Goal: Information Seeking & Learning: Learn about a topic

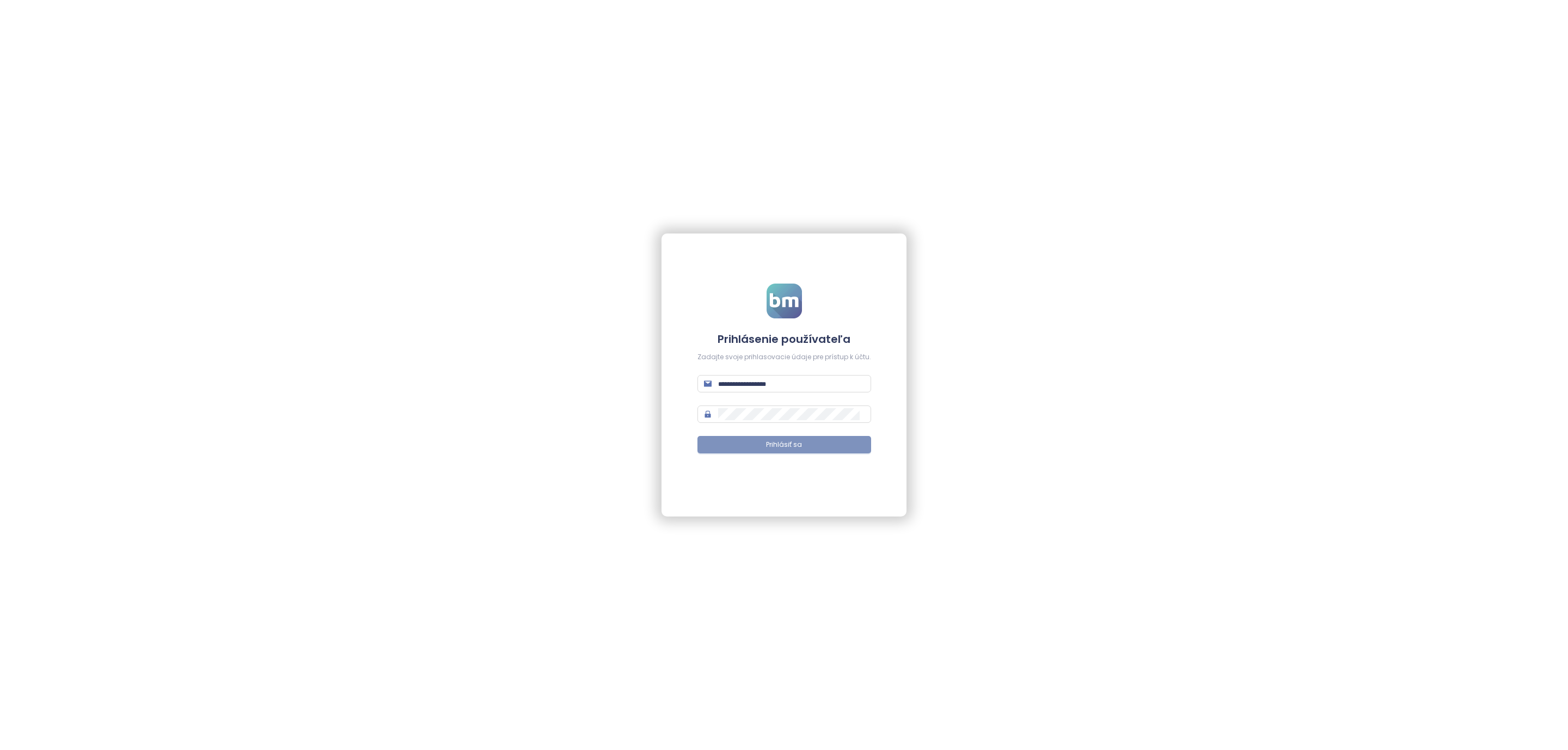
type input "**********"
click at [716, 451] on button "Prihlásiť sa" at bounding box center [784, 445] width 174 height 17
type input "**********"
click at [766, 451] on button "Prihlásiť sa" at bounding box center [784, 445] width 174 height 17
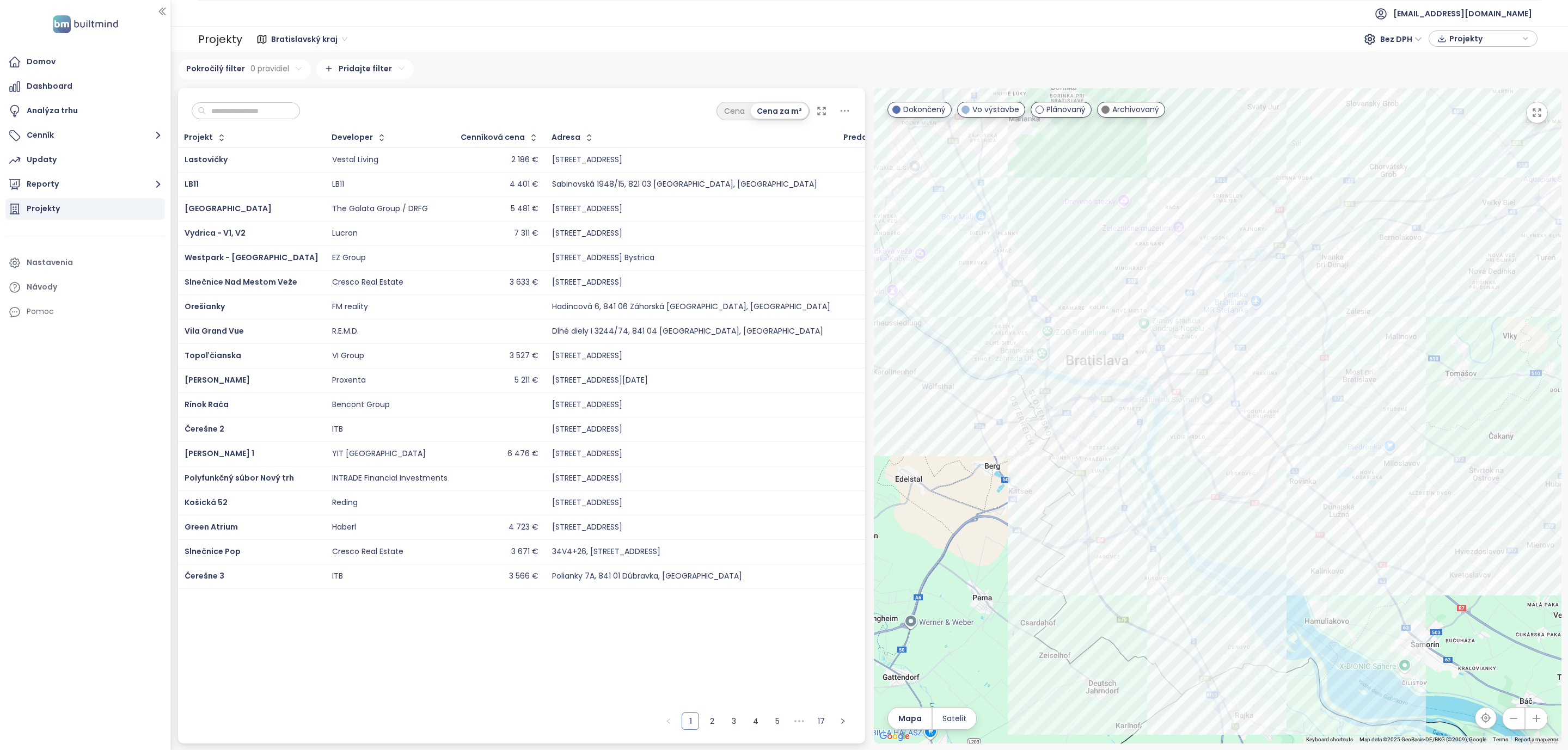
drag, startPoint x: 1207, startPoint y: 441, endPoint x: 1184, endPoint y: 446, distance: 23.5
click at [1184, 446] on div at bounding box center [1218, 416] width 688 height 655
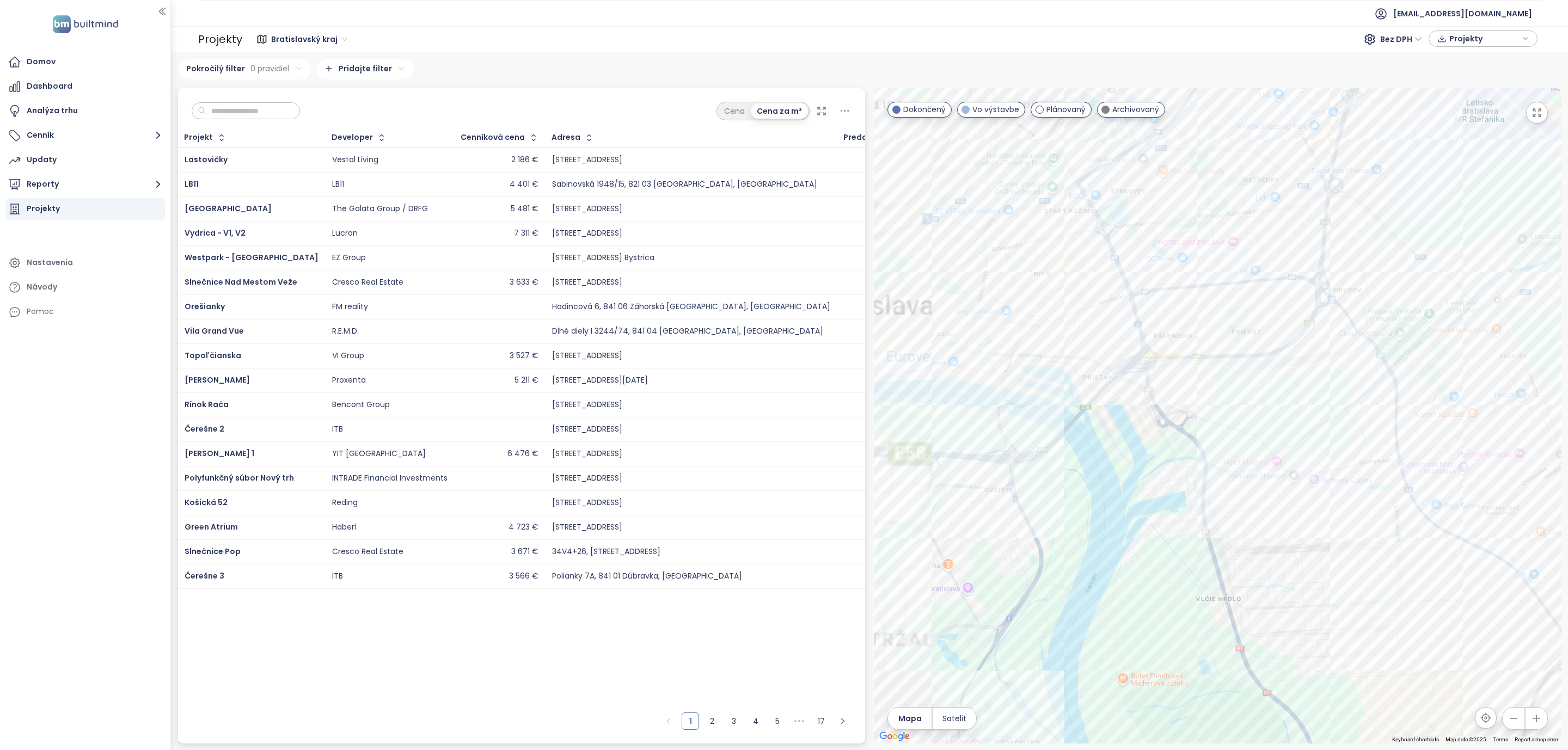
drag, startPoint x: 1001, startPoint y: 349, endPoint x: 1499, endPoint y: 442, distance: 506.6
click at [1499, 442] on div at bounding box center [1218, 416] width 688 height 655
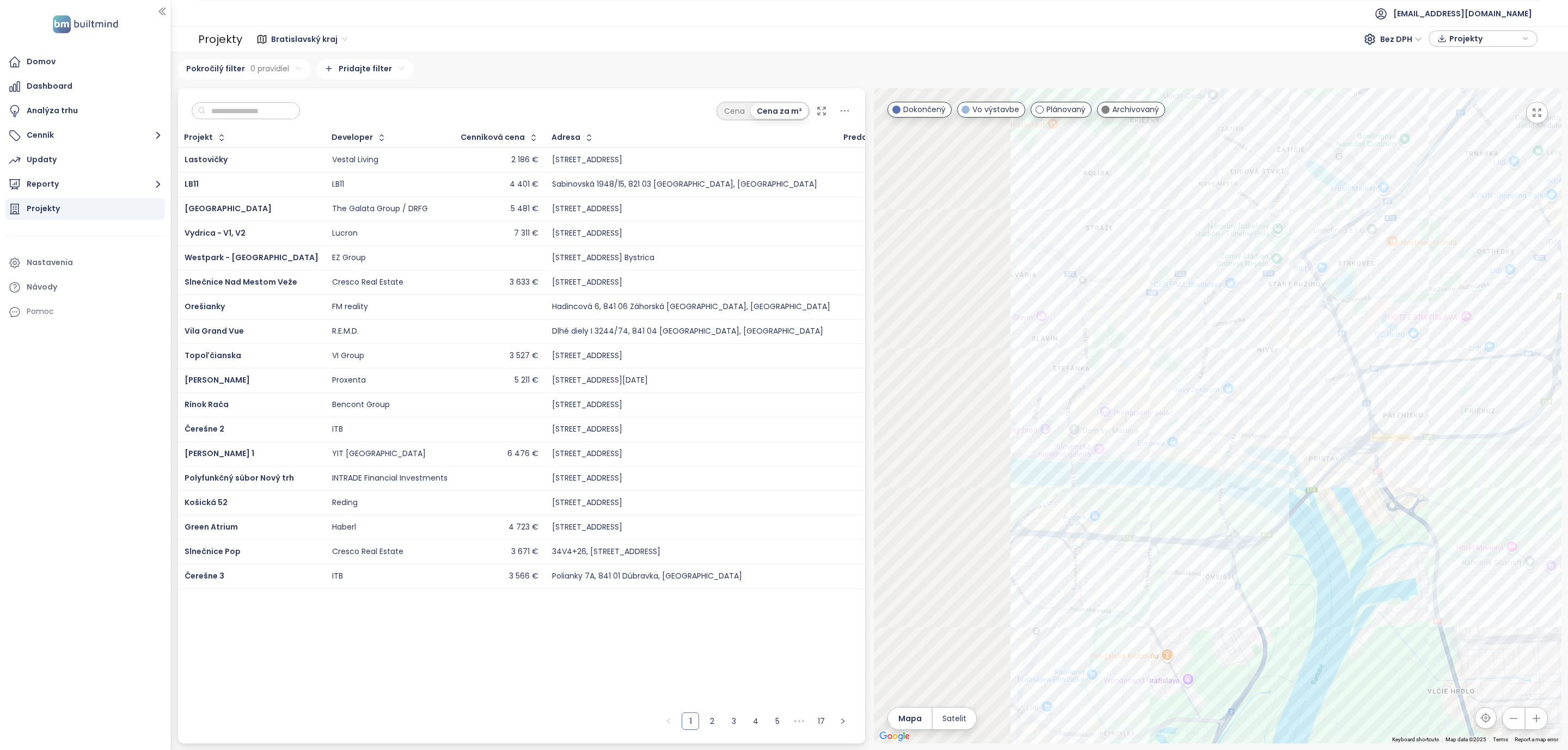
drag, startPoint x: 1232, startPoint y: 382, endPoint x: 1521, endPoint y: 492, distance: 309.2
click at [1523, 492] on div at bounding box center [1218, 416] width 688 height 655
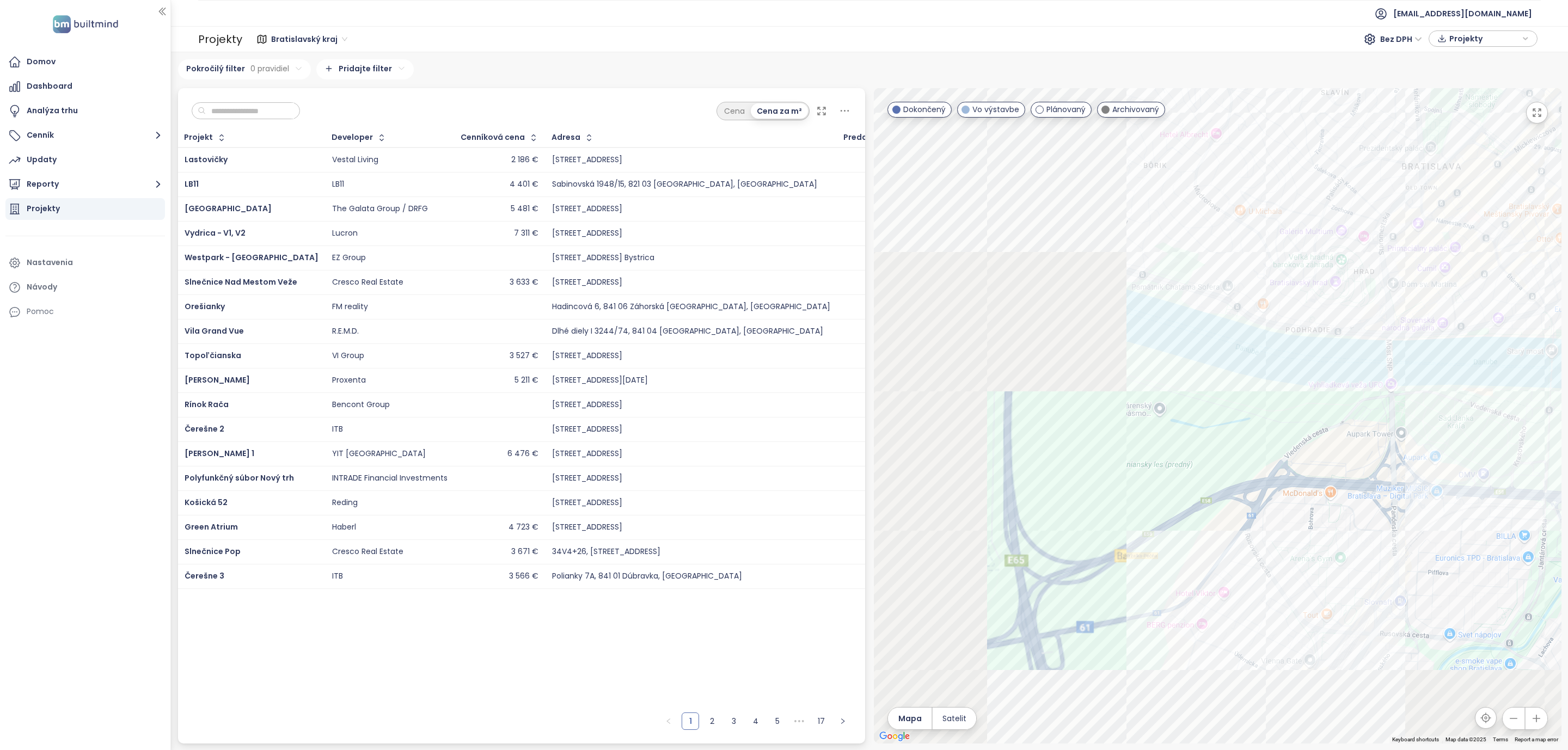
drag, startPoint x: 1149, startPoint y: 413, endPoint x: 1470, endPoint y: 197, distance: 386.9
click at [1470, 197] on div at bounding box center [1218, 416] width 688 height 655
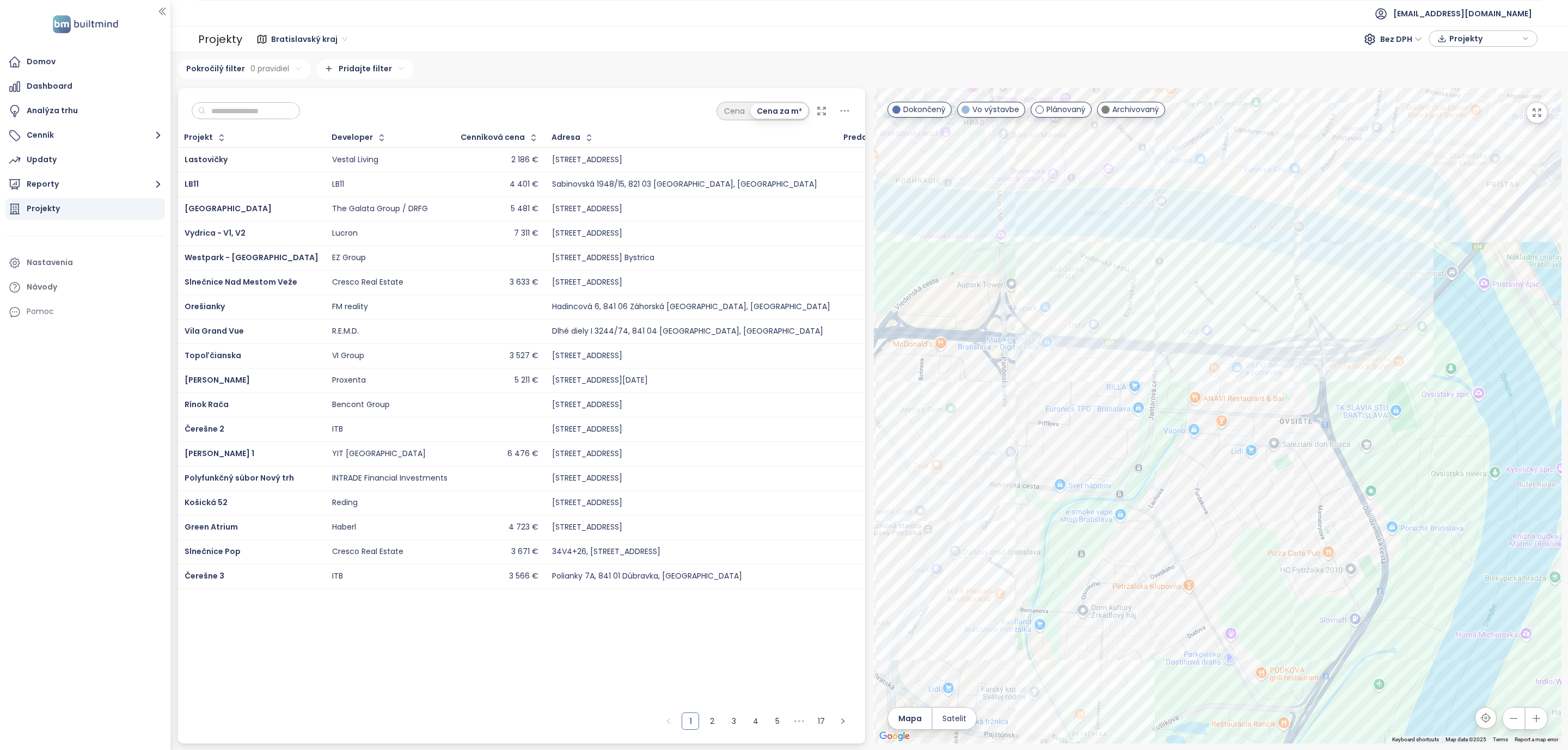
drag, startPoint x: 1149, startPoint y: 260, endPoint x: 1091, endPoint y: 242, distance: 60.7
click at [1091, 242] on div at bounding box center [1218, 416] width 688 height 655
click at [1138, 302] on div "Liget" at bounding box center [1218, 416] width 688 height 655
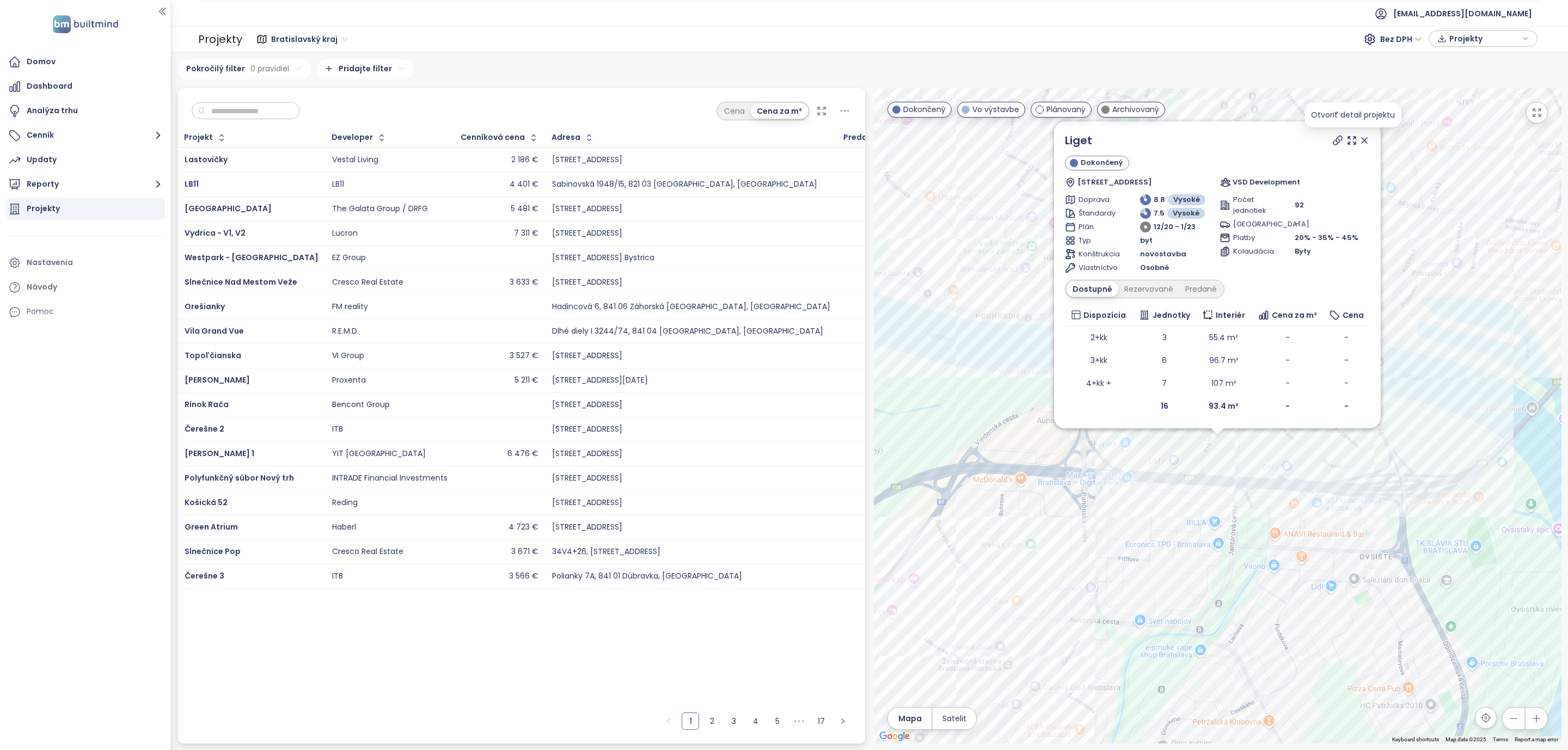
click at [1366, 138] on icon at bounding box center [1365, 140] width 5 height 5
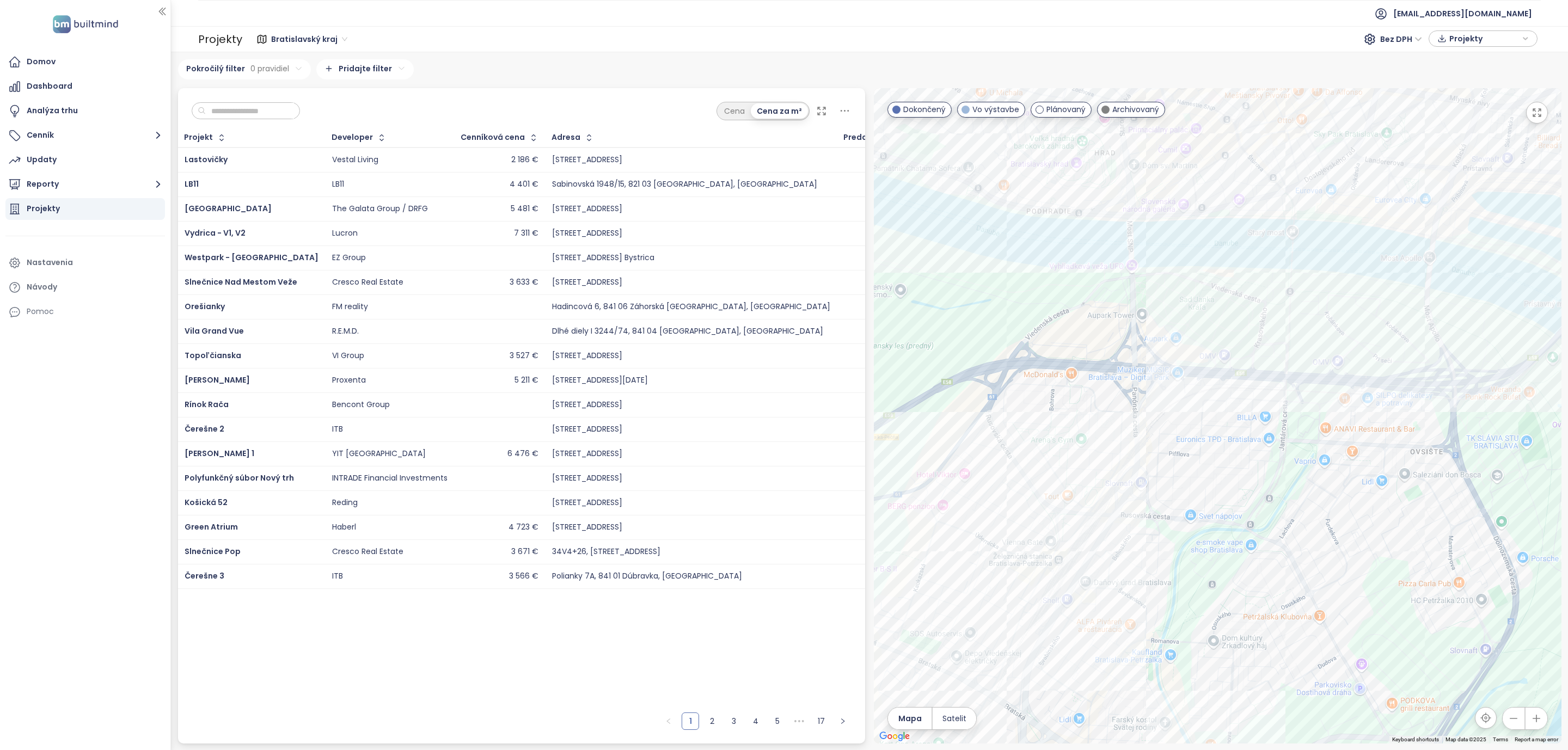
drag, startPoint x: 1091, startPoint y: 622, endPoint x: 1145, endPoint y: 513, distance: 121.6
click at [1145, 513] on div at bounding box center [1218, 416] width 688 height 655
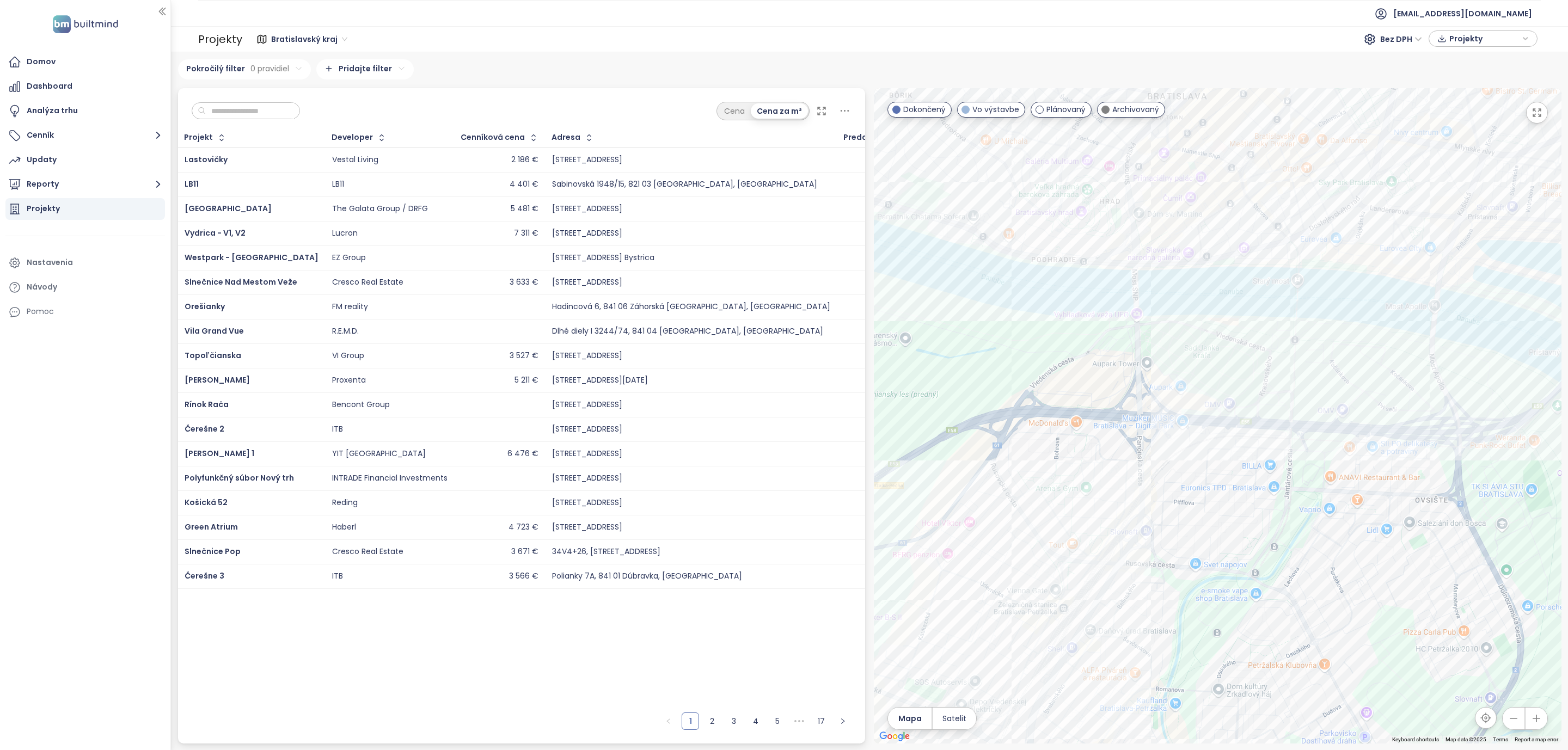
drag, startPoint x: 1143, startPoint y: 332, endPoint x: 1129, endPoint y: 334, distance: 14.1
click at [1149, 388] on div at bounding box center [1218, 416] width 688 height 655
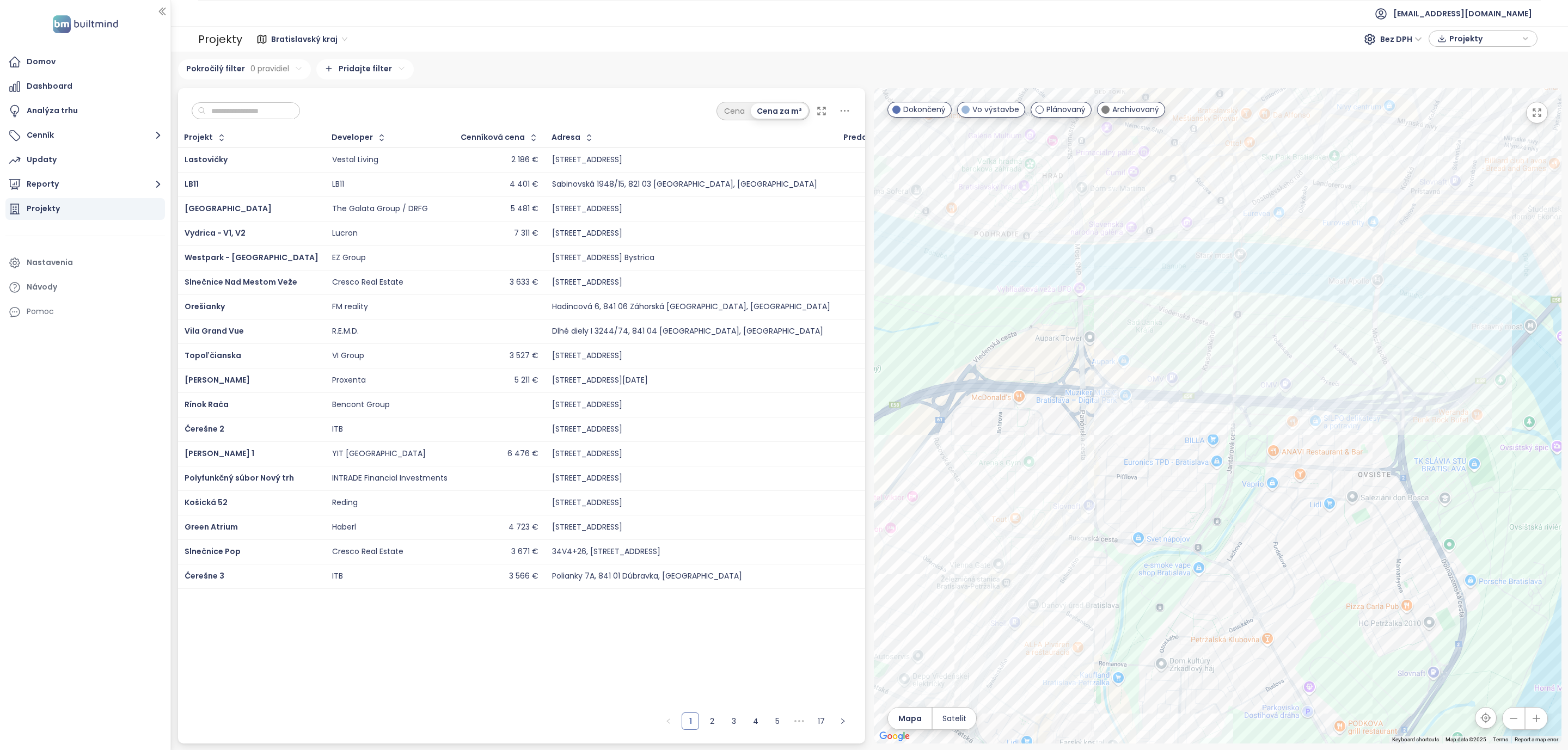
drag, startPoint x: 1168, startPoint y: 451, endPoint x: 1122, endPoint y: 423, distance: 53.9
click at [1122, 423] on div at bounding box center [1218, 416] width 688 height 655
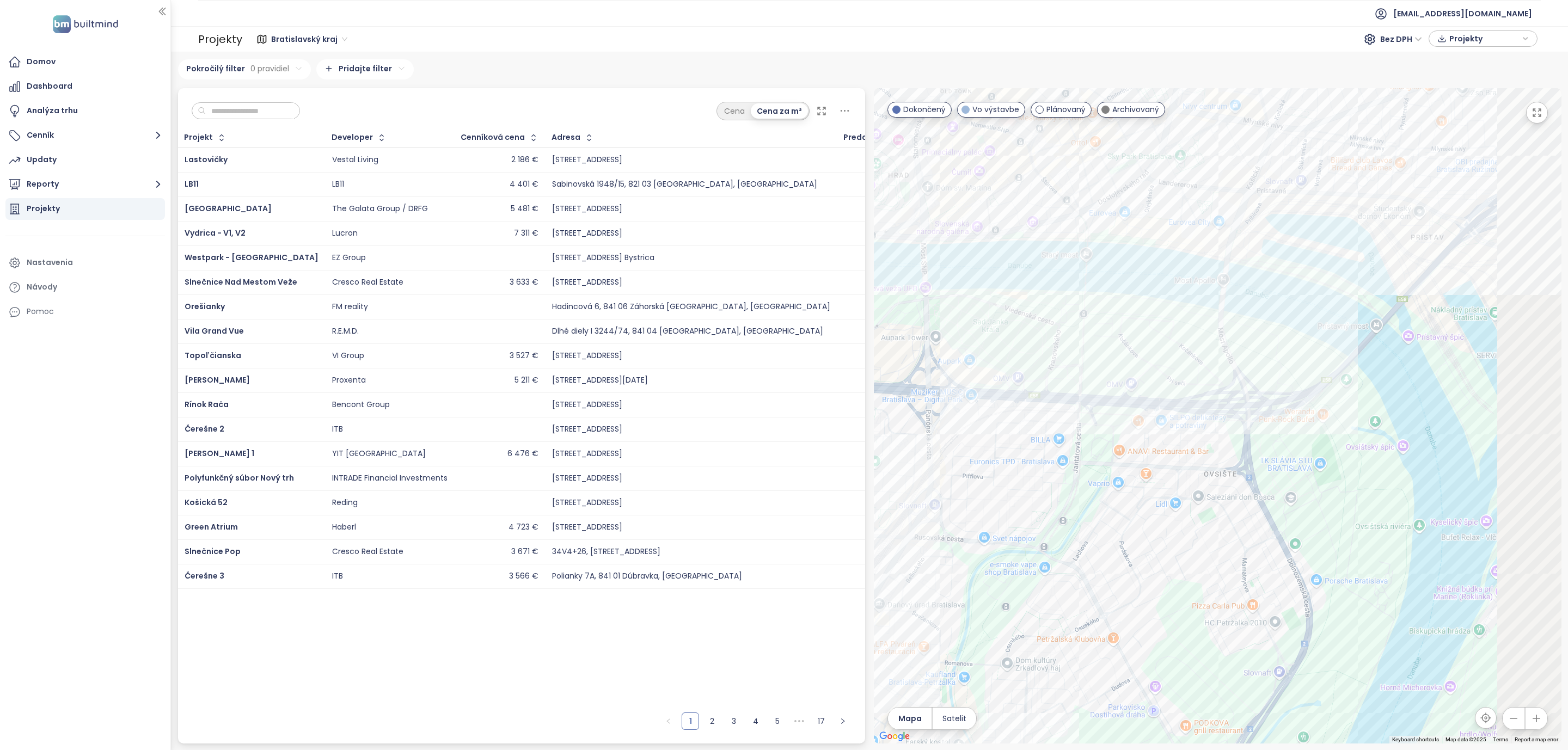
drag, startPoint x: 1073, startPoint y: 430, endPoint x: 1036, endPoint y: 429, distance: 37.0
click at [1036, 429] on div at bounding box center [1218, 416] width 688 height 655
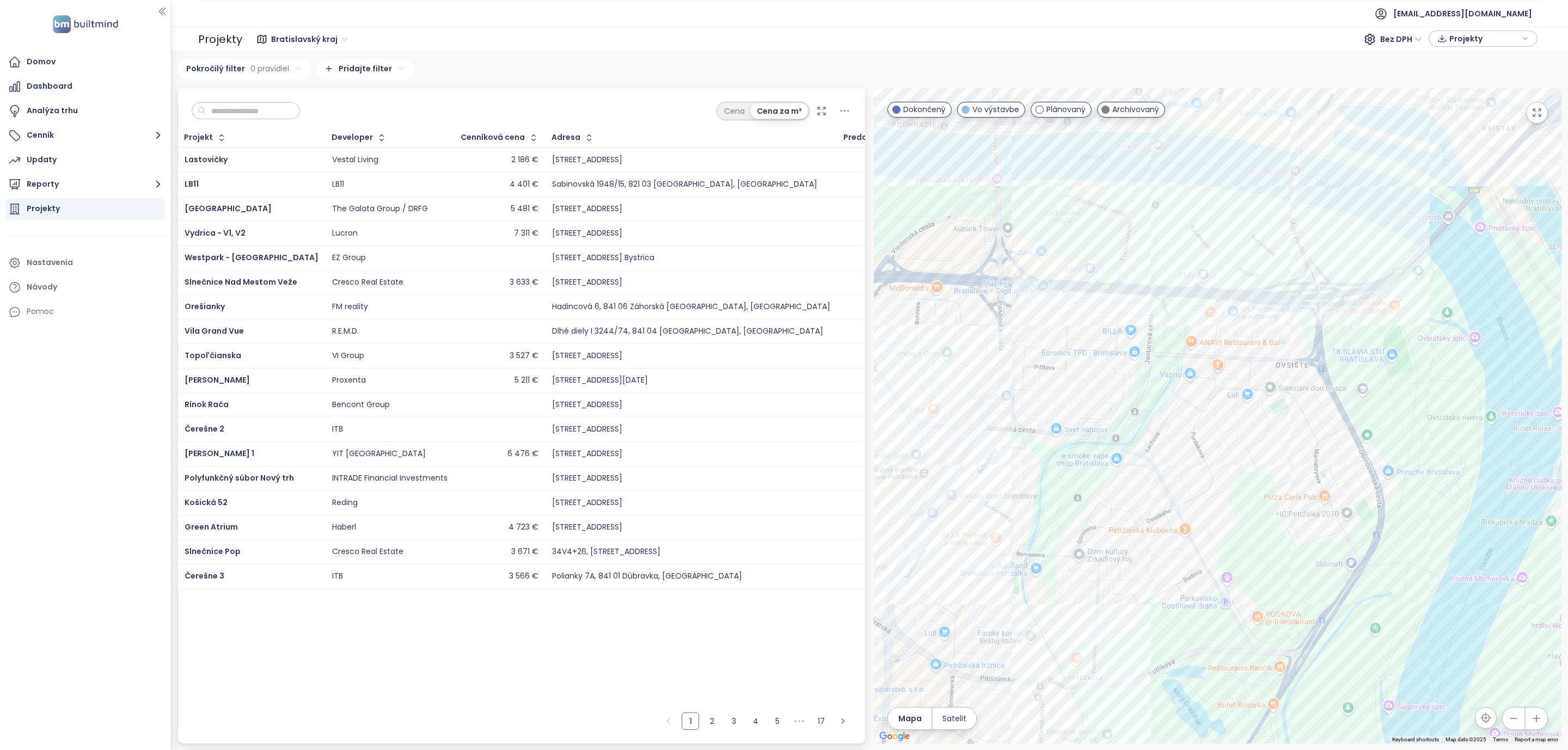
drag, startPoint x: 1138, startPoint y: 518, endPoint x: 1221, endPoint y: 407, distance: 138.6
click at [1221, 407] on div at bounding box center [1218, 416] width 688 height 655
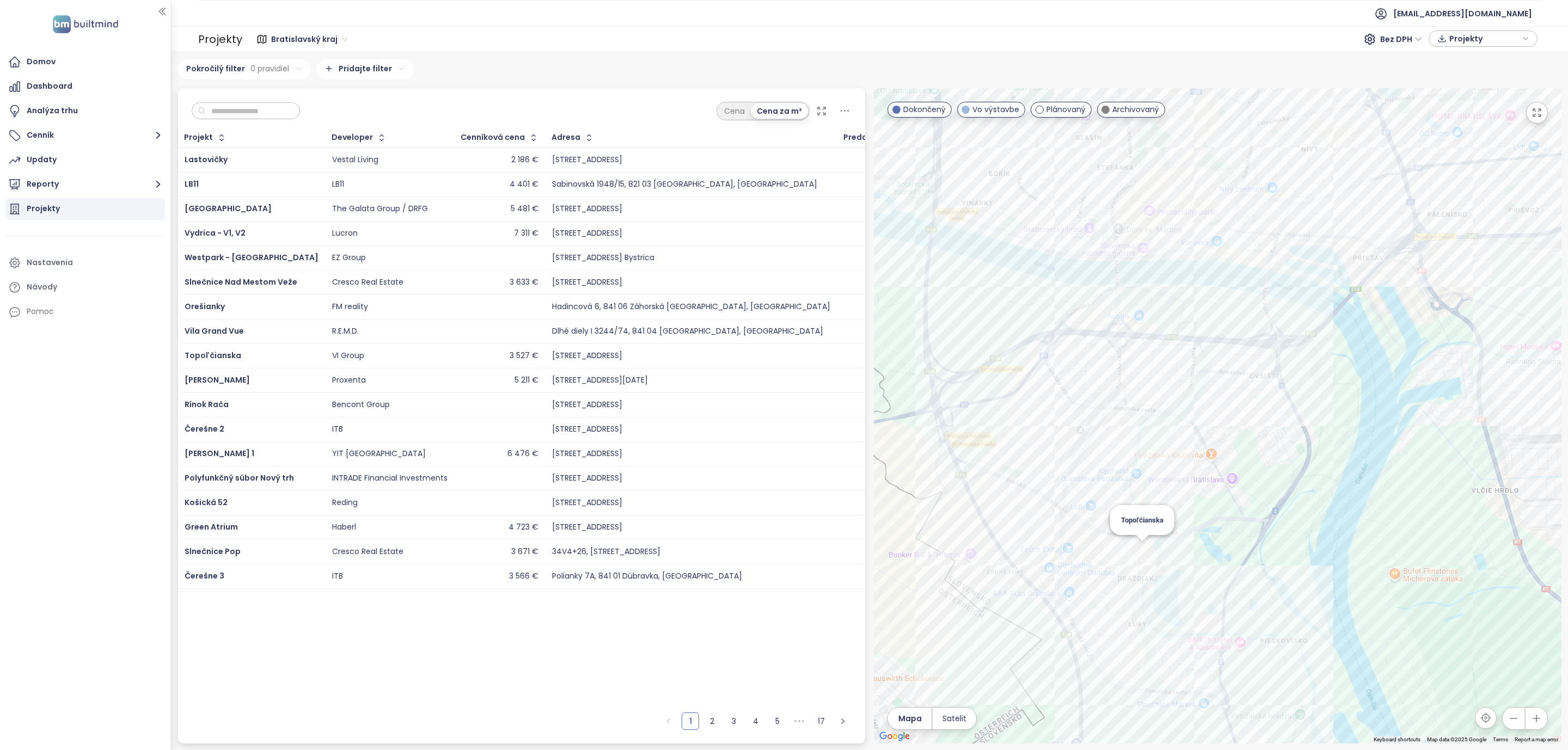
click at [1142, 554] on div "Topoľčianska" at bounding box center [1218, 416] width 688 height 655
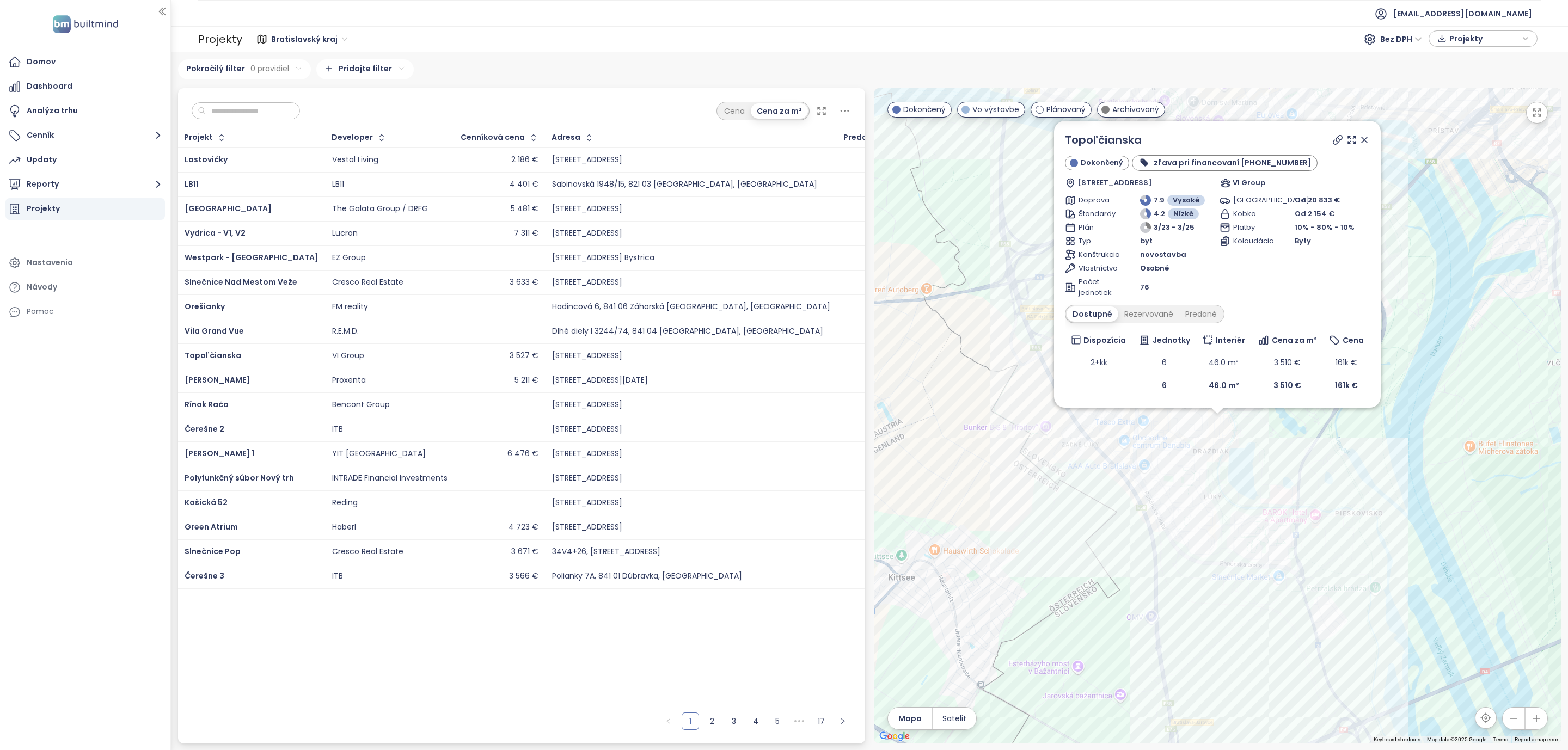
click at [1366, 139] on icon at bounding box center [1365, 140] width 11 height 11
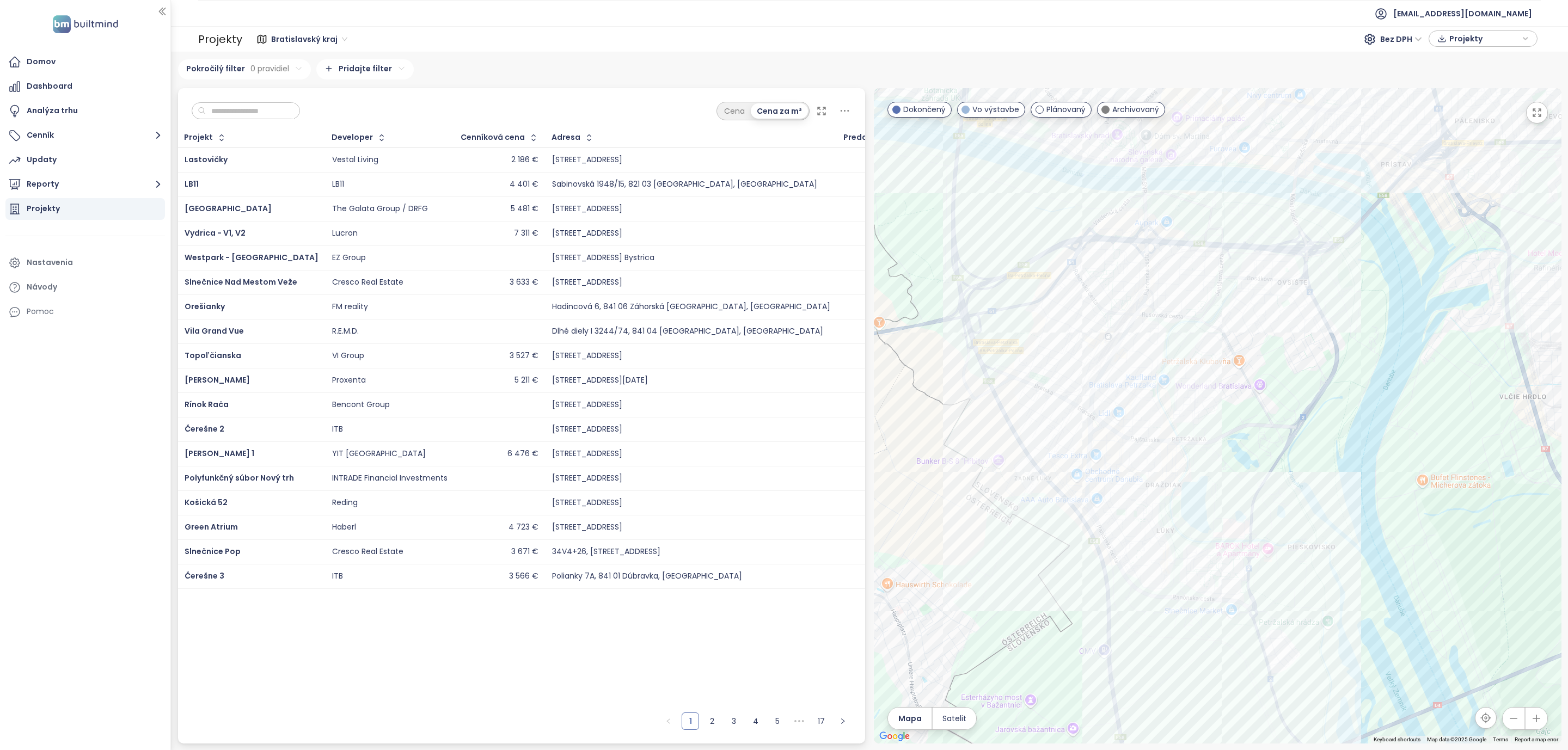
drag, startPoint x: 1285, startPoint y: 288, endPoint x: 1263, endPoint y: 303, distance: 26.6
click at [1267, 302] on div at bounding box center [1218, 416] width 688 height 655
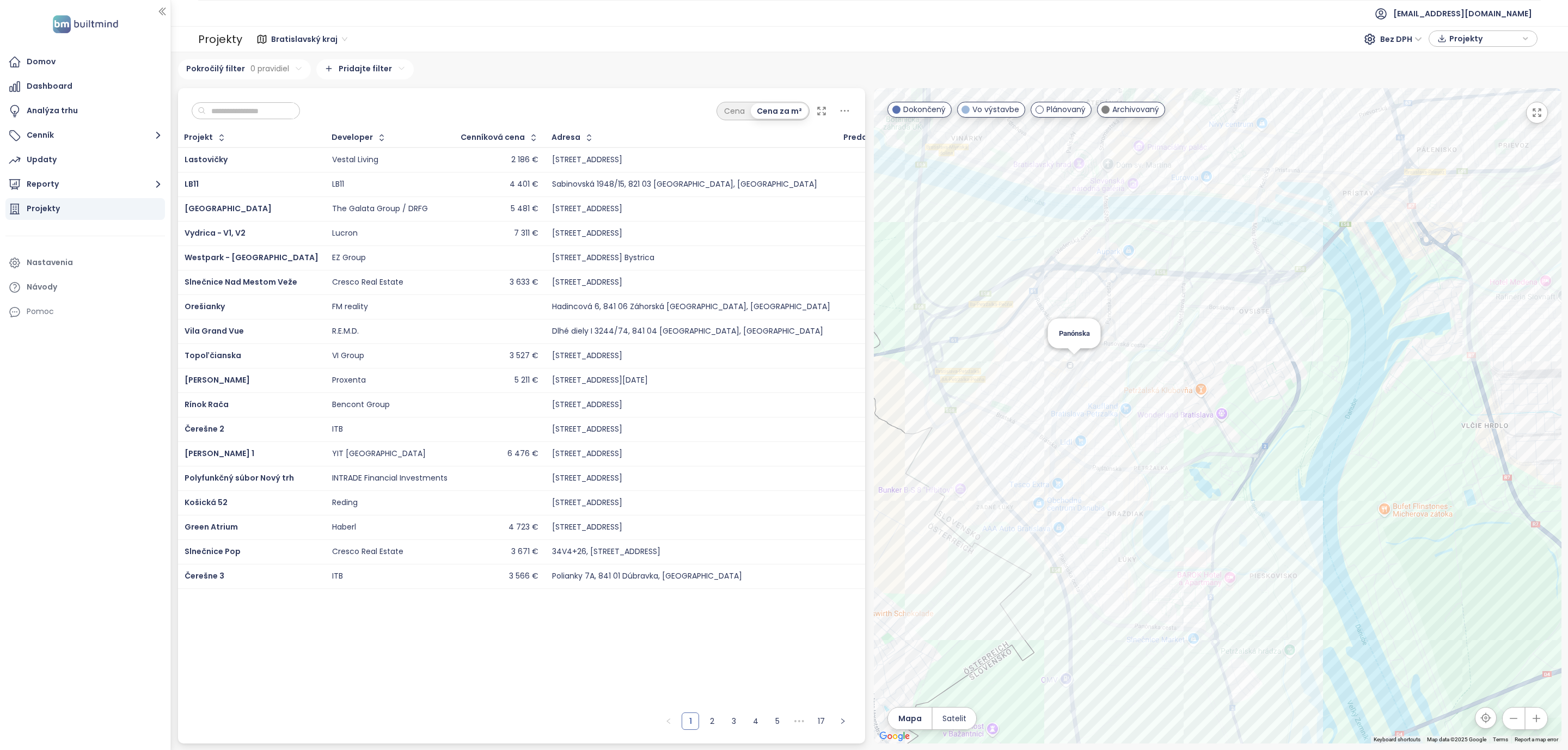
click at [1073, 362] on div "Panónska" at bounding box center [1218, 416] width 688 height 655
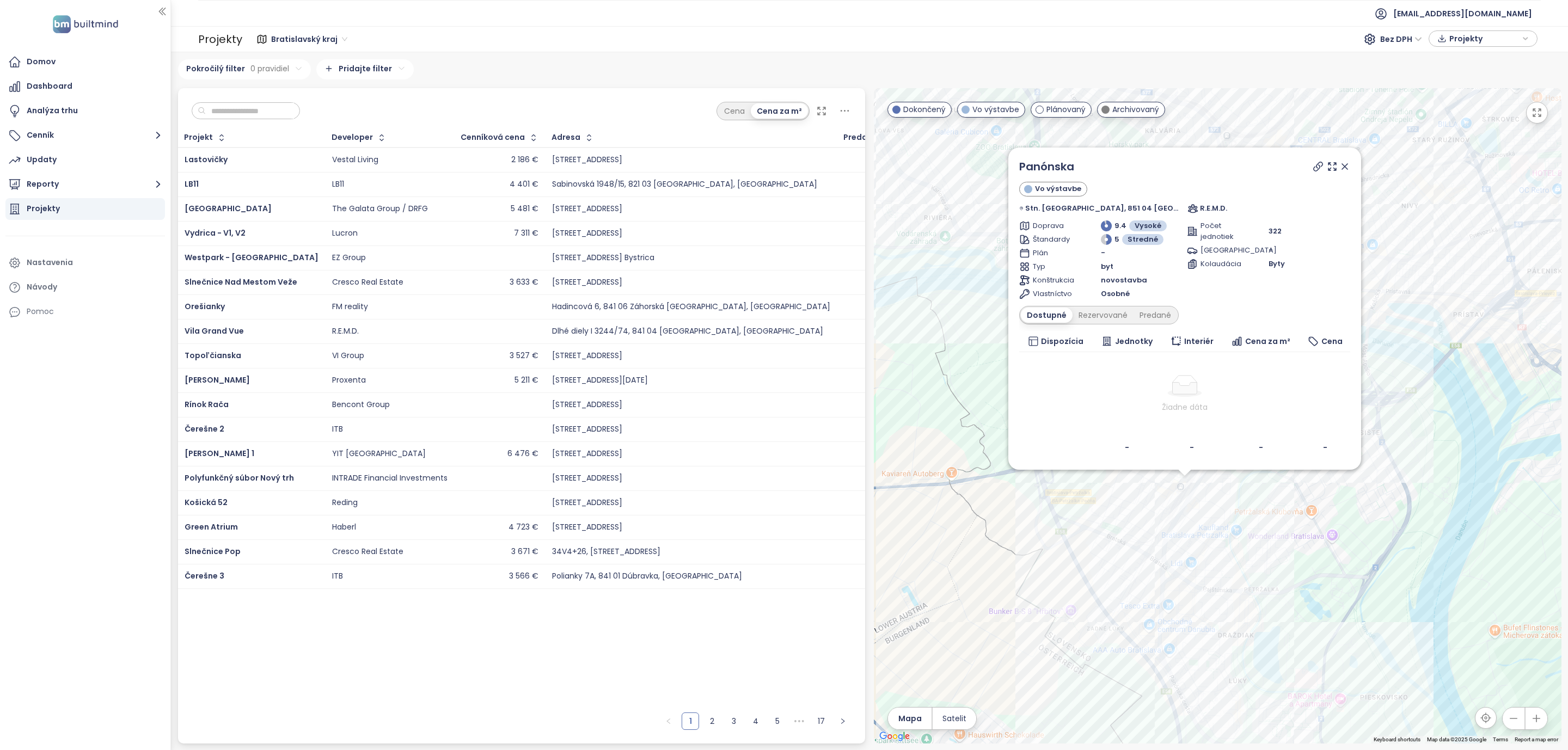
drag, startPoint x: 1496, startPoint y: 232, endPoint x: 1464, endPoint y: 311, distance: 85.2
click at [1464, 311] on div "Panónska Vo výstavbe Stn. Petržalka, 851 04 [GEOGRAPHIC_DATA]-[GEOGRAPHIC_DATA]…" at bounding box center [1218, 416] width 688 height 655
click at [1339, 165] on icon at bounding box center [1345, 168] width 11 height 11
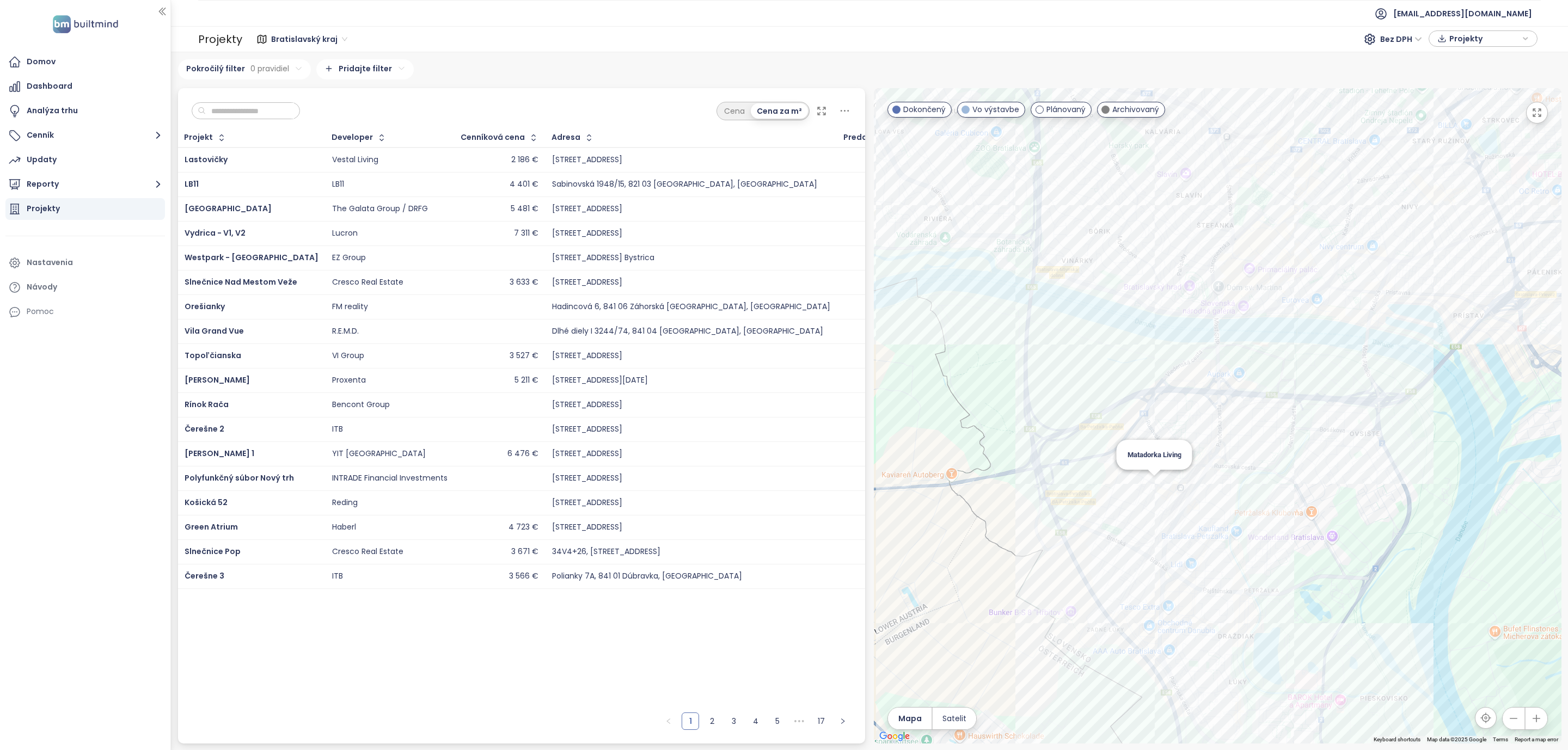
click at [1156, 485] on div "Matadorka Living" at bounding box center [1218, 416] width 688 height 655
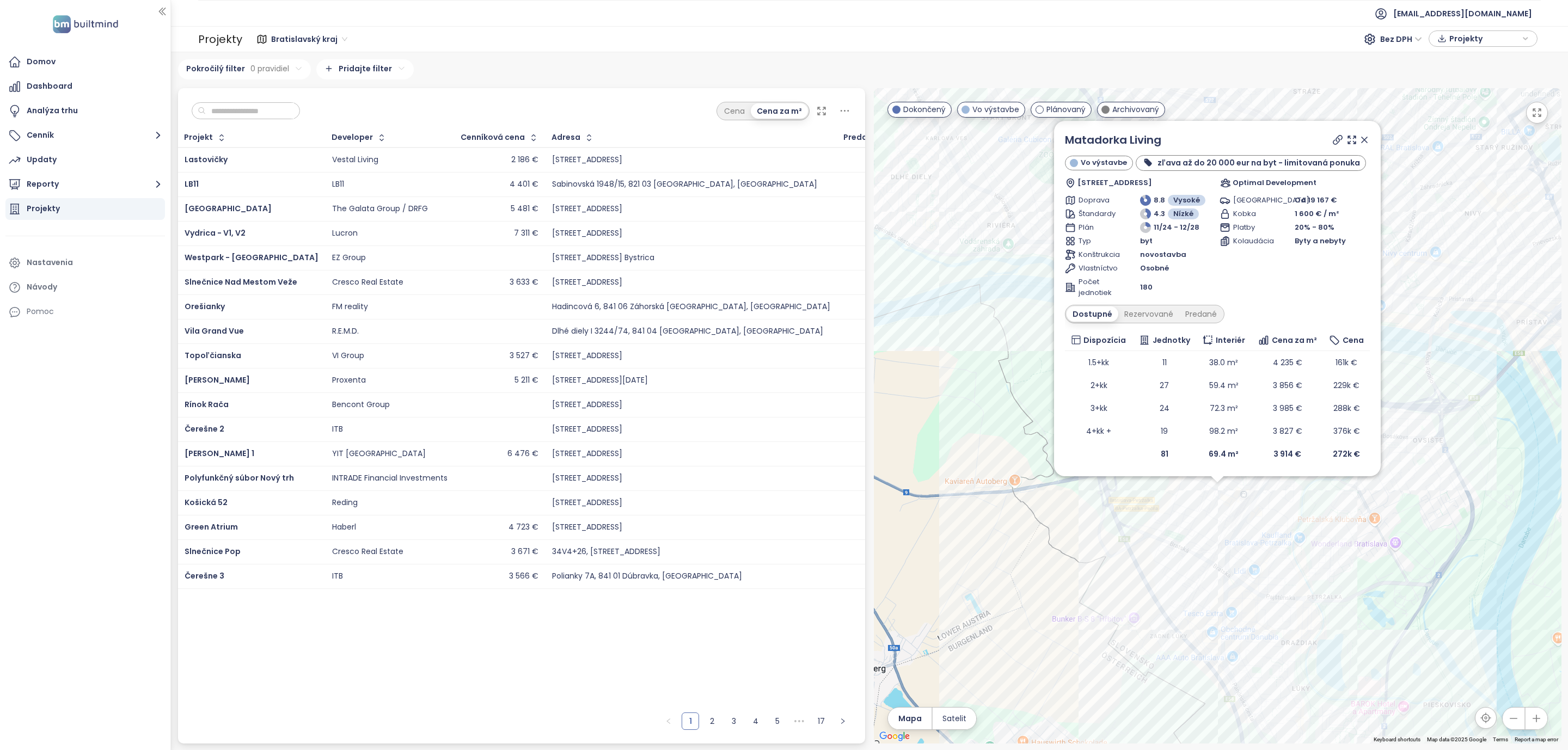
click at [1366, 139] on icon at bounding box center [1365, 140] width 11 height 11
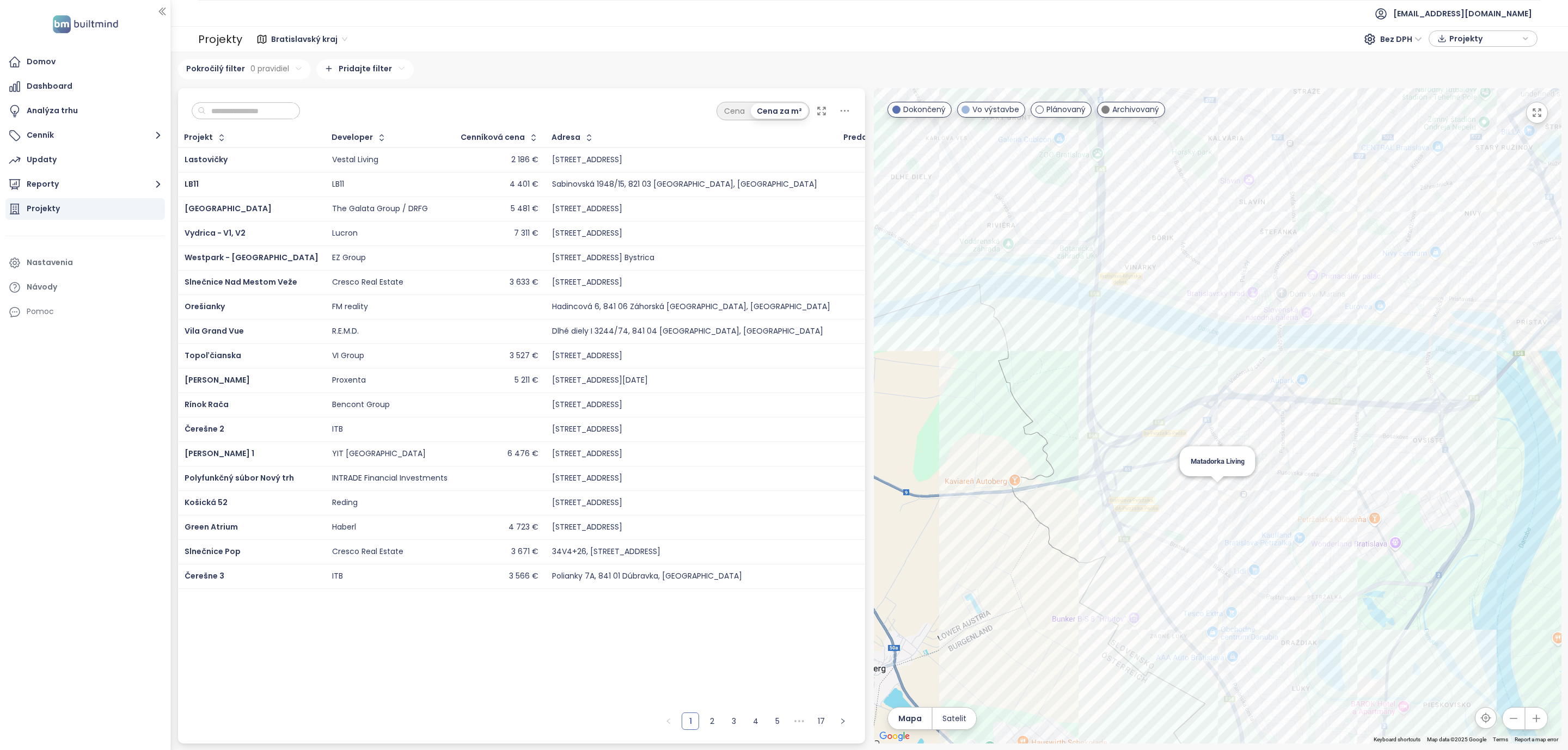
click at [1220, 488] on div "Matadorka Living" at bounding box center [1218, 416] width 688 height 655
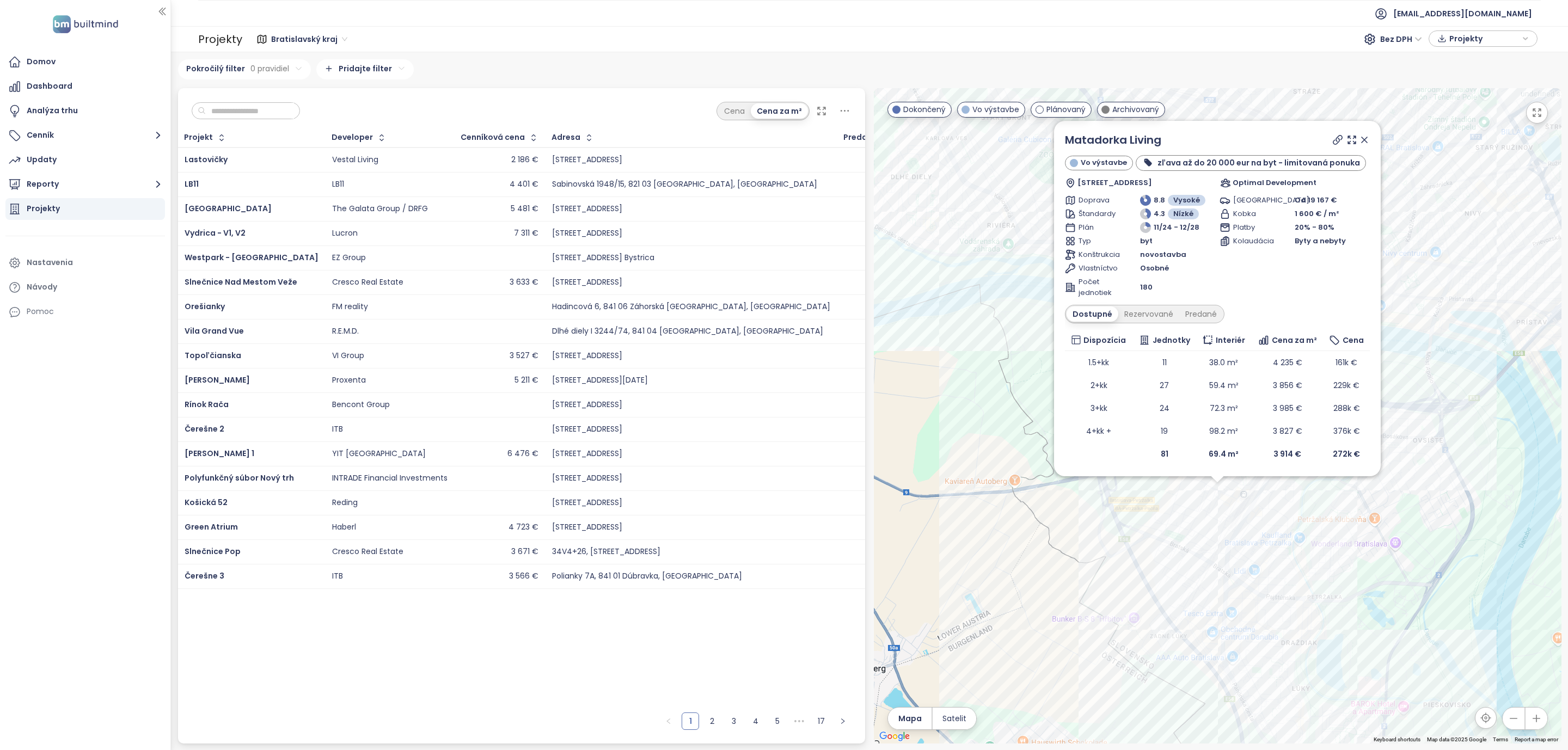
click at [1369, 141] on icon at bounding box center [1365, 140] width 11 height 11
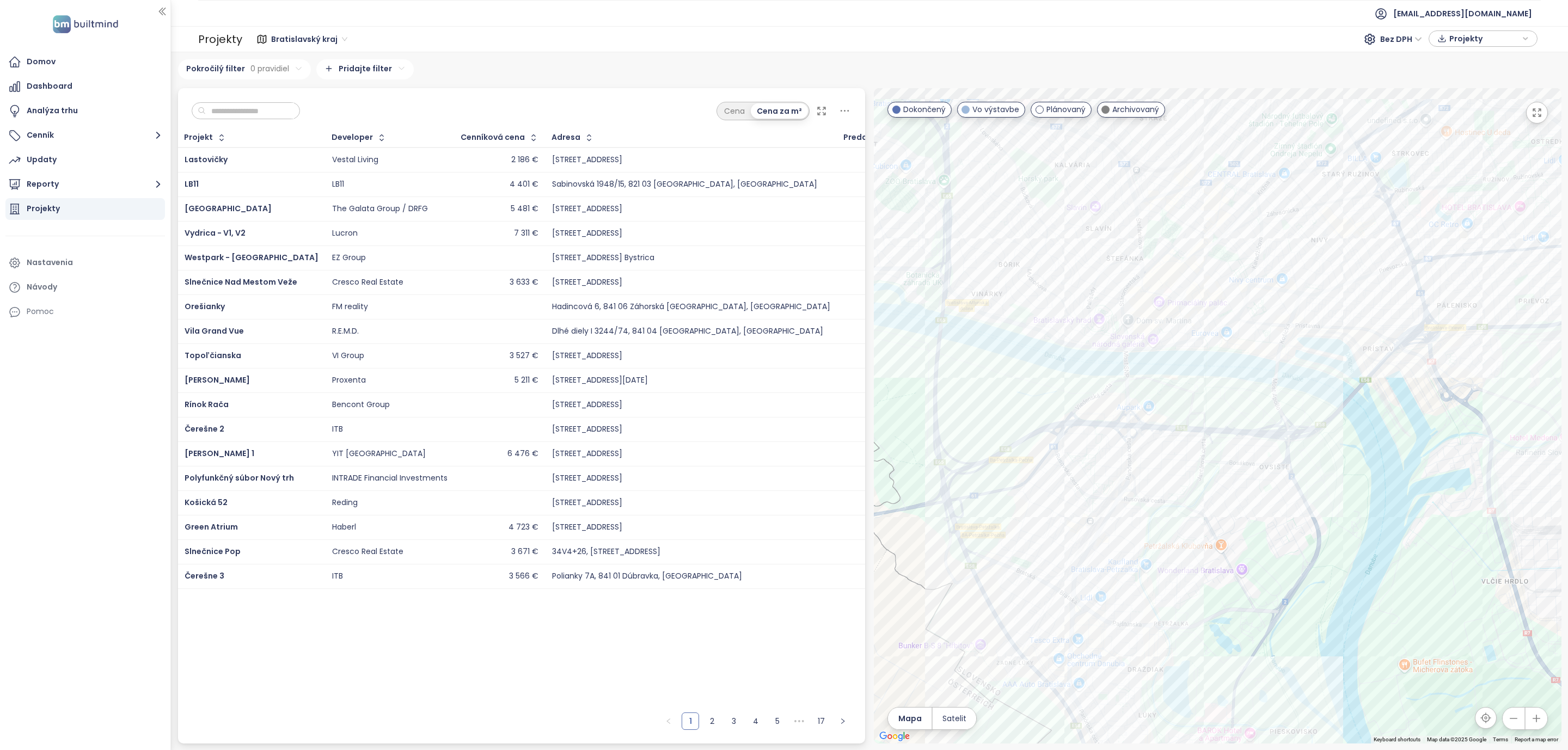
drag, startPoint x: 1410, startPoint y: 296, endPoint x: 1252, endPoint y: 324, distance: 160.5
click at [1252, 324] on div at bounding box center [1218, 416] width 688 height 655
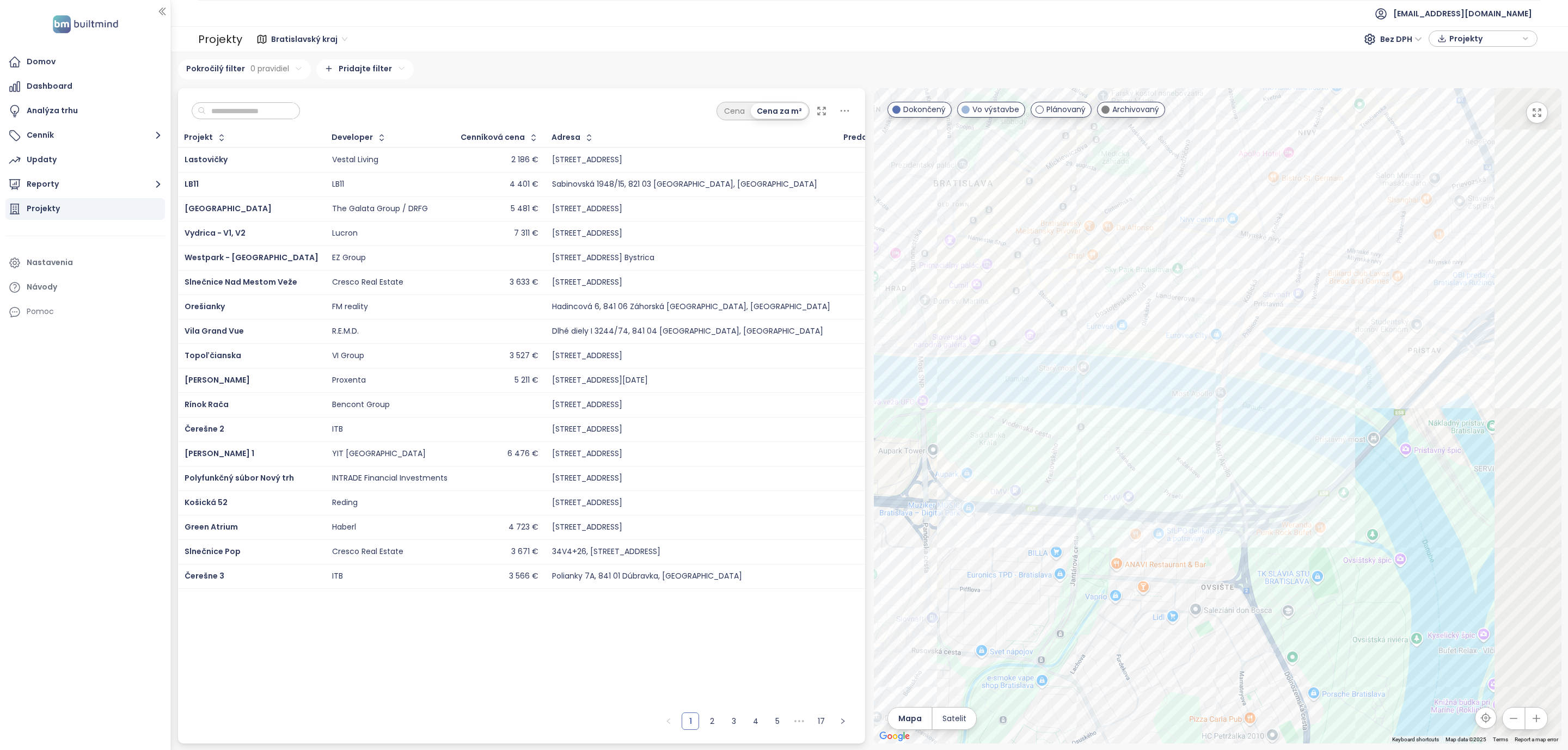
drag, startPoint x: 1305, startPoint y: 363, endPoint x: 1224, endPoint y: 366, distance: 81.1
click at [1224, 366] on div at bounding box center [1218, 416] width 688 height 655
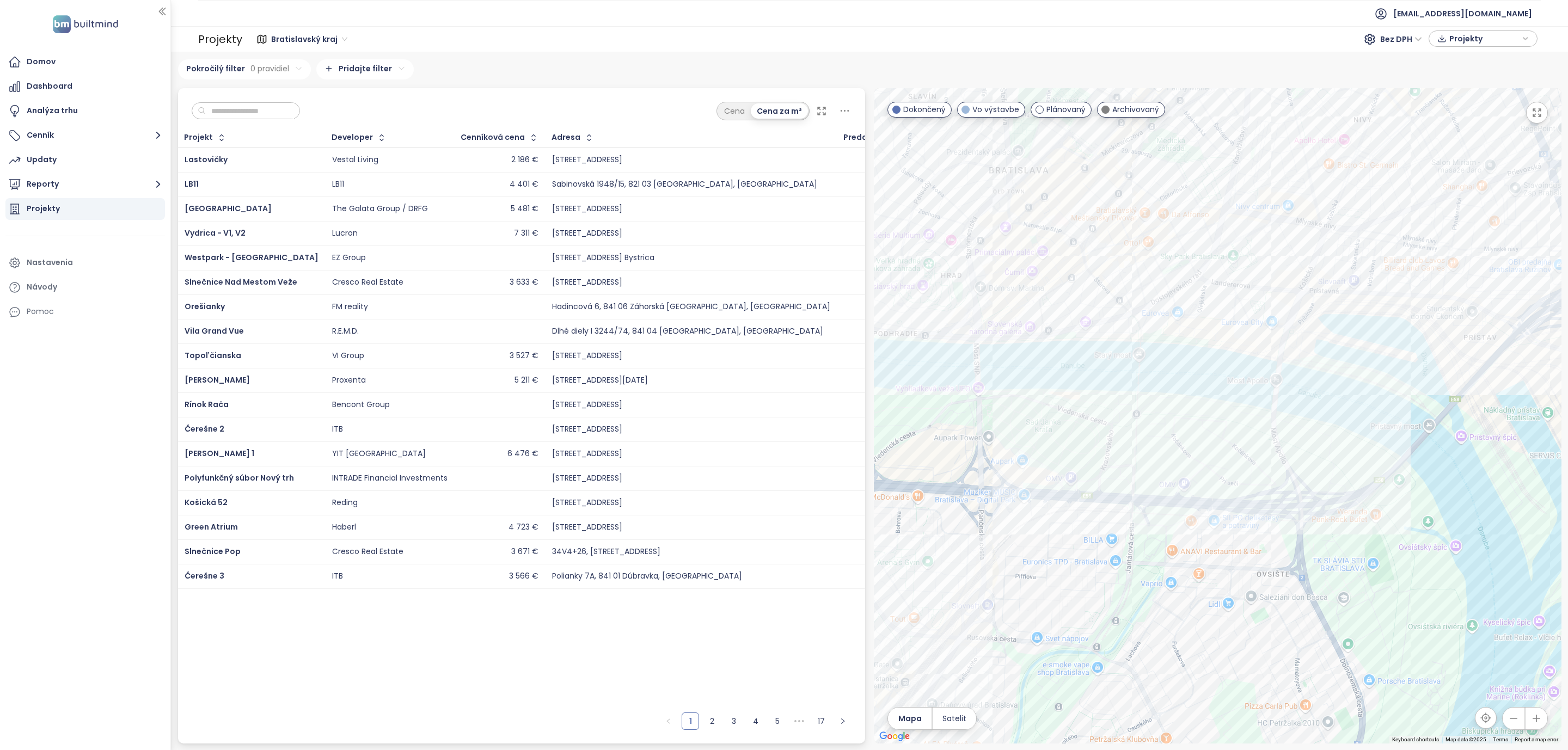
drag, startPoint x: 1111, startPoint y: 256, endPoint x: 1117, endPoint y: 253, distance: 6.7
click at [1117, 253] on div at bounding box center [1218, 416] width 688 height 655
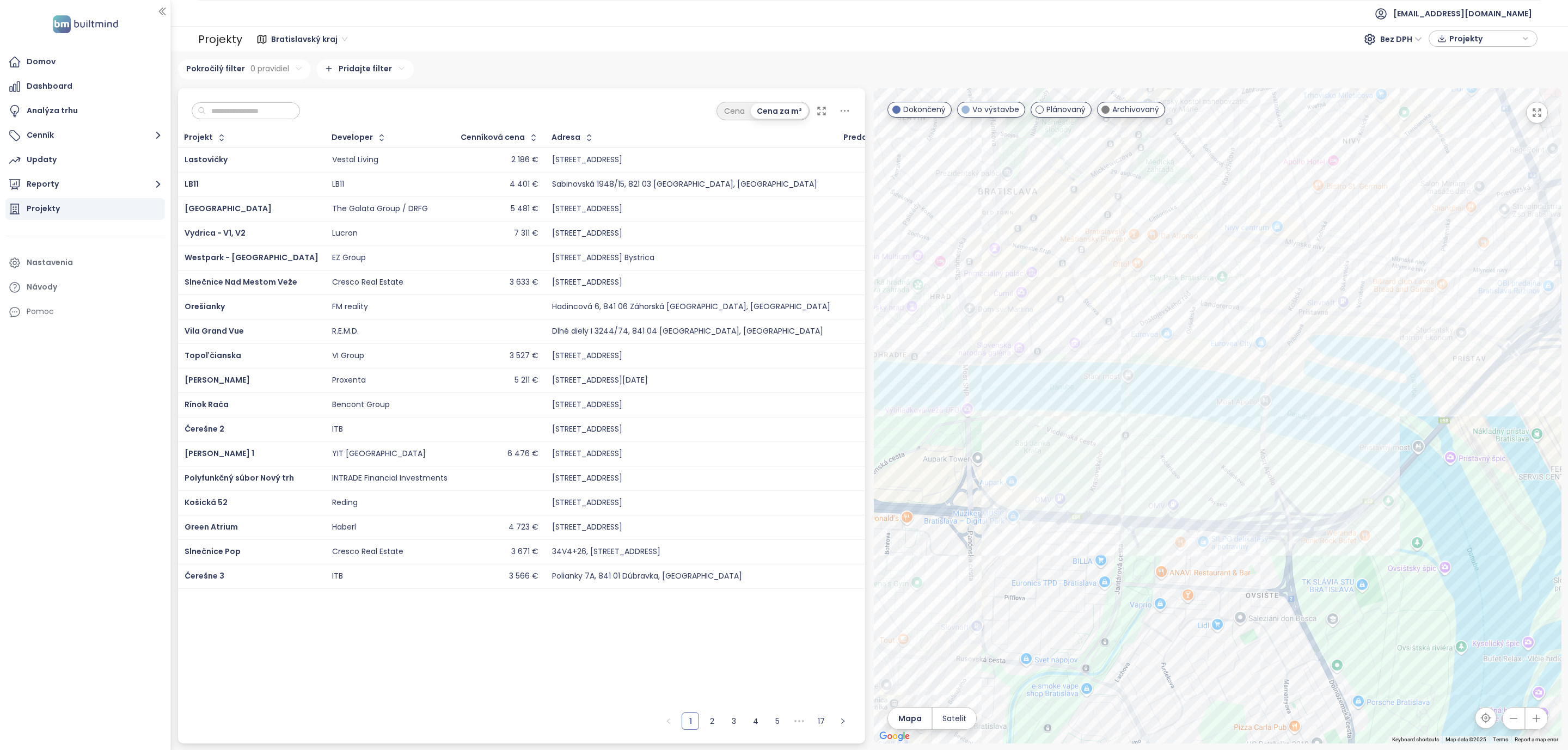
drag, startPoint x: 1058, startPoint y: 234, endPoint x: 1046, endPoint y: 258, distance: 26.8
click at [1046, 258] on div at bounding box center [1218, 416] width 688 height 655
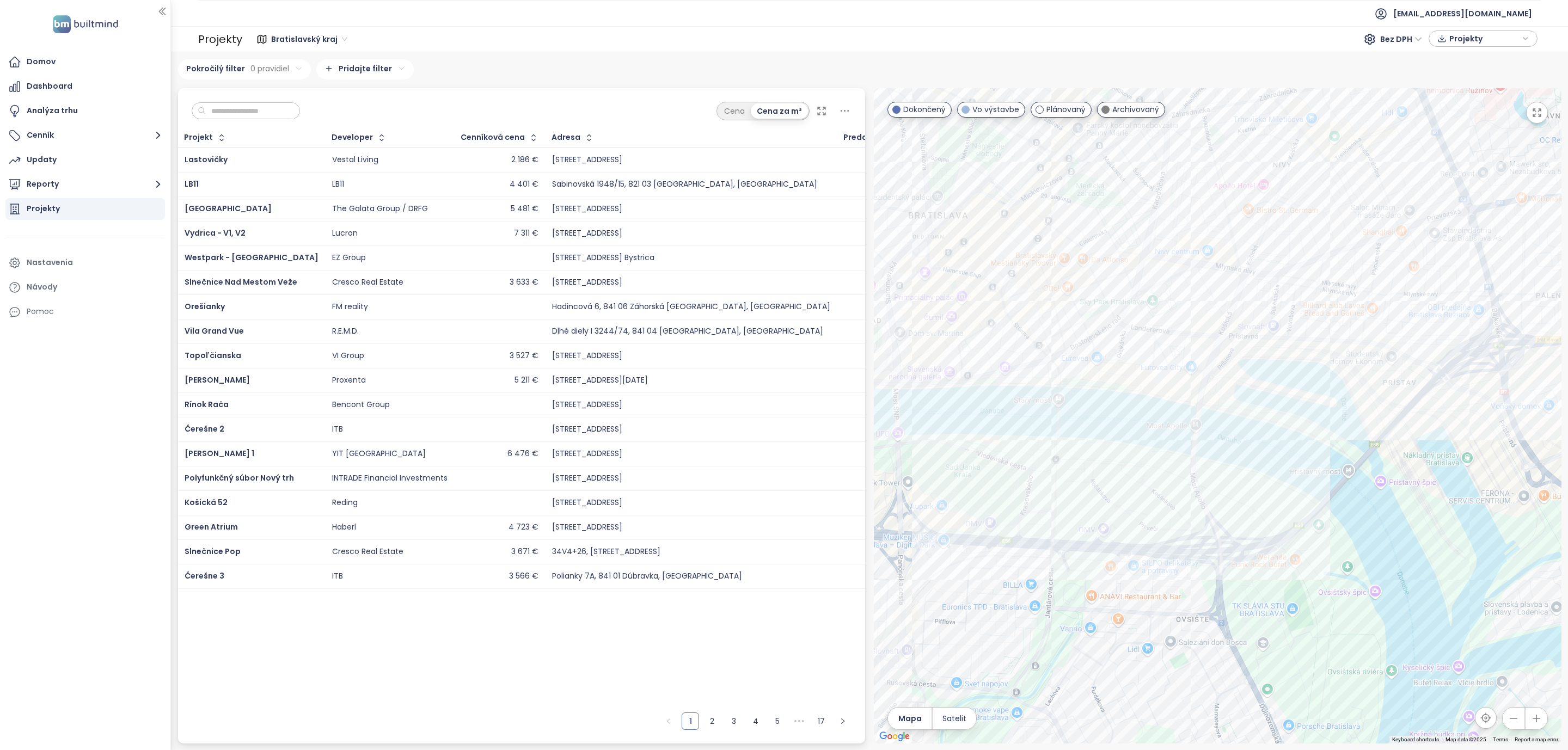
drag, startPoint x: 1206, startPoint y: 142, endPoint x: 1134, endPoint y: 168, distance: 76.6
click at [1134, 168] on div at bounding box center [1218, 416] width 688 height 655
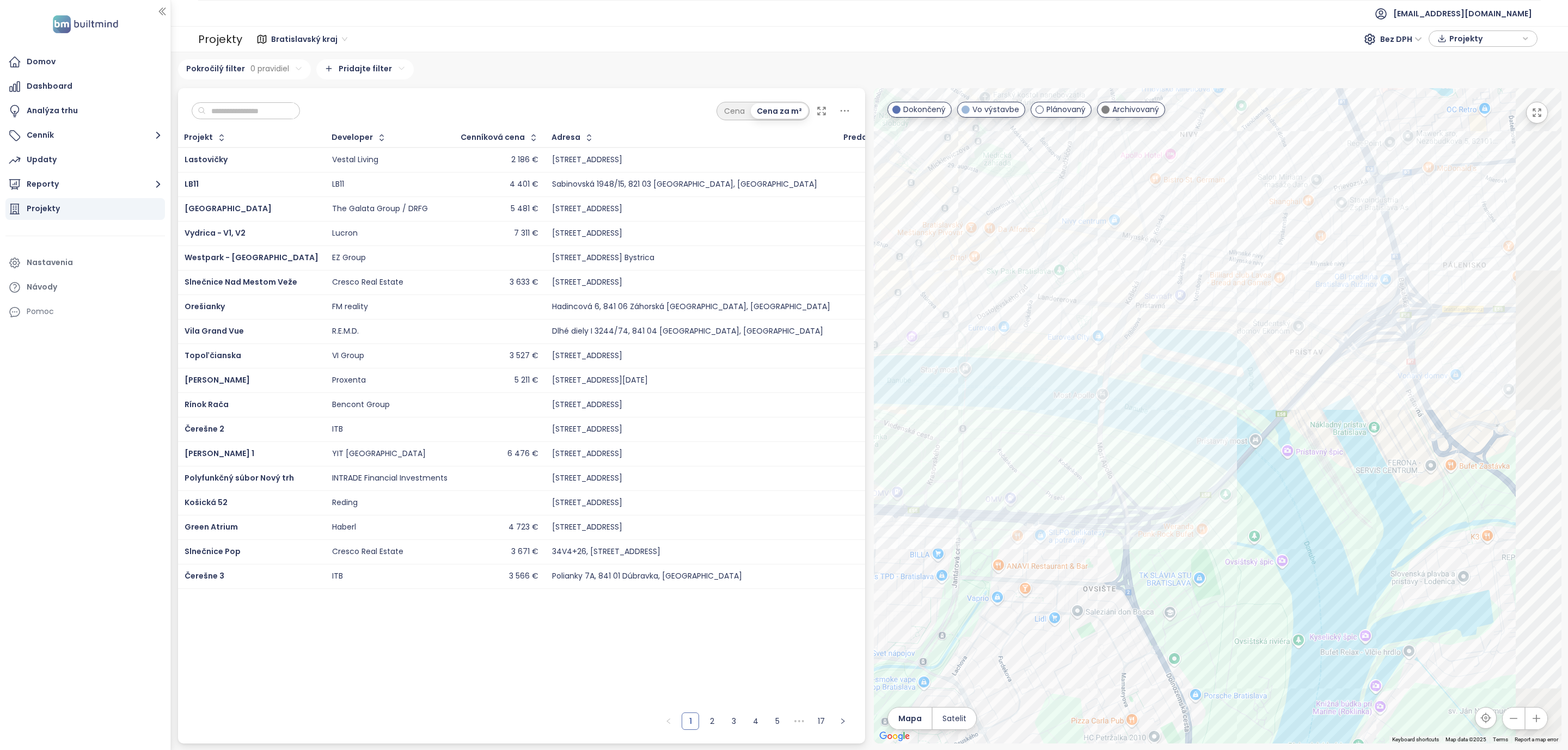
drag, startPoint x: 1304, startPoint y: 276, endPoint x: 1268, endPoint y: 264, distance: 37.9
click at [1268, 264] on div at bounding box center [1218, 416] width 688 height 655
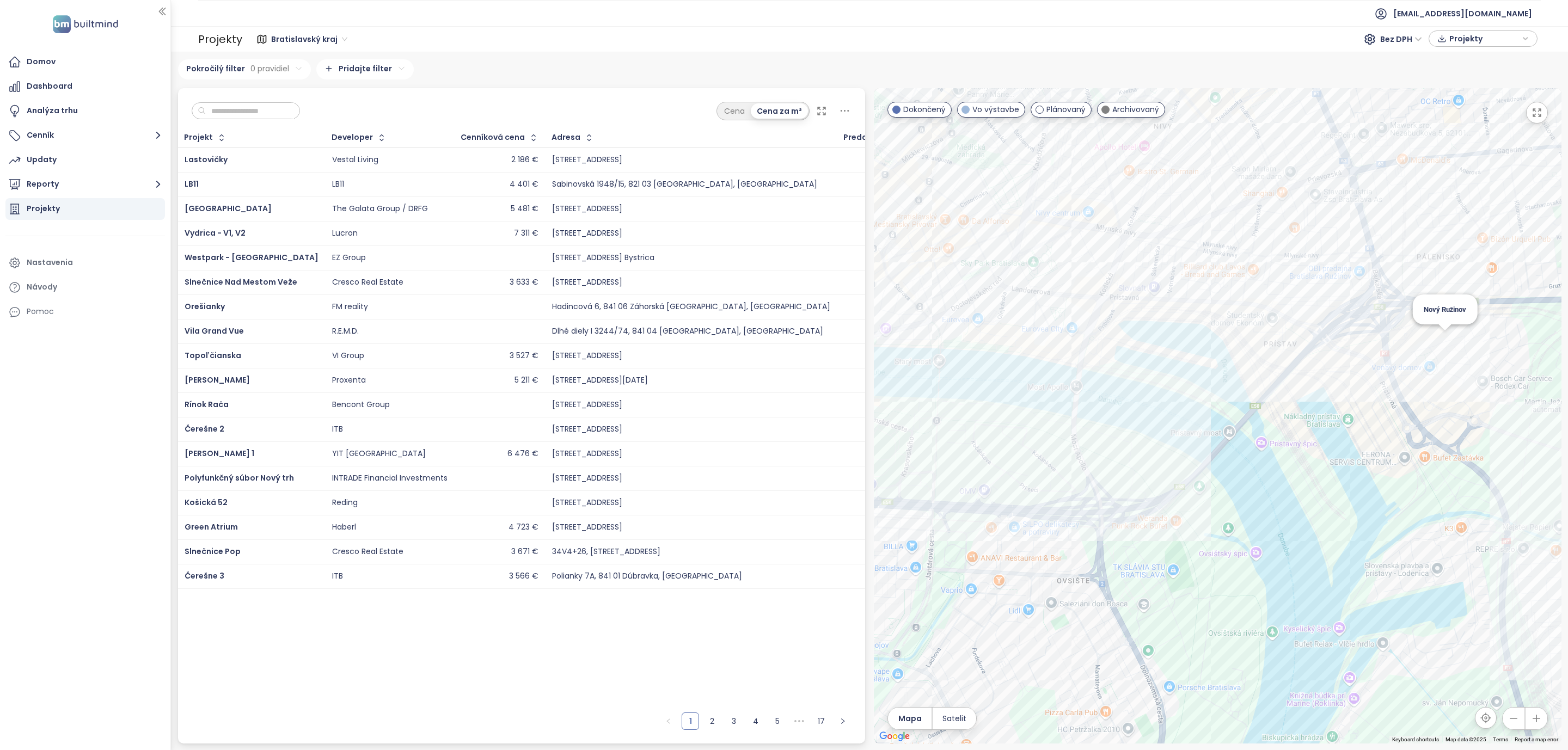
click at [1446, 338] on div "Nový Ružinov" at bounding box center [1218, 416] width 688 height 655
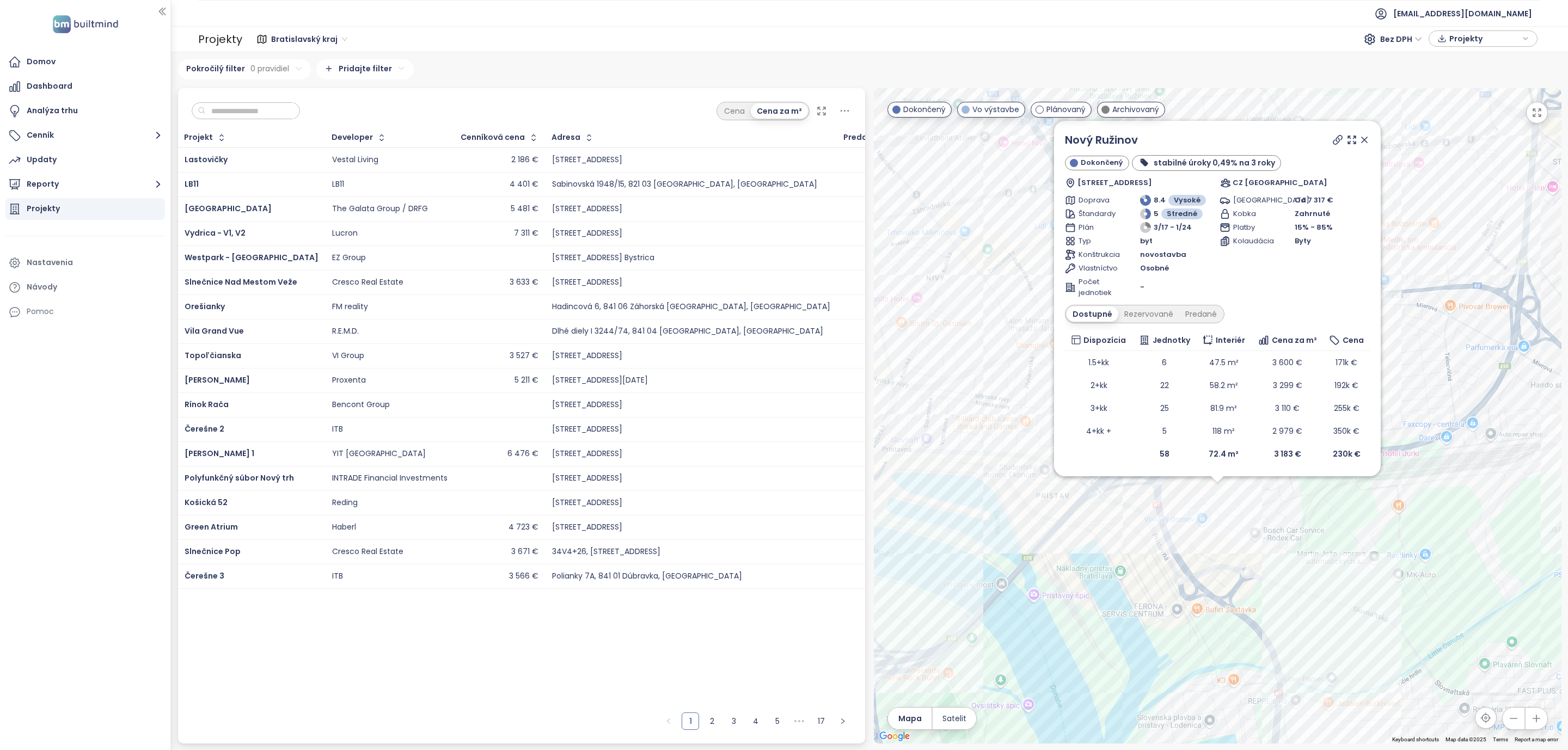
click at [1365, 140] on icon at bounding box center [1365, 140] width 11 height 11
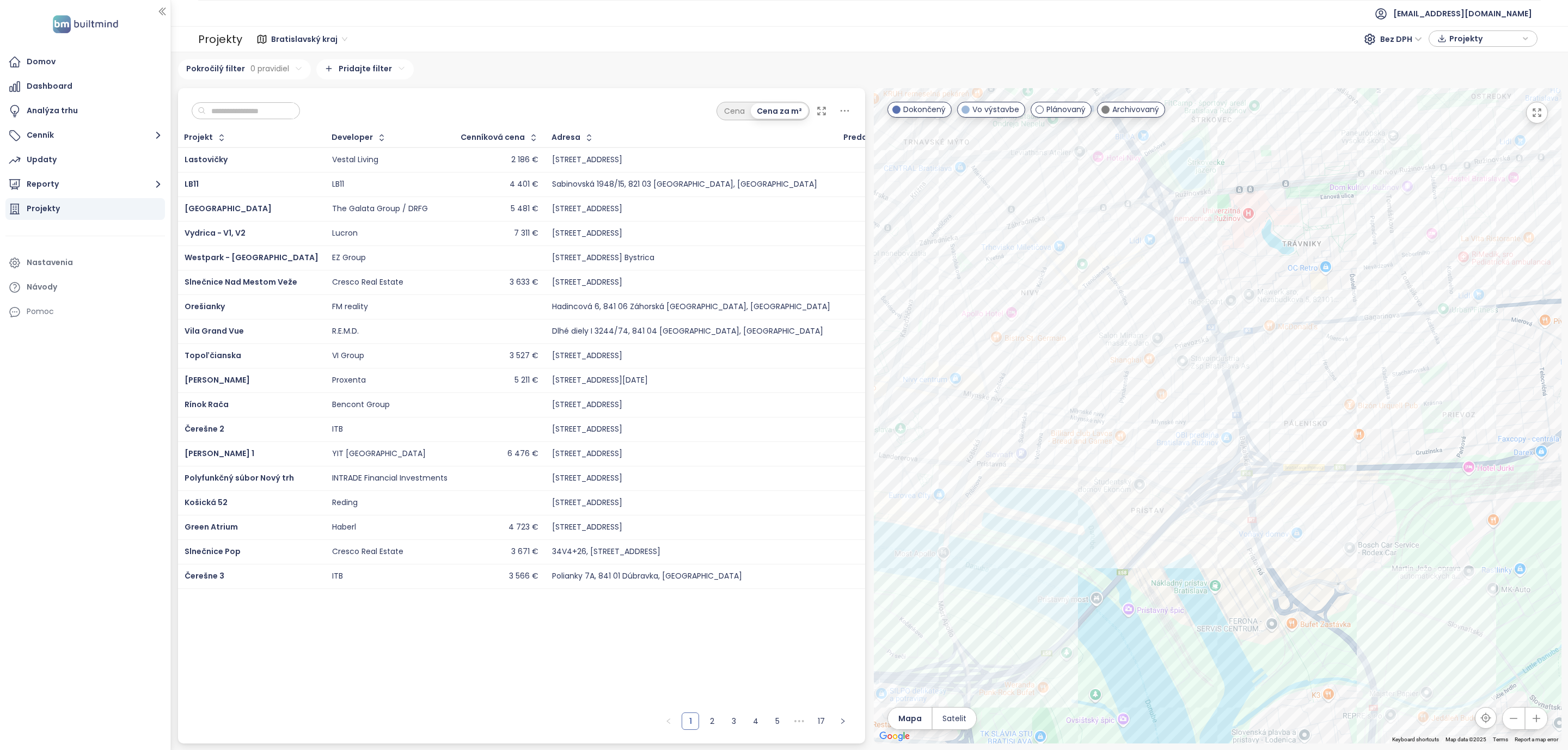
drag, startPoint x: 1229, startPoint y: 614, endPoint x: 1255, endPoint y: 631, distance: 31.1
click at [1255, 631] on div at bounding box center [1218, 416] width 688 height 655
click at [1334, 315] on div "Rezidencia [PERSON_NAME]" at bounding box center [1218, 416] width 688 height 655
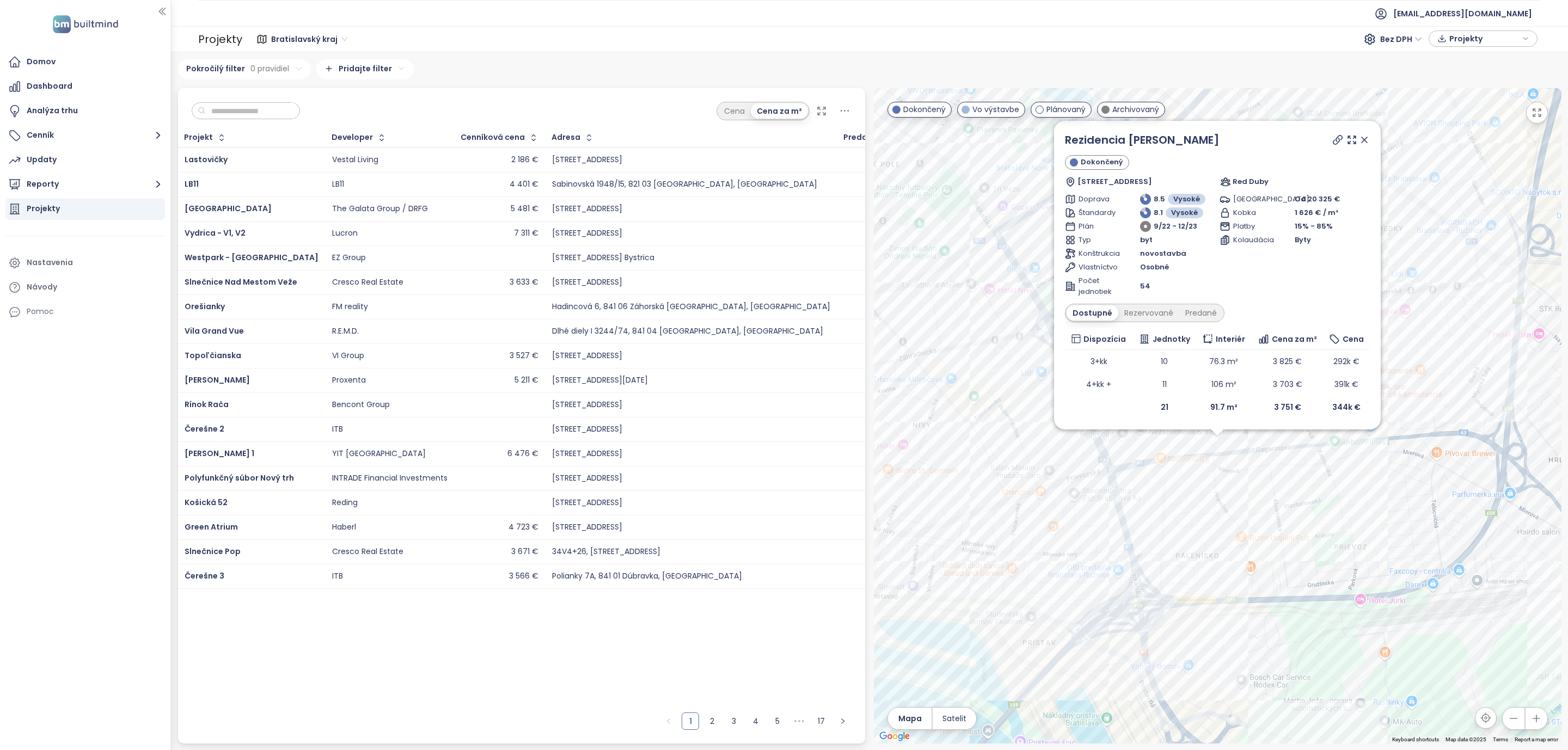
click at [1364, 140] on icon at bounding box center [1365, 140] width 5 height 5
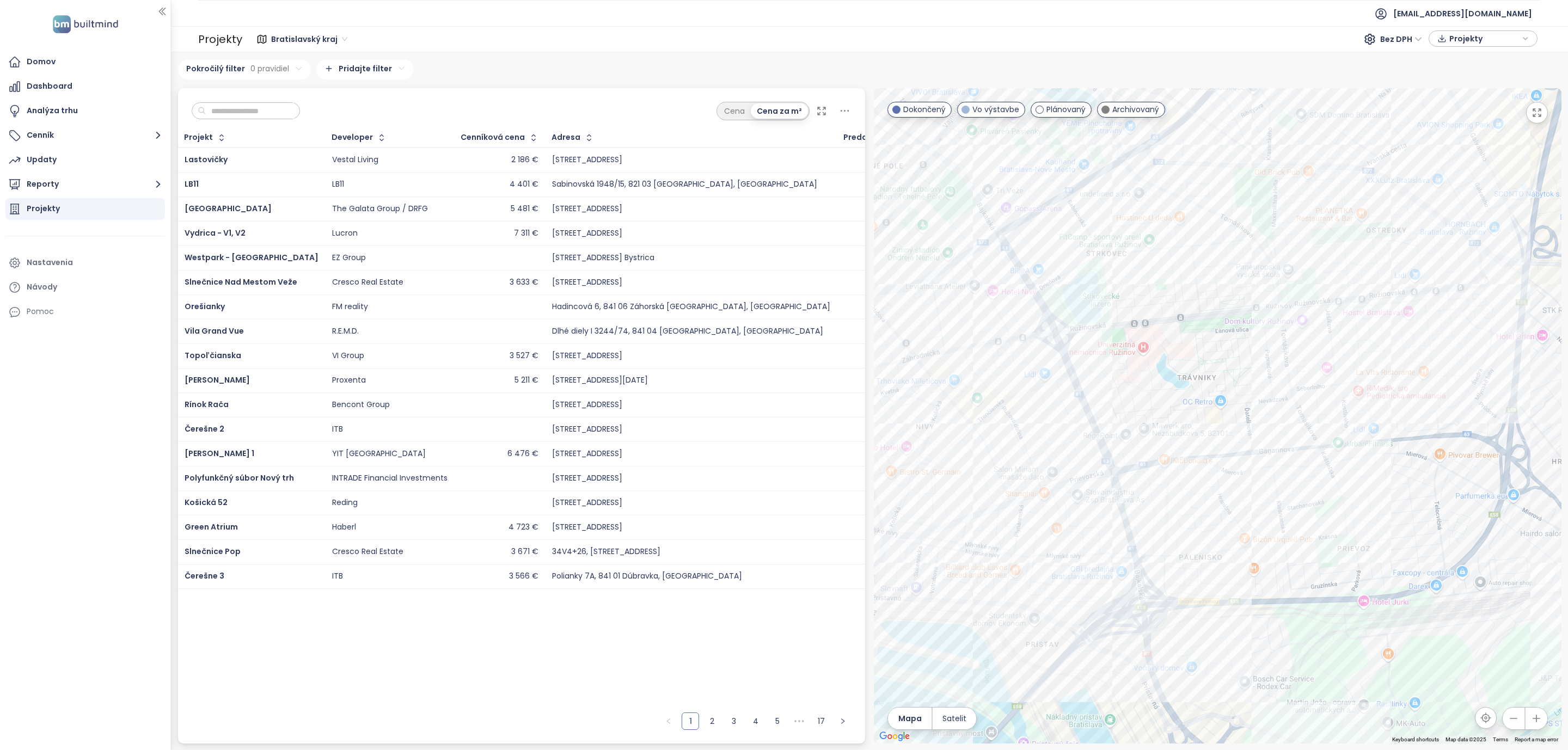
drag, startPoint x: 1099, startPoint y: 277, endPoint x: 1165, endPoint y: 296, distance: 68.7
click at [1165, 296] on div at bounding box center [1218, 416] width 688 height 655
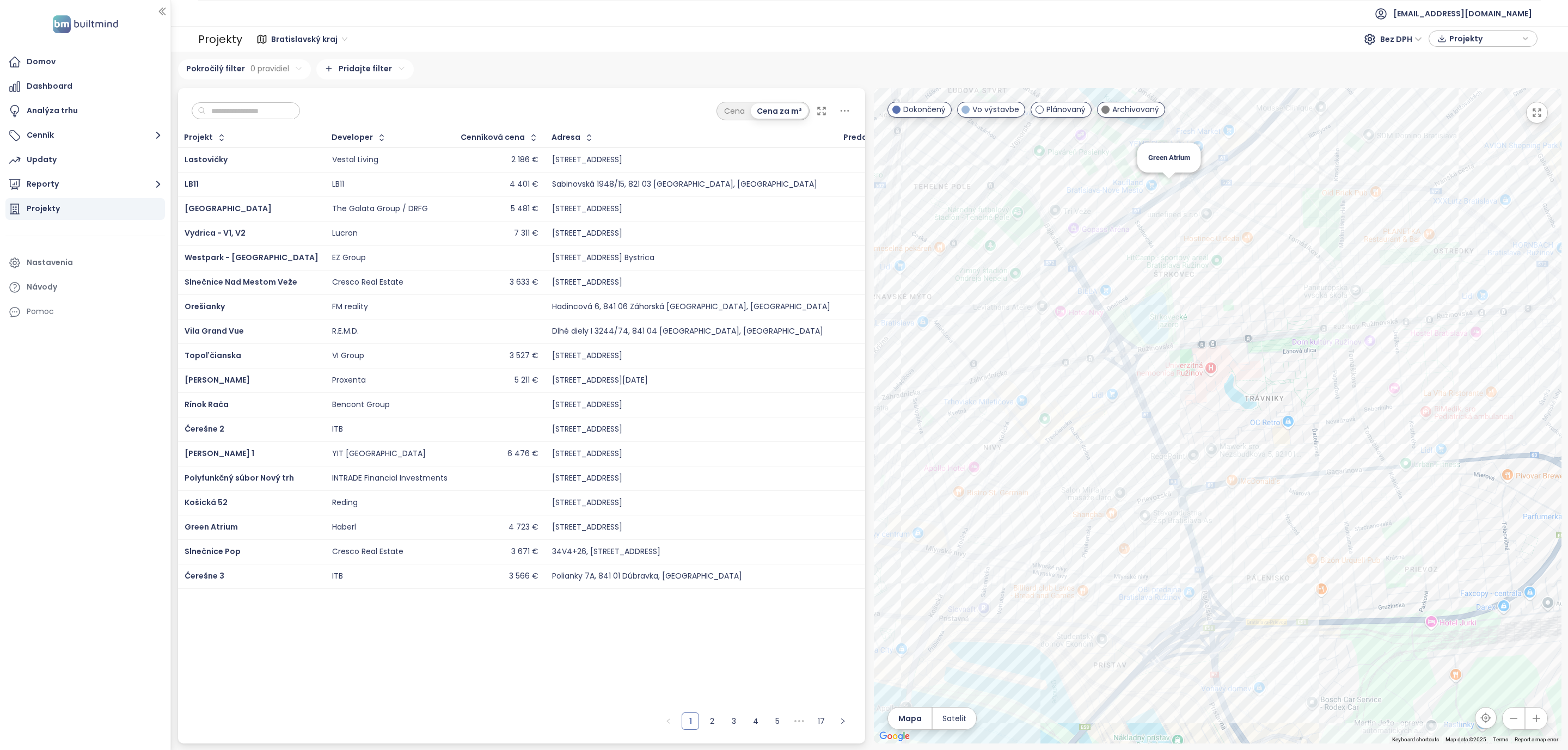
click at [1165, 187] on div "Green Atrium" at bounding box center [1218, 416] width 688 height 655
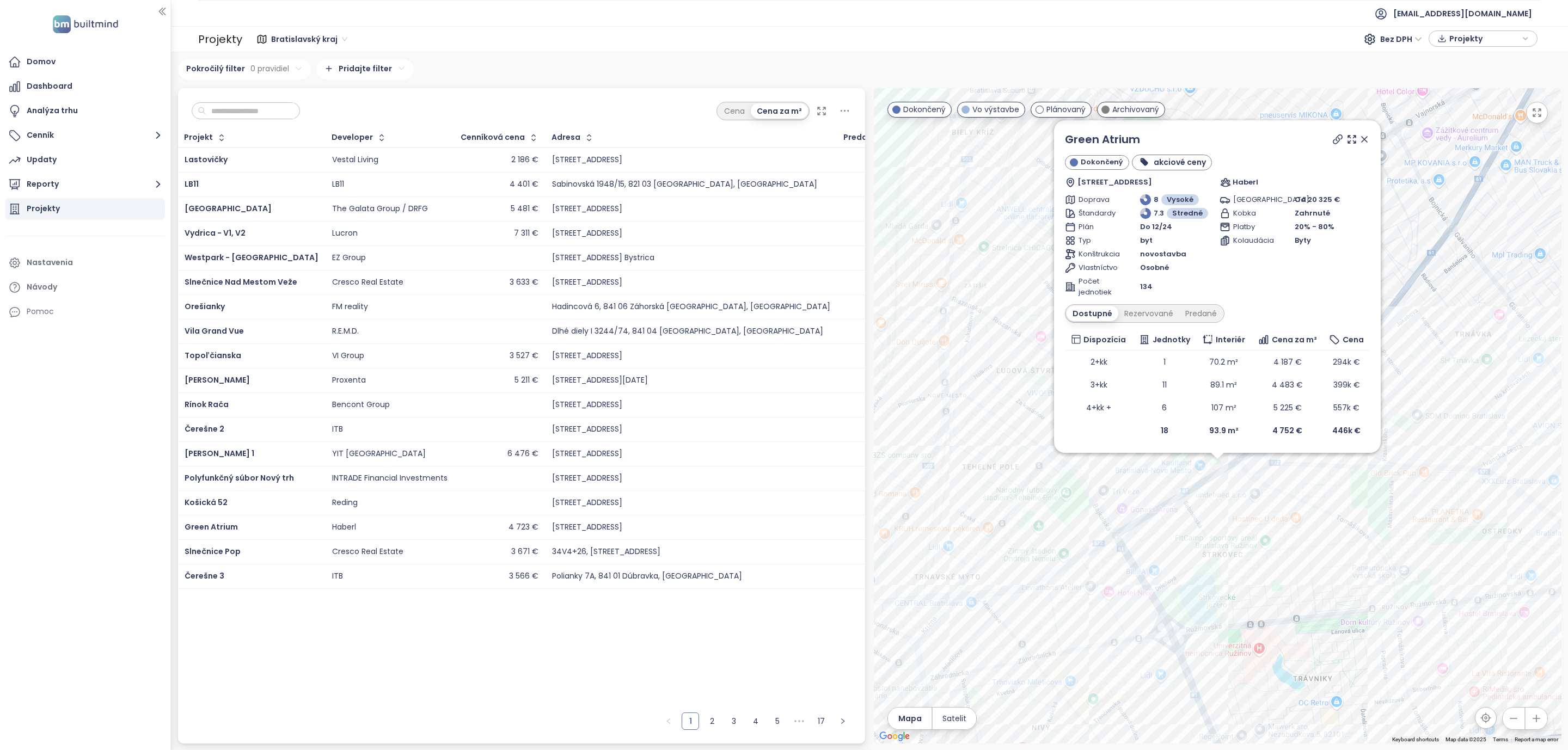
click at [1365, 139] on icon at bounding box center [1365, 139] width 5 height 5
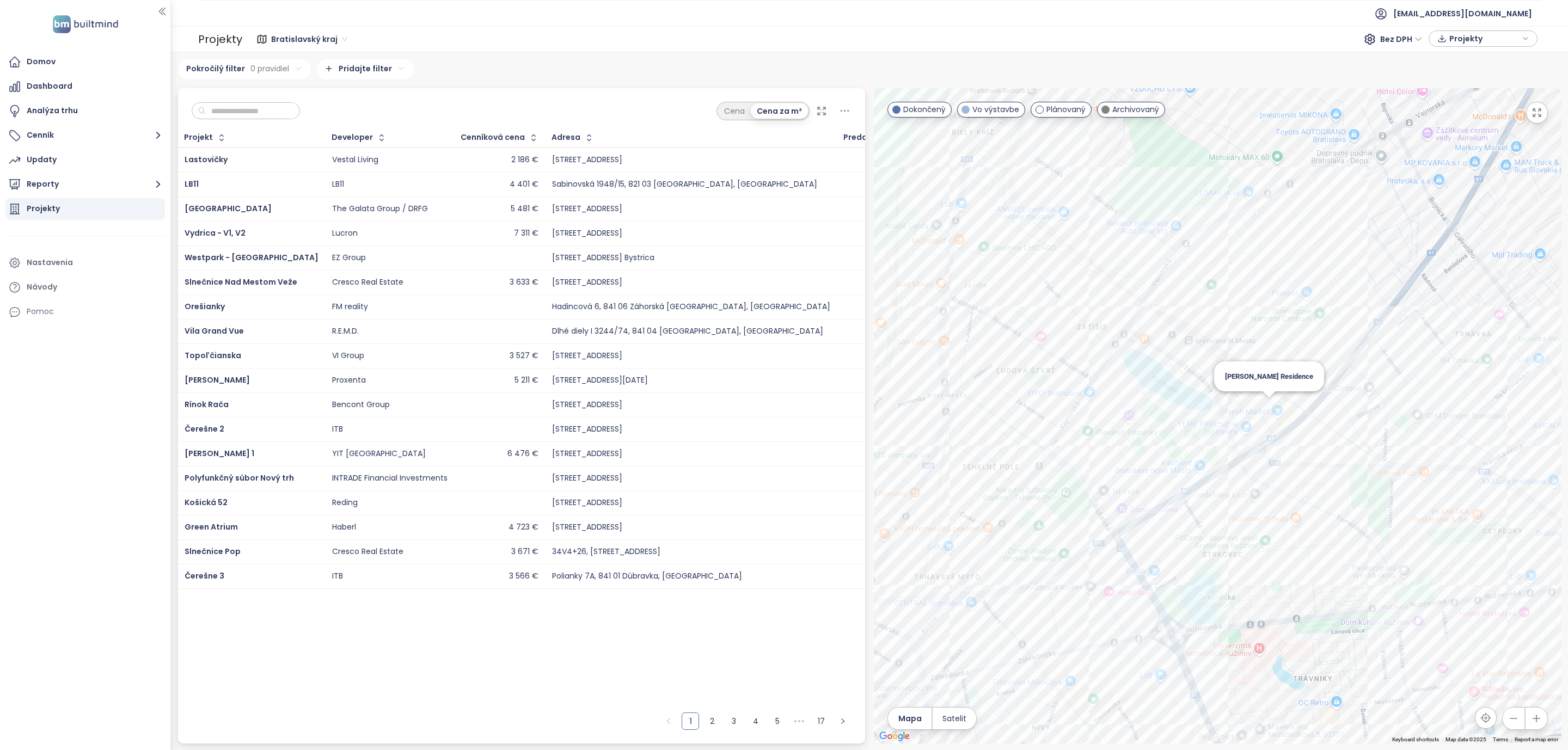
click at [1266, 403] on div "[PERSON_NAME] Residence" at bounding box center [1218, 416] width 688 height 655
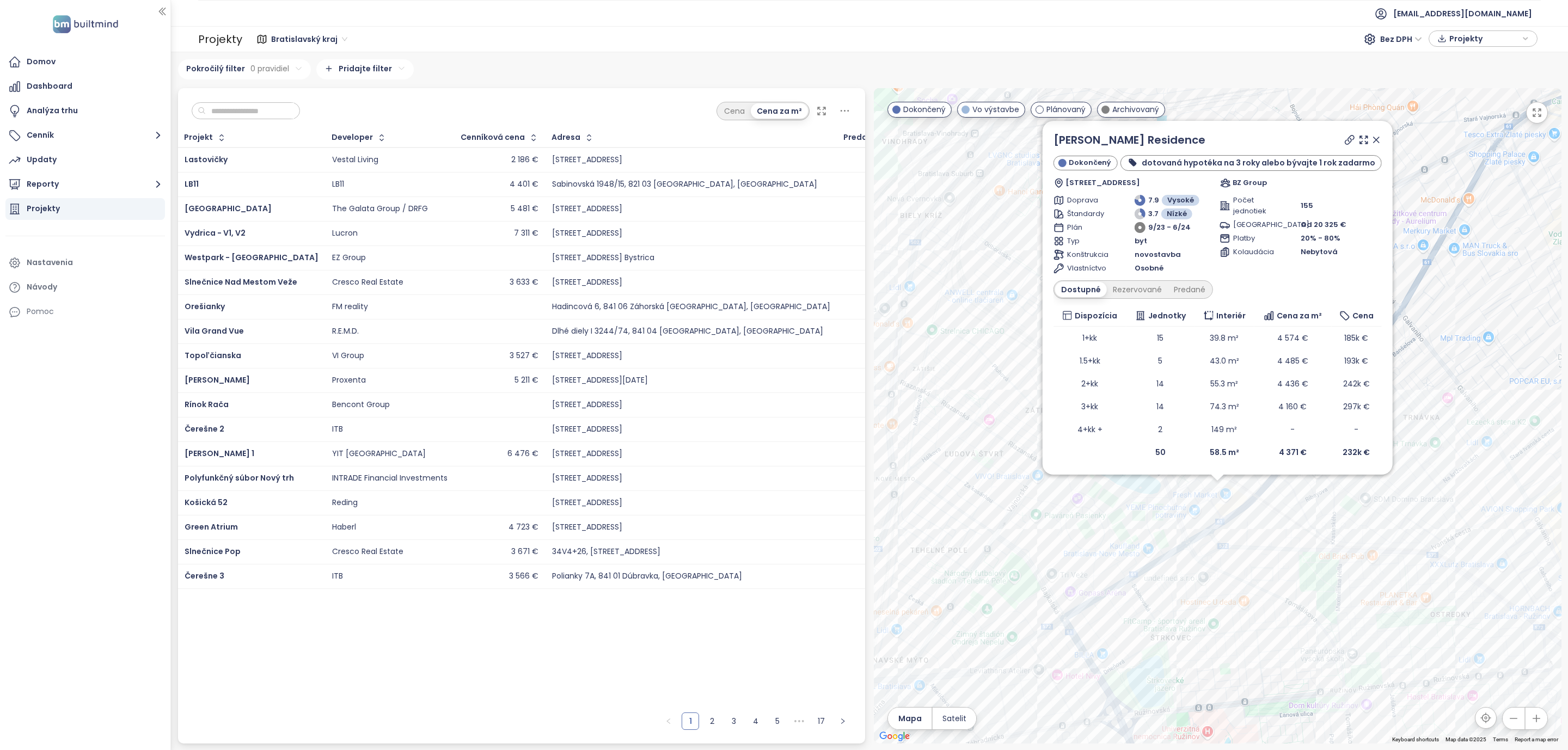
drag, startPoint x: 1371, startPoint y: 134, endPoint x: 1348, endPoint y: 216, distance: 85.2
click at [1371, 136] on icon at bounding box center [1376, 140] width 11 height 11
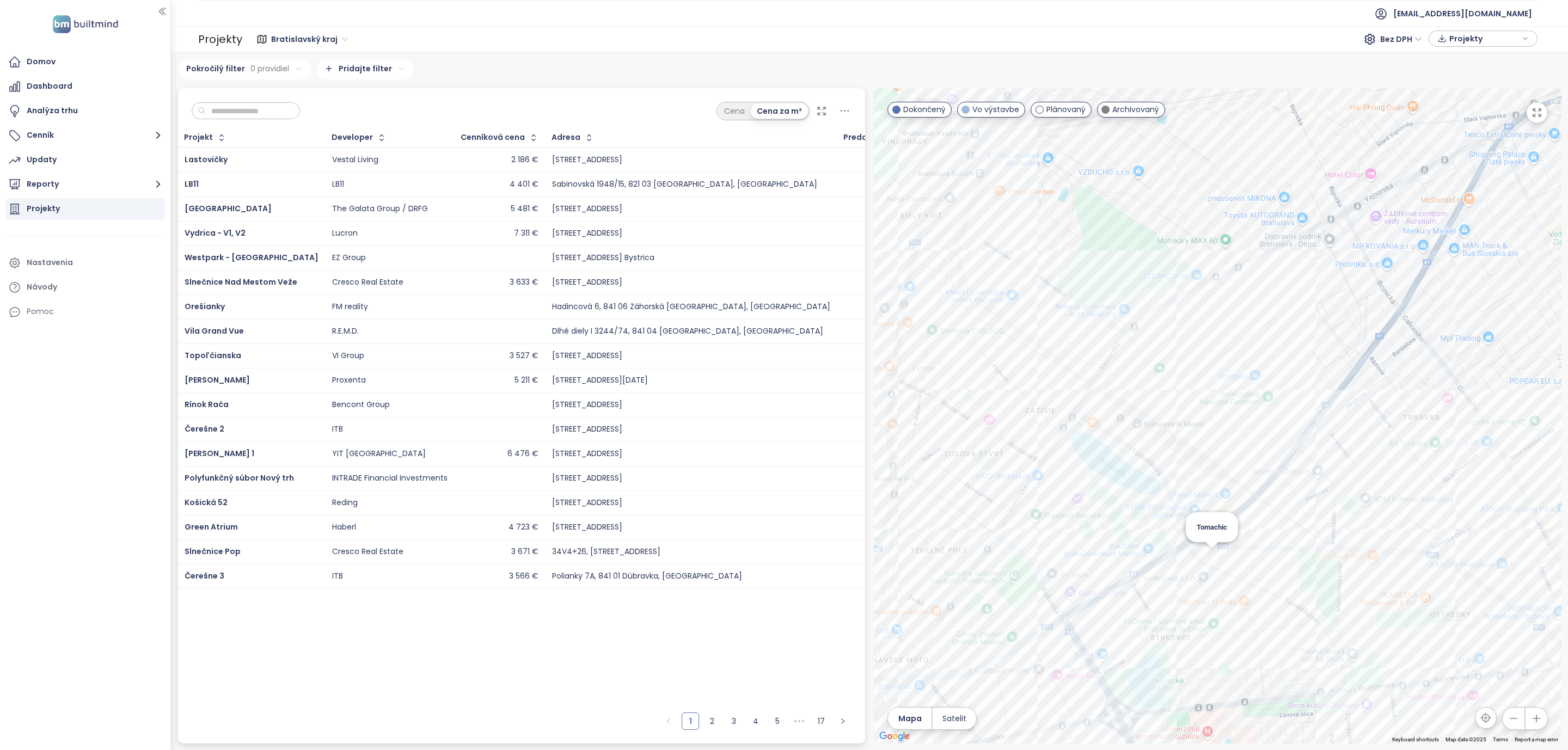
click at [1210, 553] on div "Tomachic" at bounding box center [1218, 416] width 688 height 655
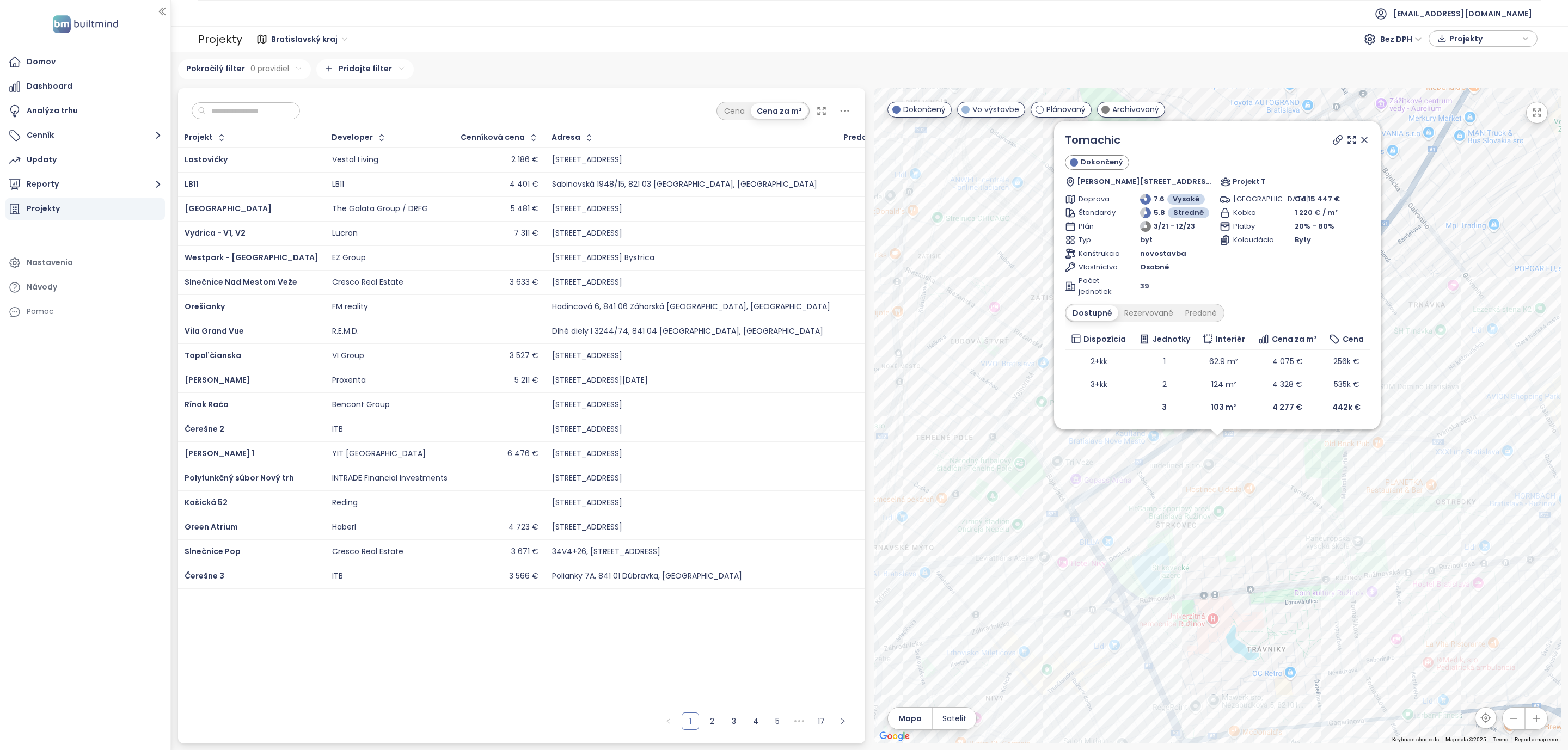
click at [1362, 139] on icon at bounding box center [1365, 140] width 11 height 11
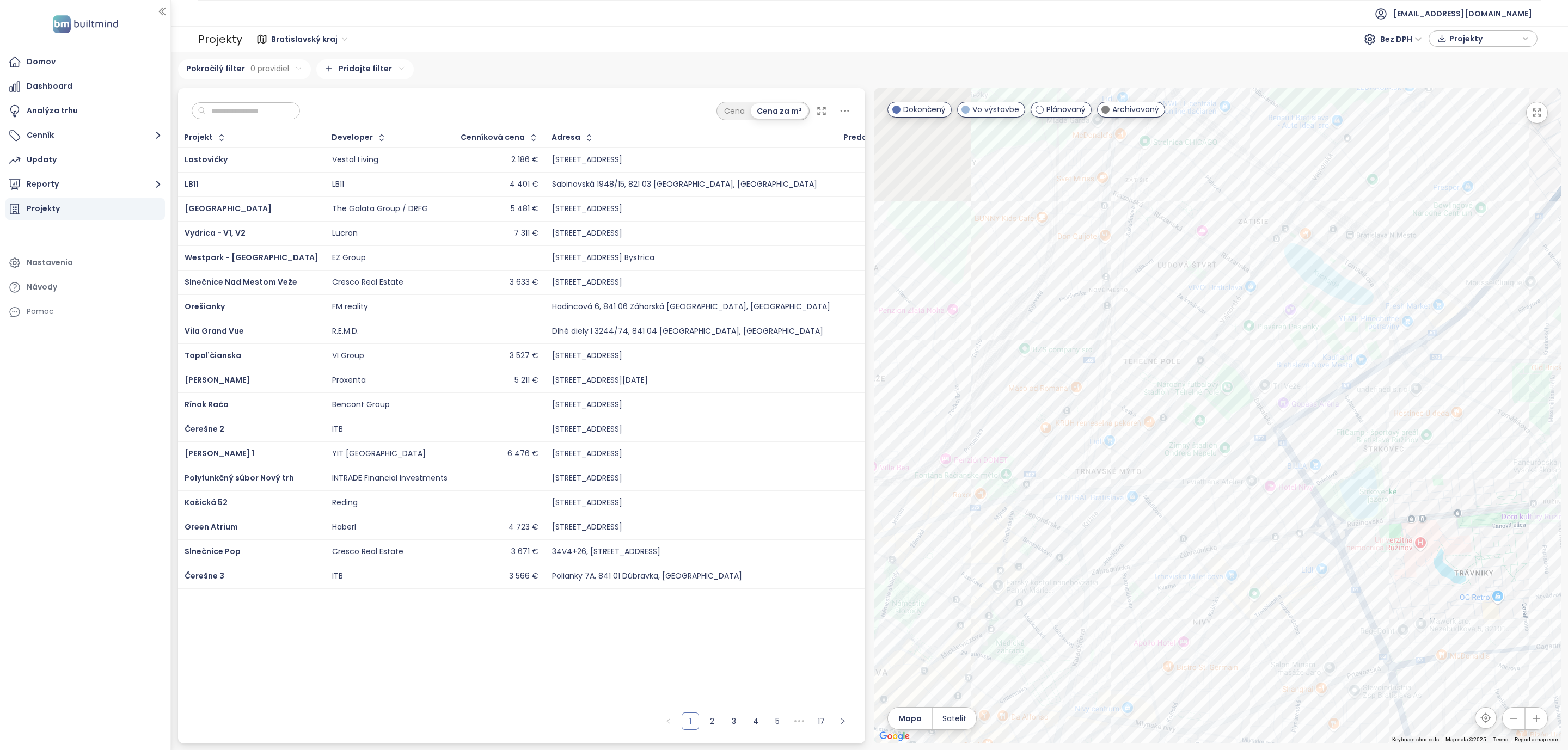
drag, startPoint x: 1108, startPoint y: 506, endPoint x: 1344, endPoint y: 410, distance: 254.8
click at [1344, 410] on div at bounding box center [1218, 416] width 688 height 655
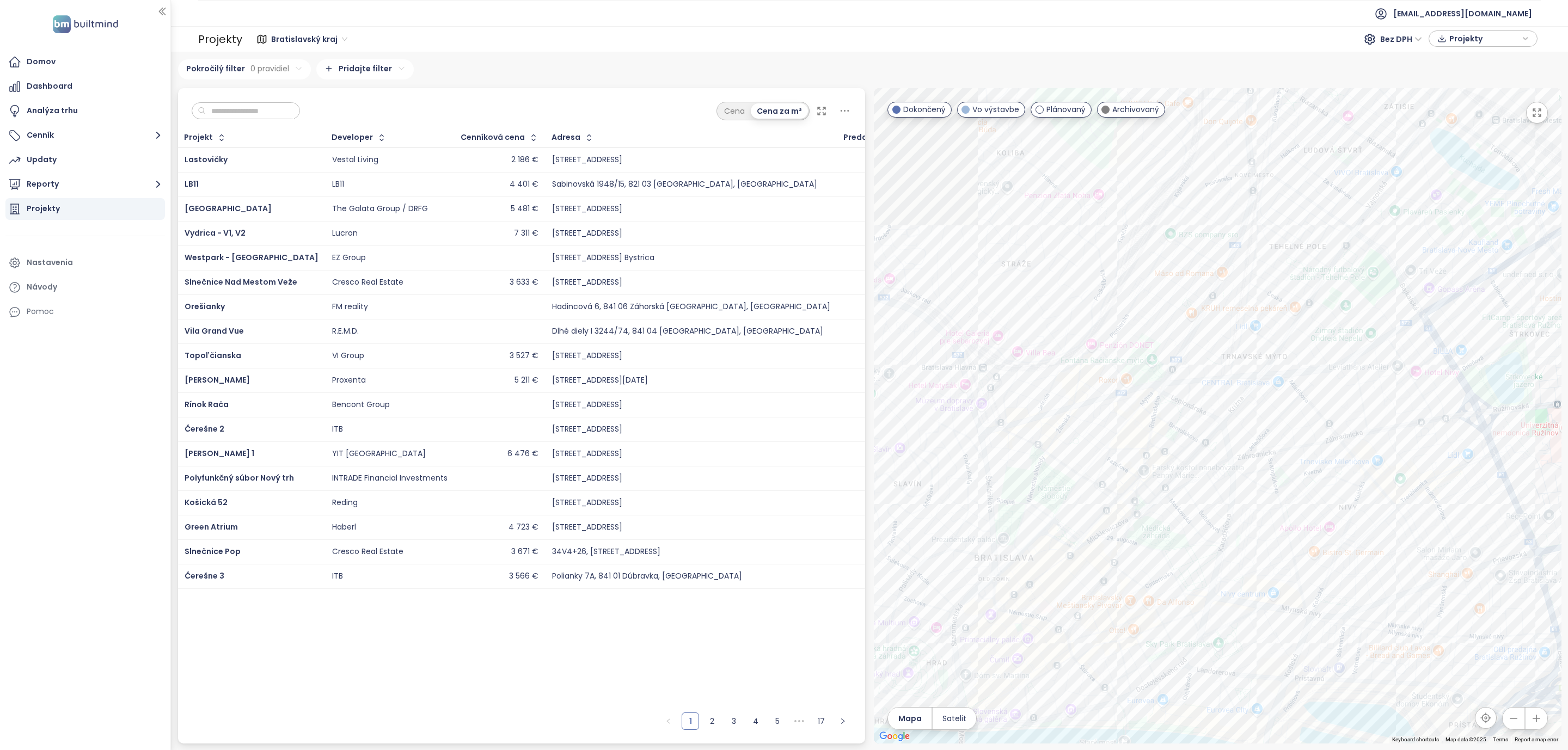
drag, startPoint x: 1142, startPoint y: 453, endPoint x: 1171, endPoint y: 434, distance: 34.7
click at [1171, 434] on div at bounding box center [1218, 416] width 688 height 655
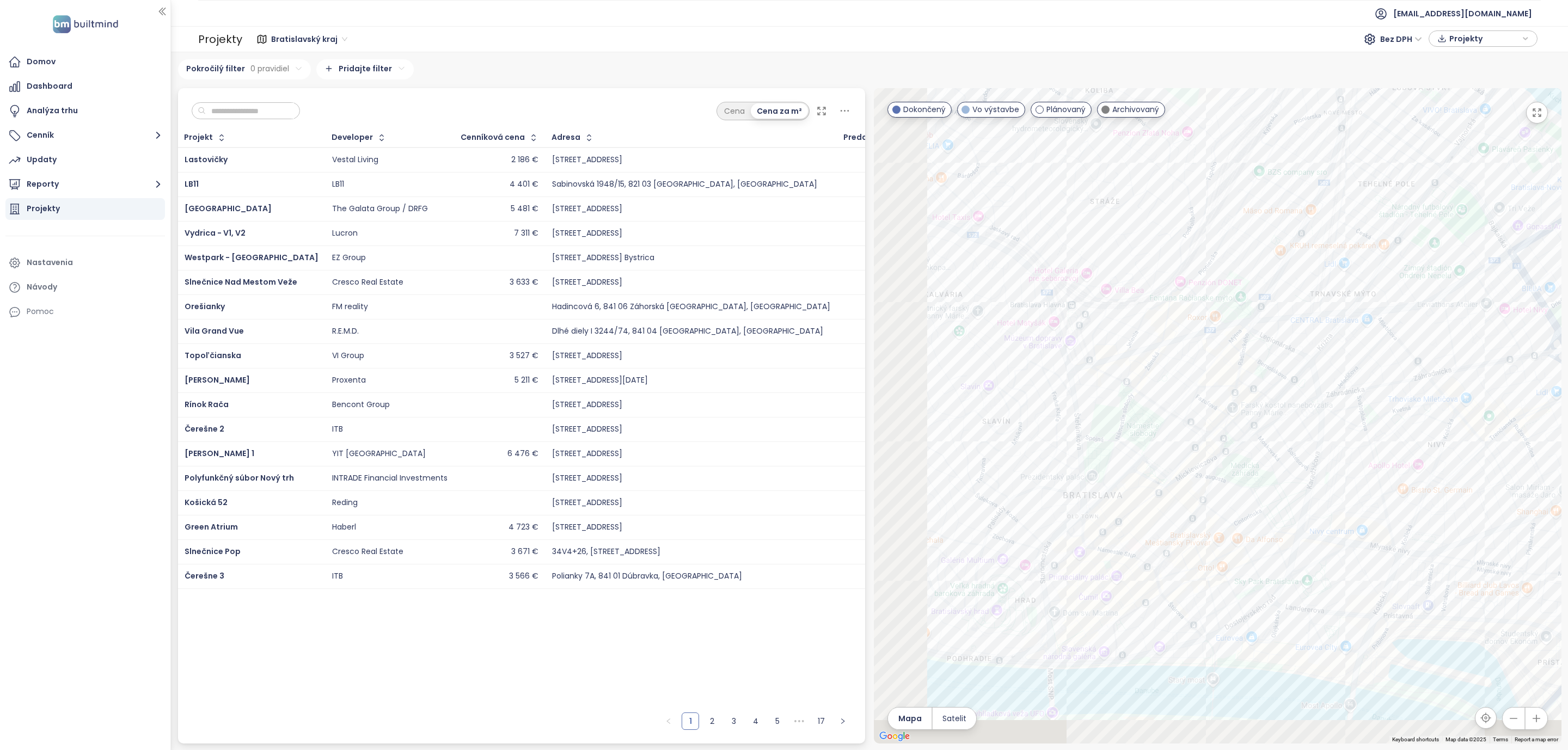
drag, startPoint x: 1088, startPoint y: 351, endPoint x: 1111, endPoint y: 340, distance: 25.5
click at [1111, 340] on div at bounding box center [1218, 416] width 688 height 655
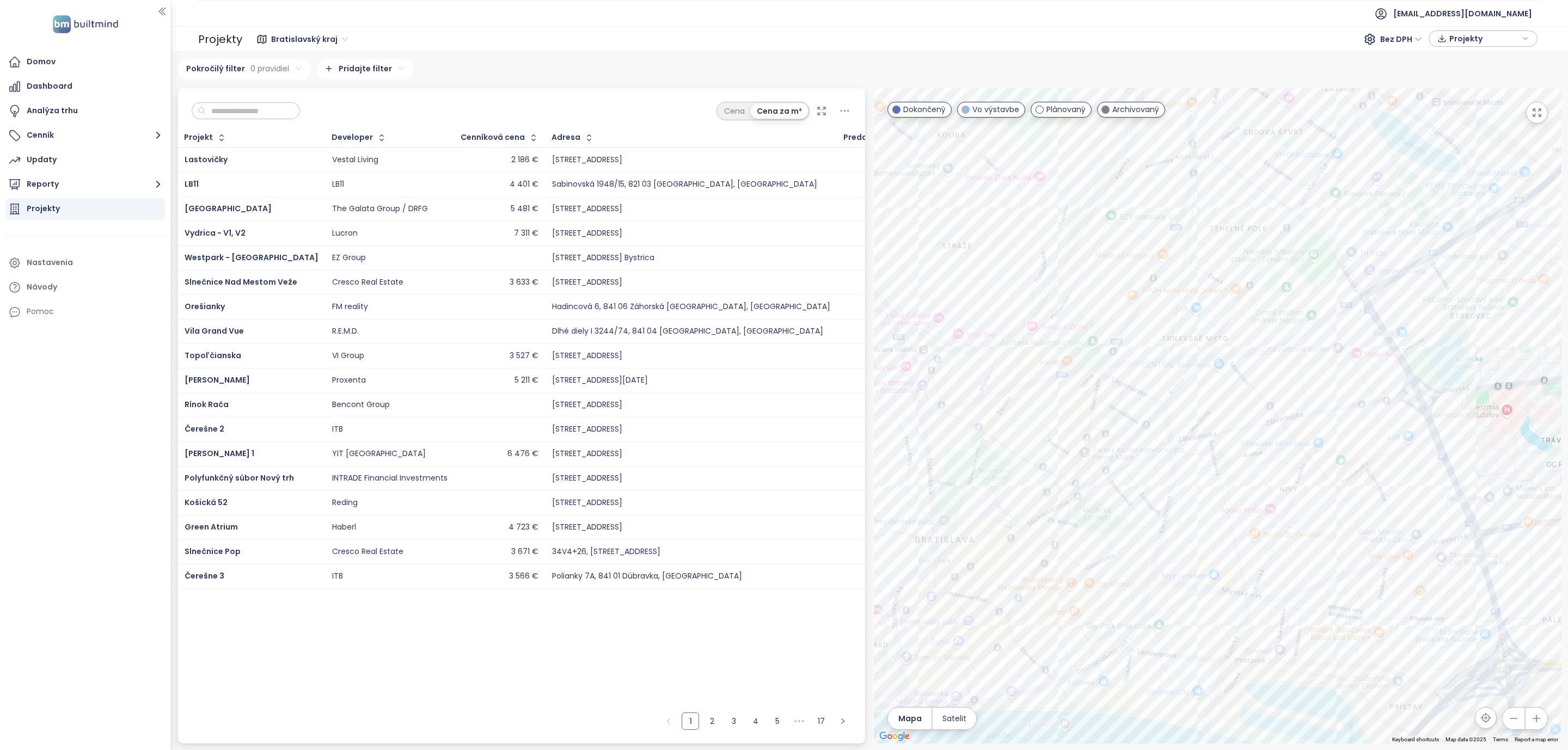
drag, startPoint x: 1328, startPoint y: 222, endPoint x: 1153, endPoint y: 260, distance: 179.1
click at [1153, 260] on div at bounding box center [1218, 416] width 688 height 655
click at [1412, 577] on div "Pri Mlynoch" at bounding box center [1218, 416] width 688 height 655
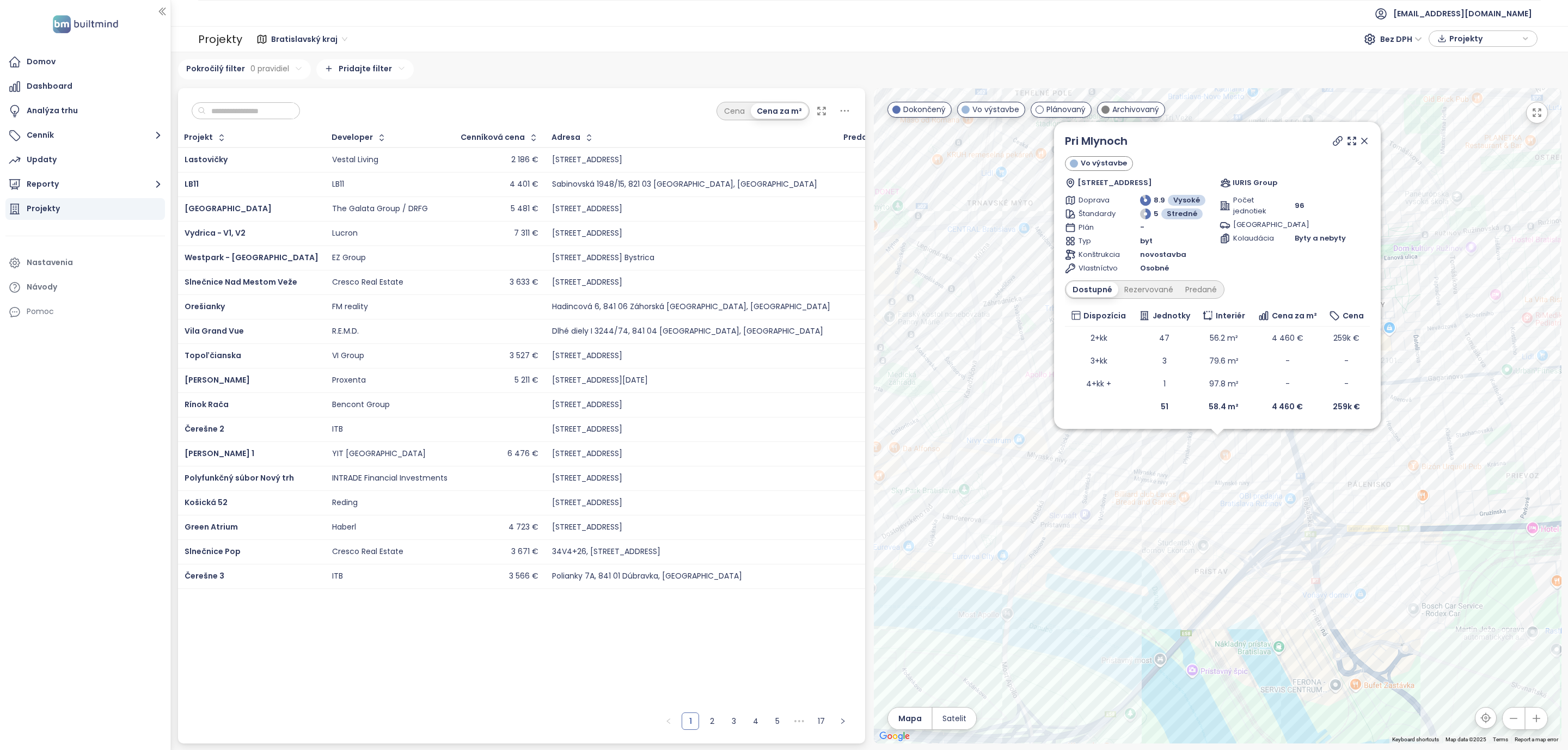
click at [1362, 138] on icon at bounding box center [1365, 141] width 5 height 5
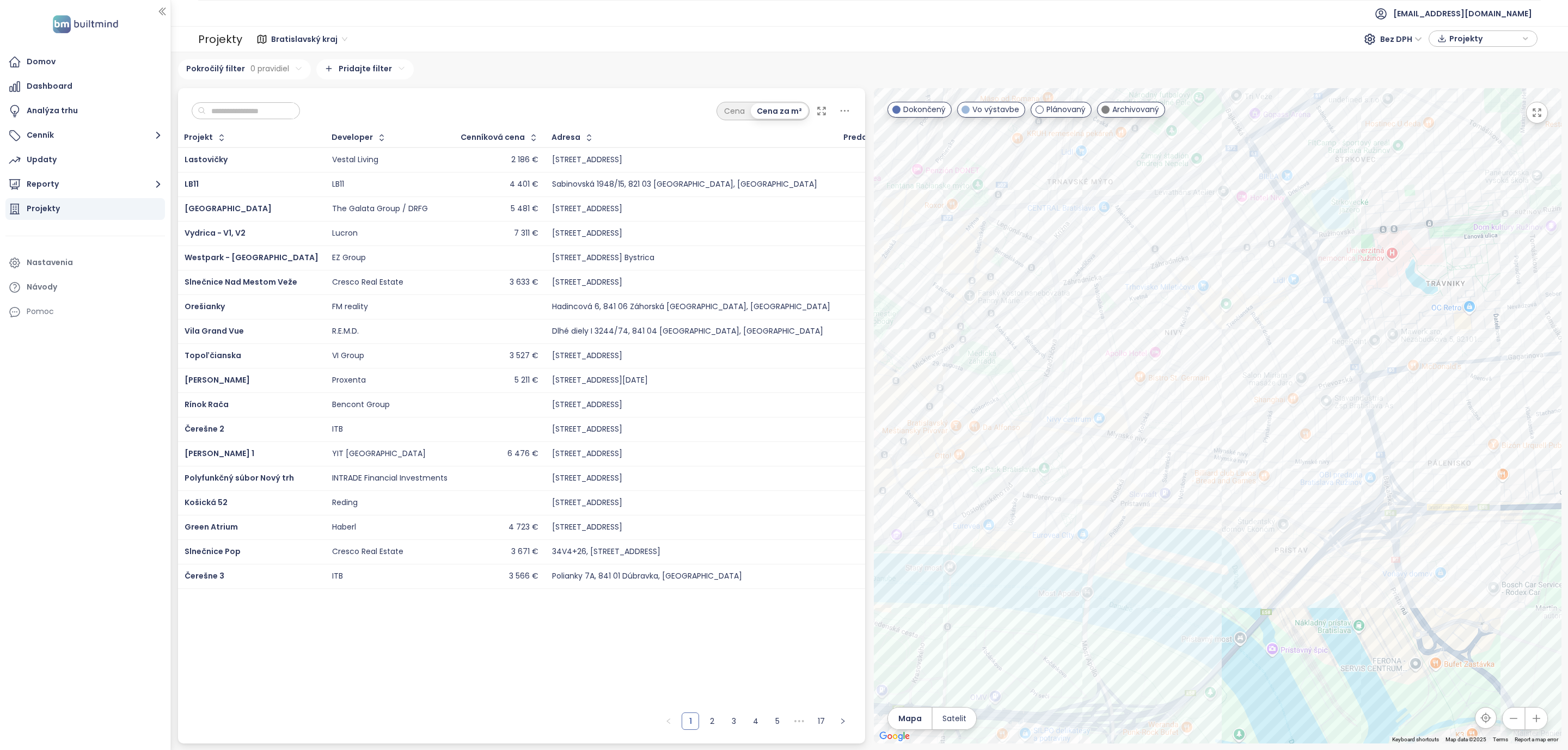
drag, startPoint x: 1144, startPoint y: 378, endPoint x: 1314, endPoint y: 333, distance: 175.9
click at [1304, 333] on div at bounding box center [1218, 416] width 688 height 655
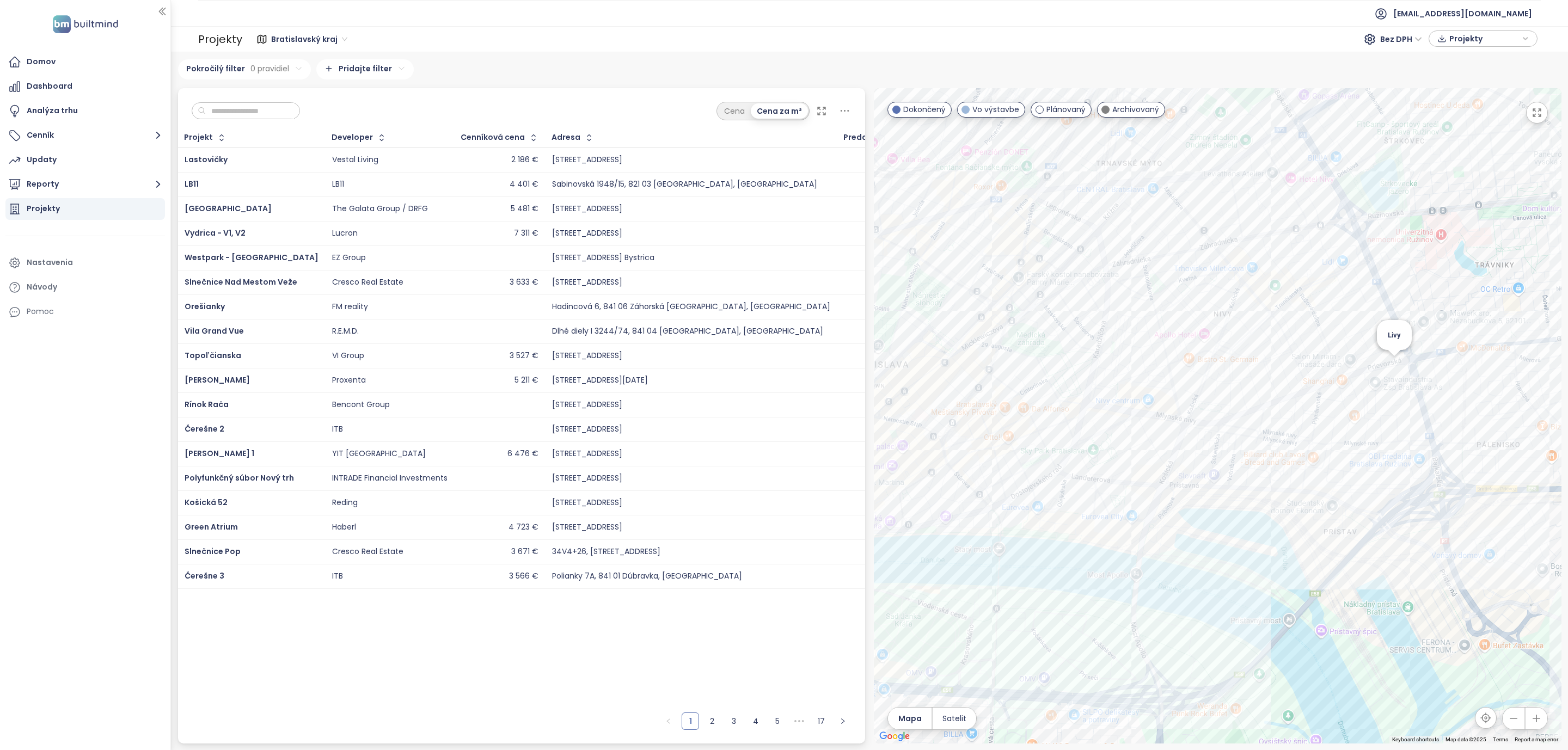
click at [1393, 360] on div "Livy" at bounding box center [1218, 416] width 688 height 655
click at [1397, 374] on div at bounding box center [1218, 416] width 688 height 655
click at [1397, 364] on div "Livy" at bounding box center [1218, 416] width 688 height 655
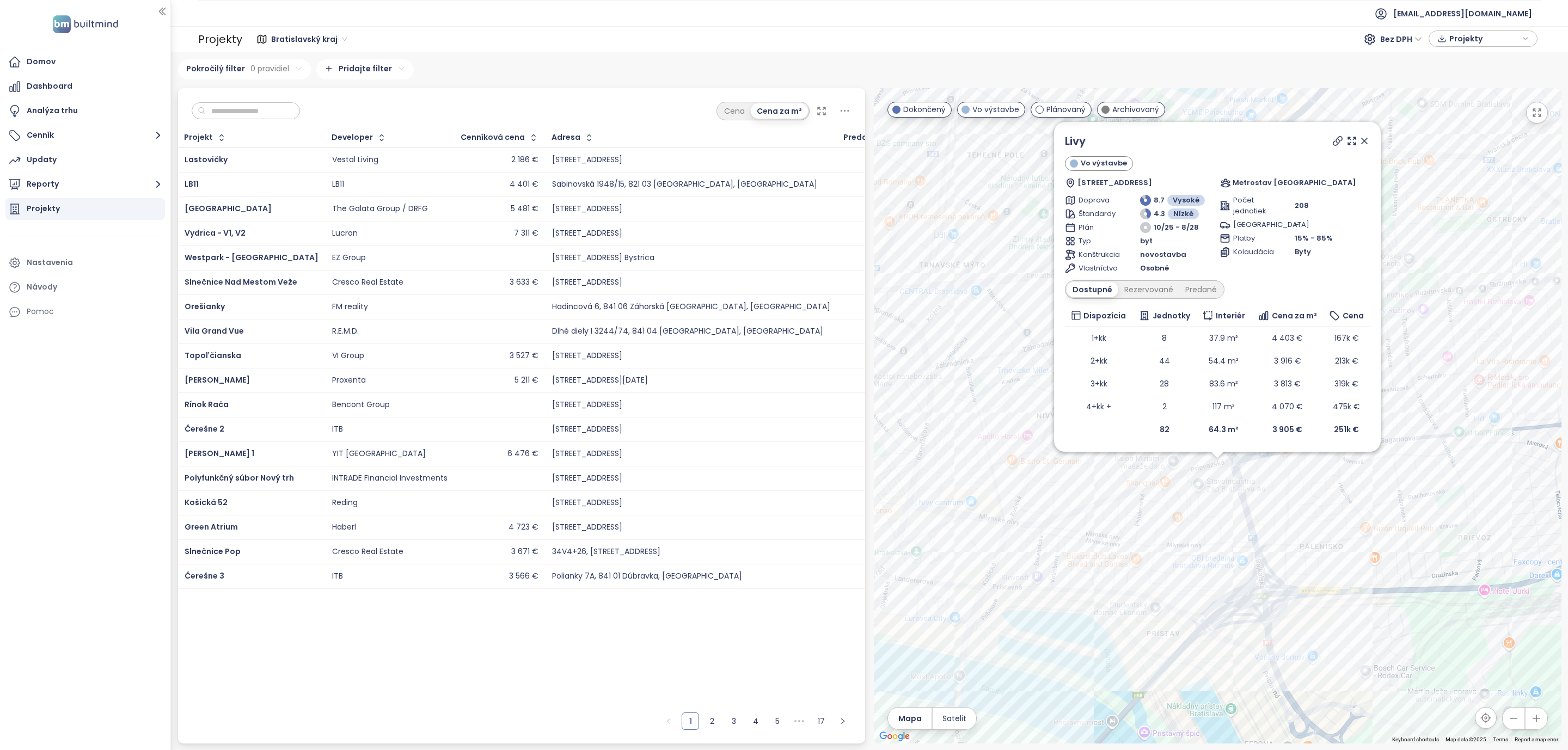
click at [1370, 140] on div "Livy Vo výstavbe Stará Prievozská 18, 821 09 [GEOGRAPHIC_DATA], [GEOGRAPHIC_DAT…" at bounding box center [1217, 287] width 327 height 330
click at [1364, 140] on icon at bounding box center [1365, 141] width 5 height 5
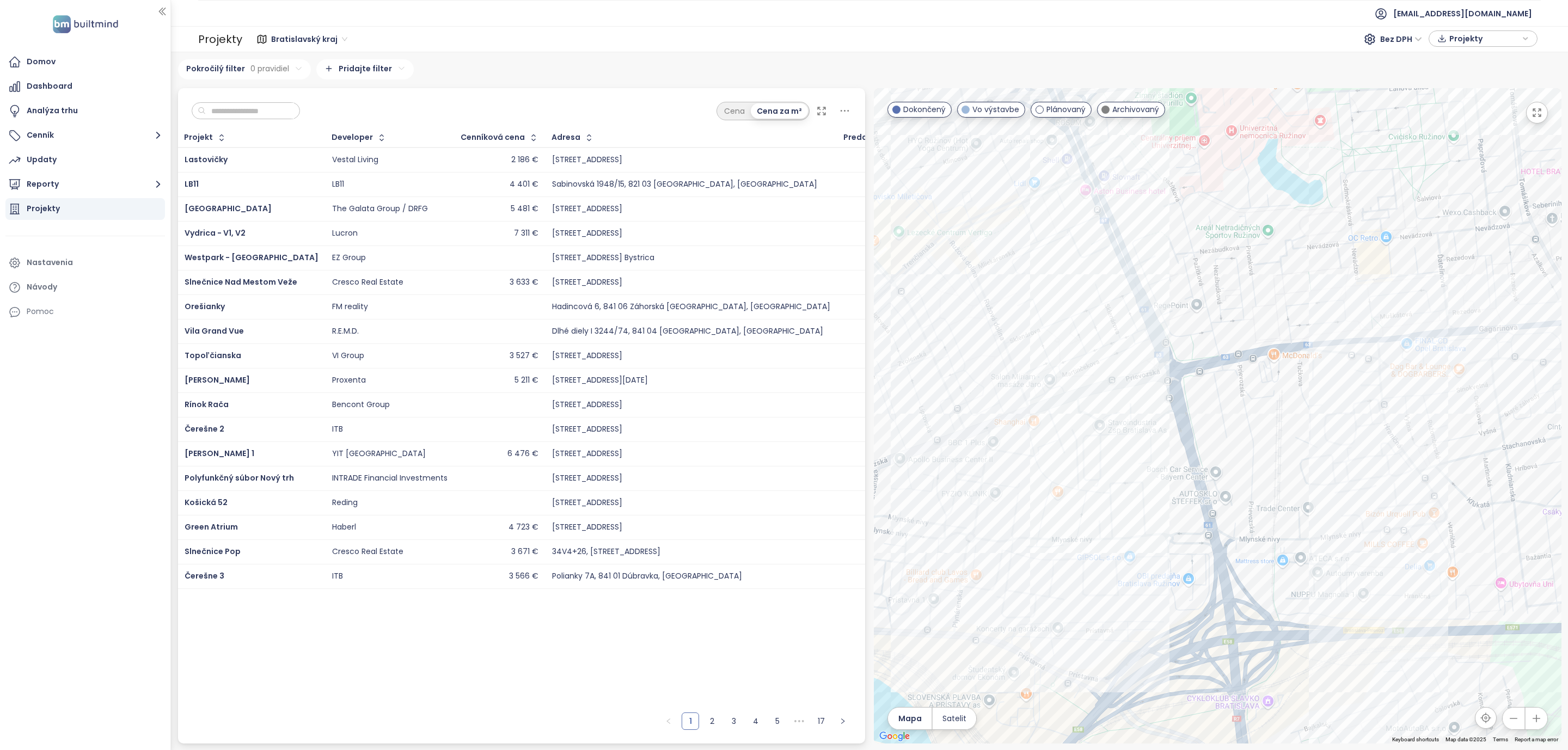
drag, startPoint x: 1207, startPoint y: 460, endPoint x: 1202, endPoint y: 458, distance: 5.4
click at [1202, 458] on div at bounding box center [1218, 416] width 688 height 655
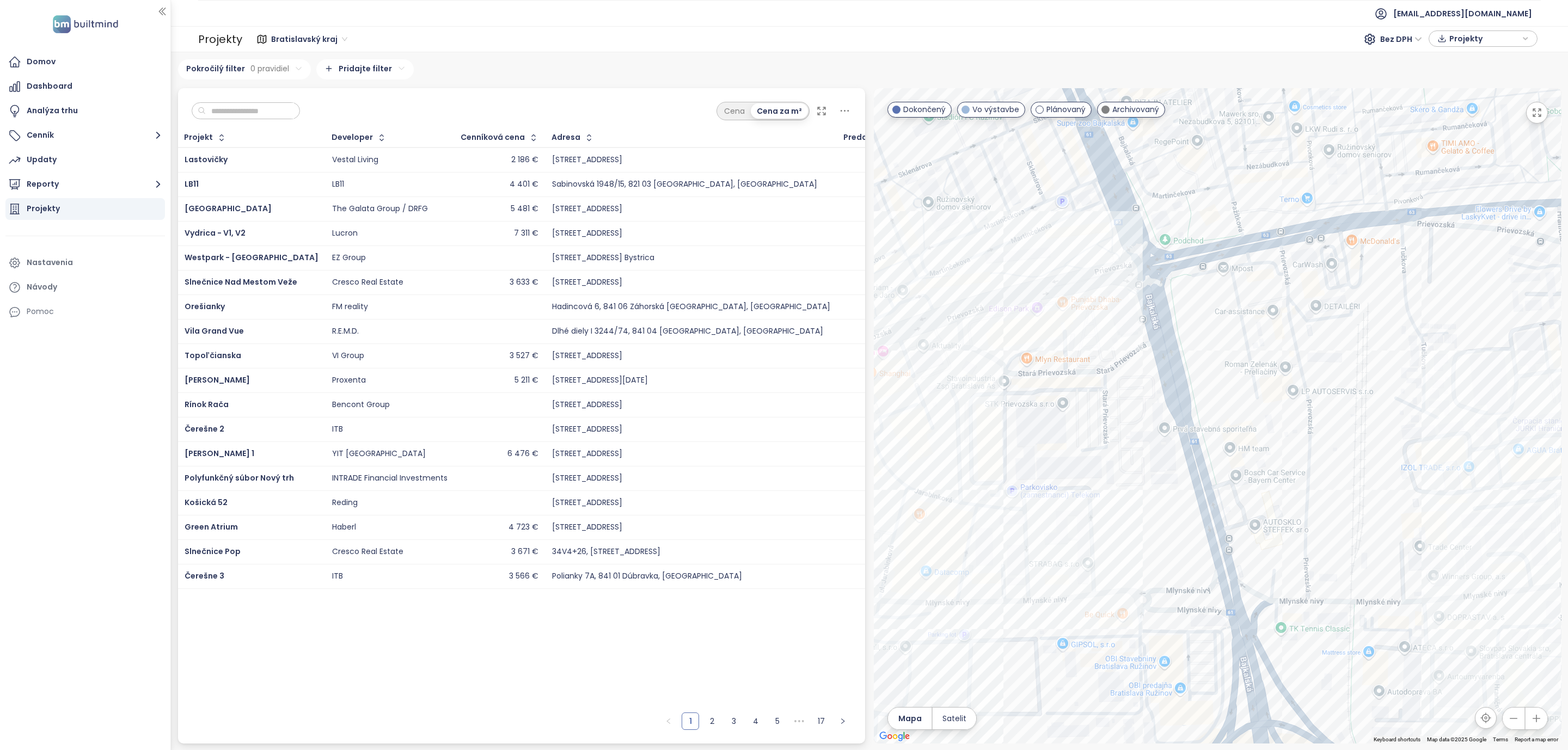
drag, startPoint x: 1220, startPoint y: 549, endPoint x: 1176, endPoint y: 508, distance: 60.1
click at [1176, 508] on div at bounding box center [1218, 416] width 688 height 655
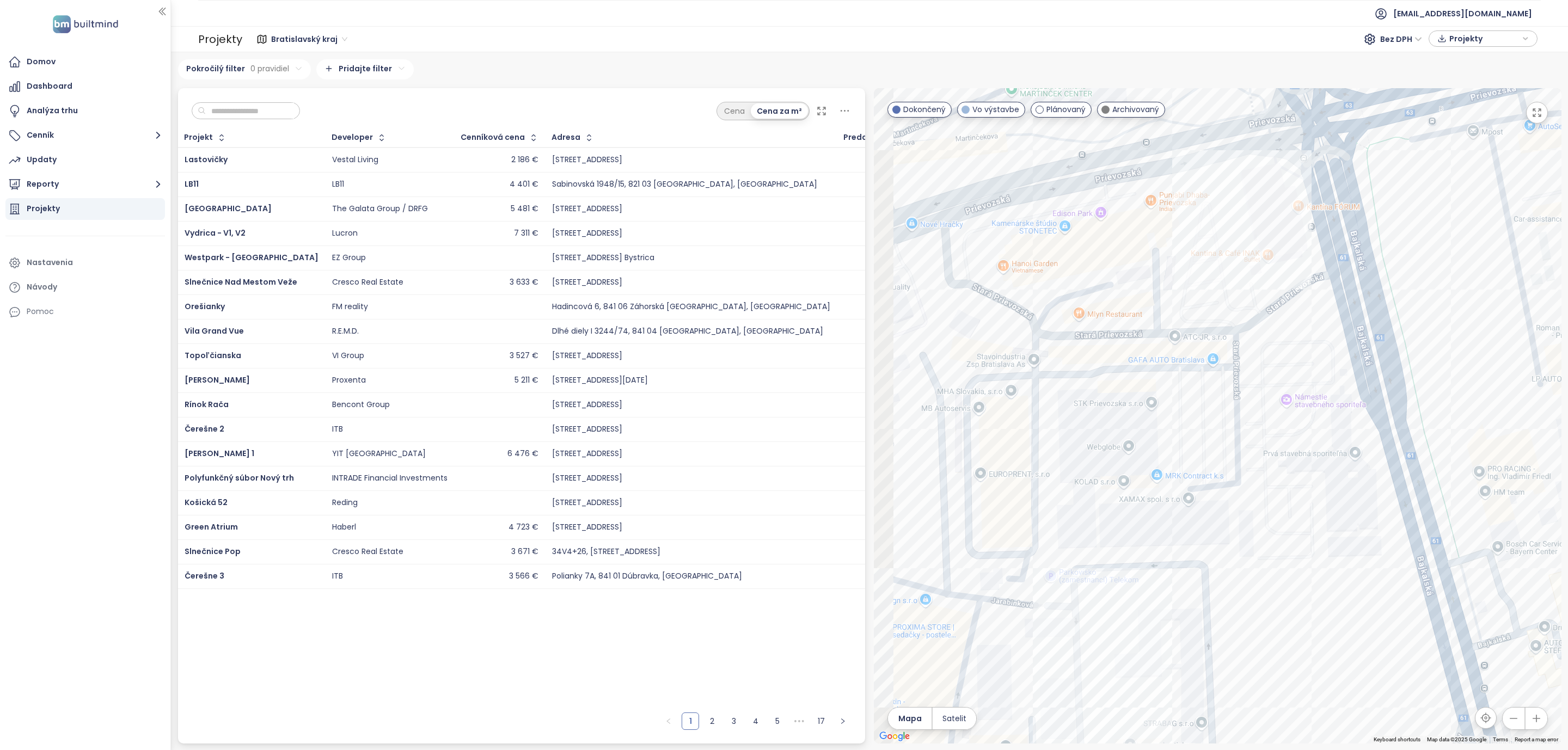
drag, startPoint x: 953, startPoint y: 317, endPoint x: 1050, endPoint y: 275, distance: 105.7
click at [1050, 275] on div at bounding box center [1218, 416] width 688 height 655
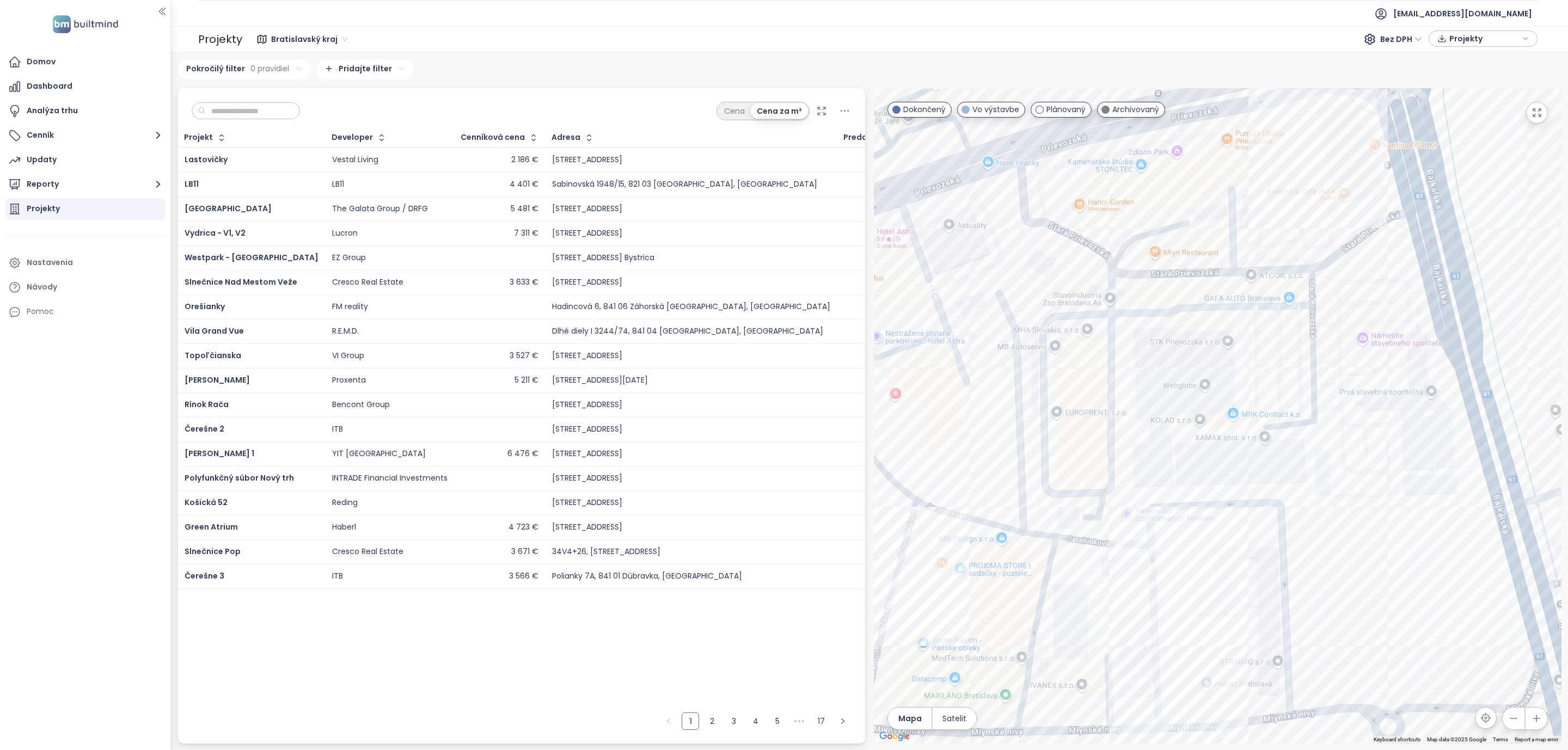
drag, startPoint x: 962, startPoint y: 433, endPoint x: 1041, endPoint y: 370, distance: 101.0
click at [1041, 370] on div at bounding box center [1218, 416] width 688 height 655
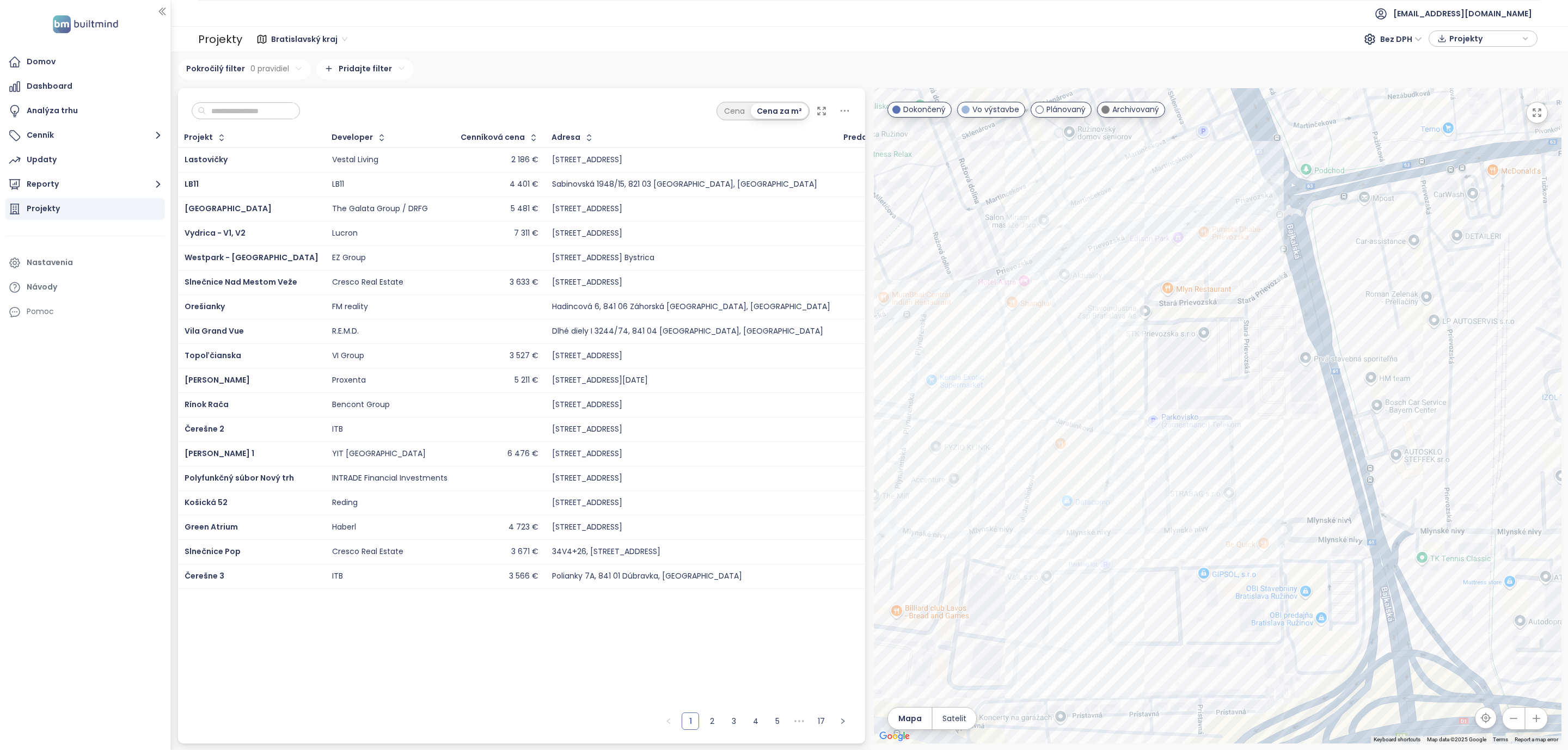
drag, startPoint x: 946, startPoint y: 513, endPoint x: 1005, endPoint y: 481, distance: 67.1
click at [1005, 481] on div at bounding box center [1218, 416] width 688 height 655
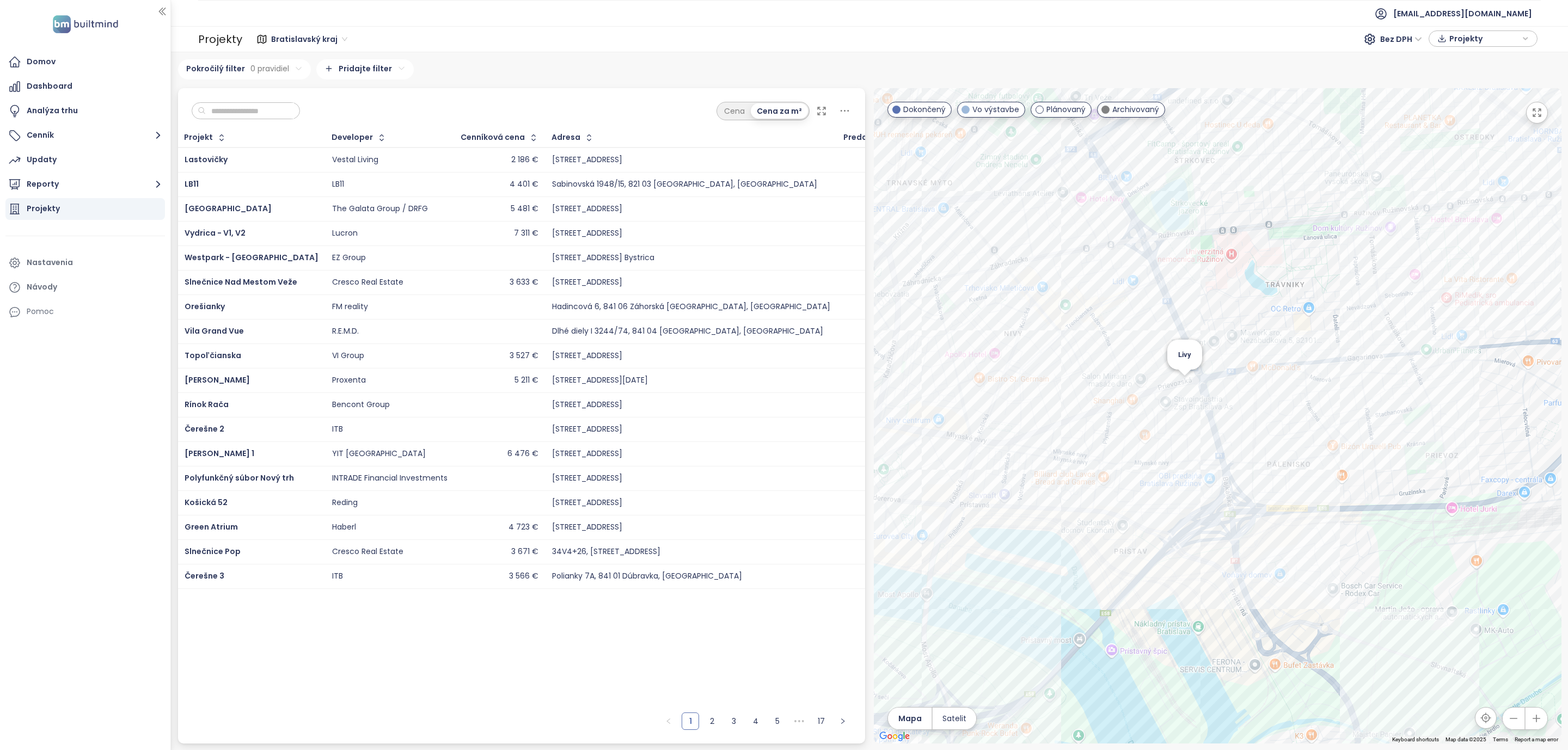
click at [1184, 384] on div "Livy" at bounding box center [1218, 416] width 688 height 655
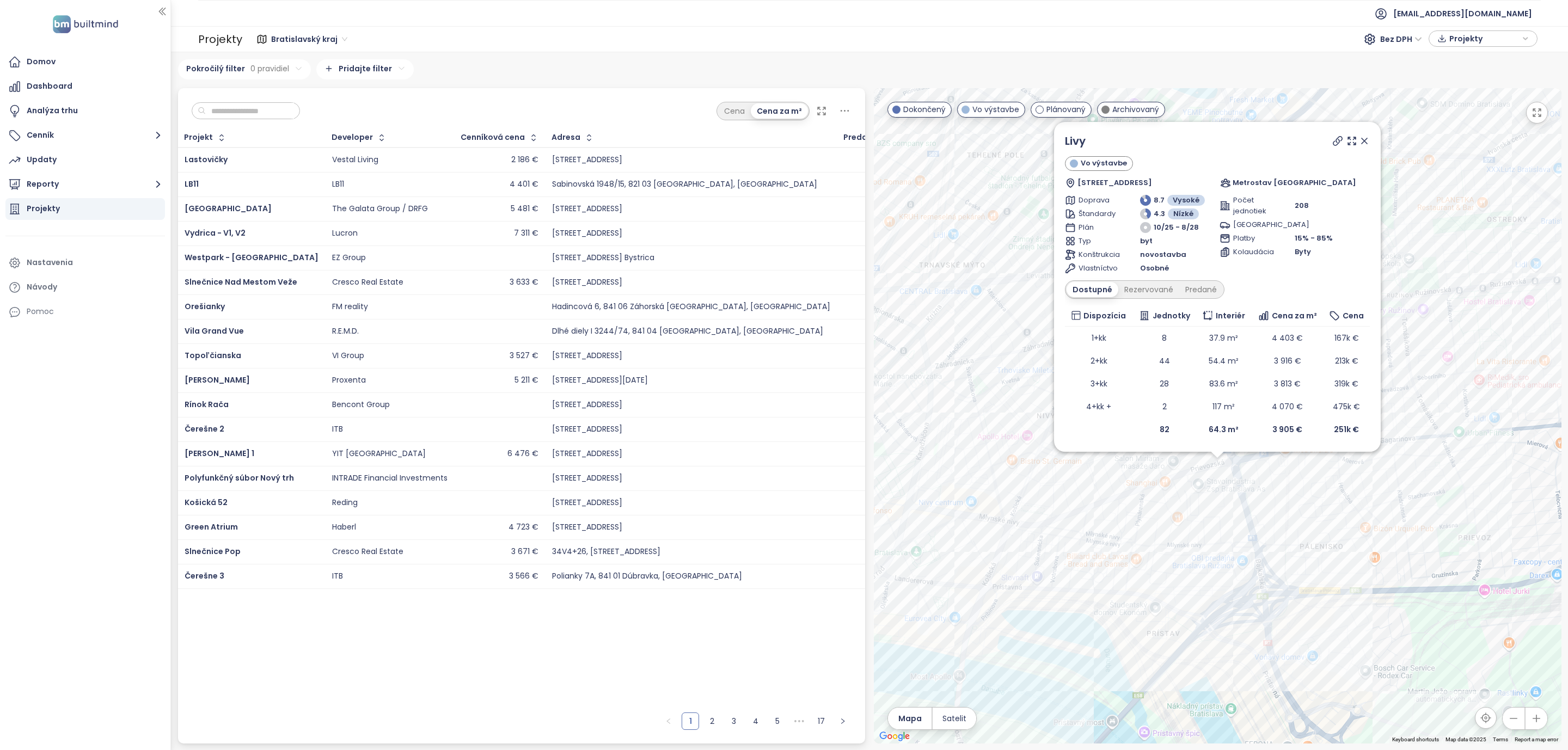
click at [1362, 138] on icon at bounding box center [1365, 141] width 5 height 5
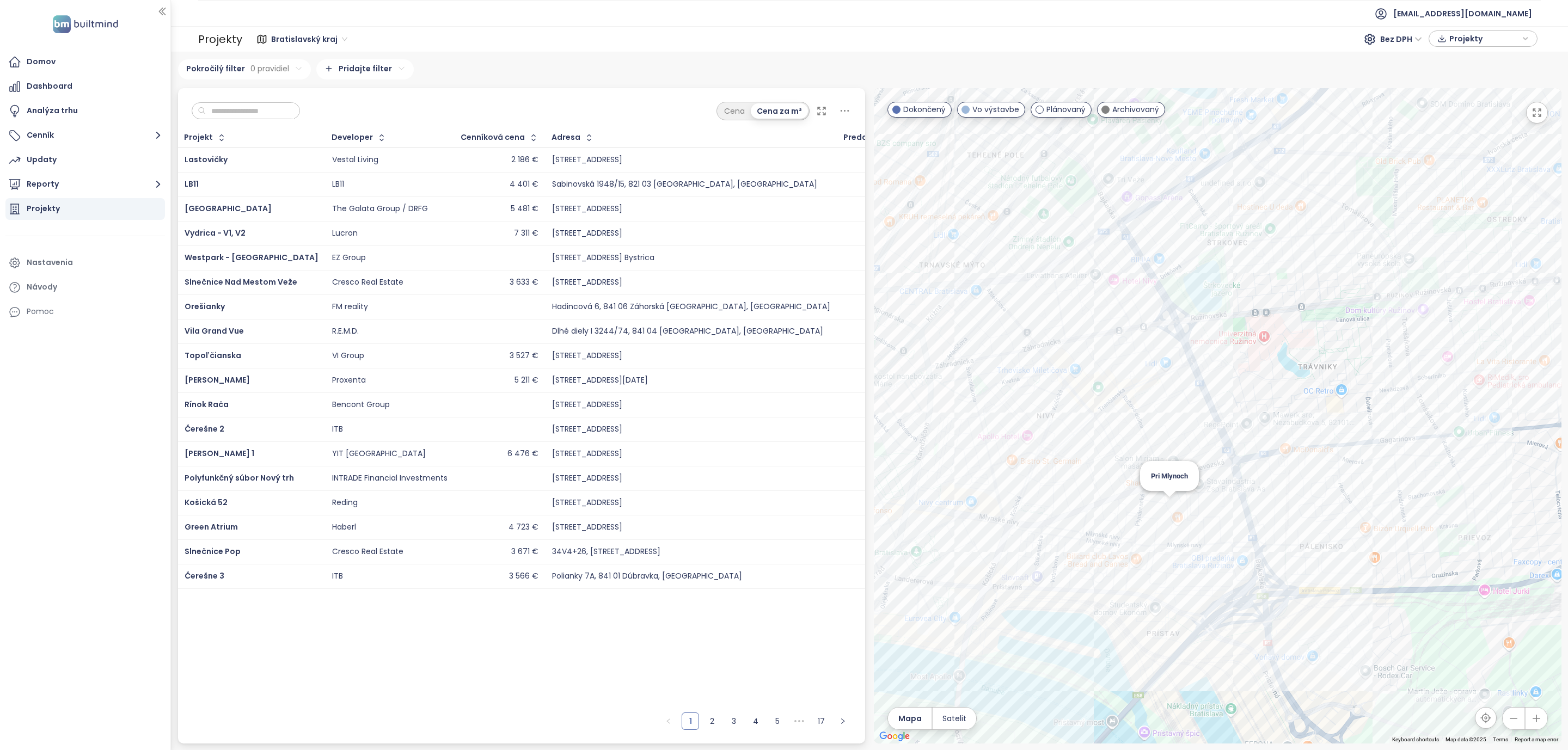
click at [1169, 503] on div "Pri Mlynoch" at bounding box center [1218, 416] width 688 height 655
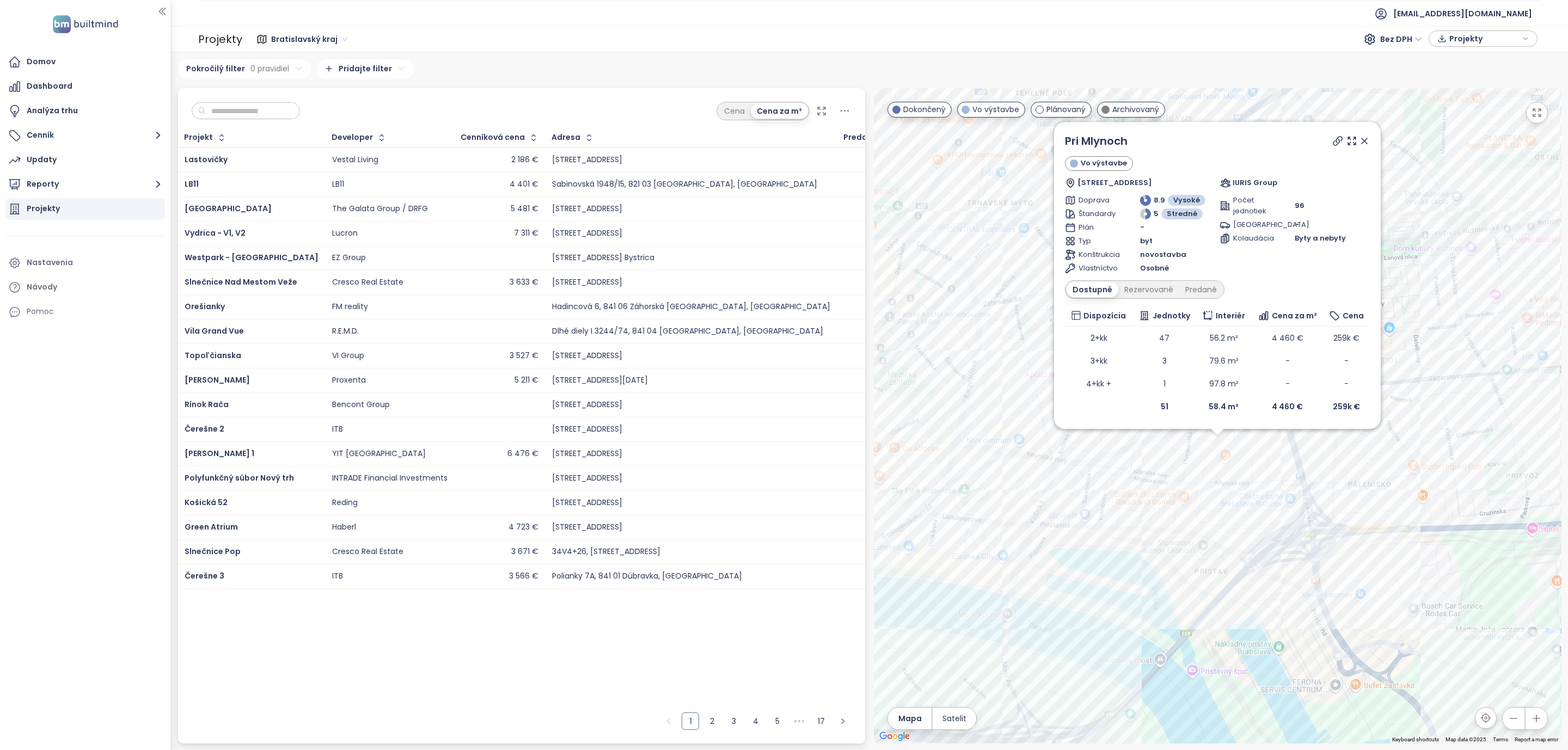
click at [1364, 139] on icon at bounding box center [1365, 141] width 5 height 5
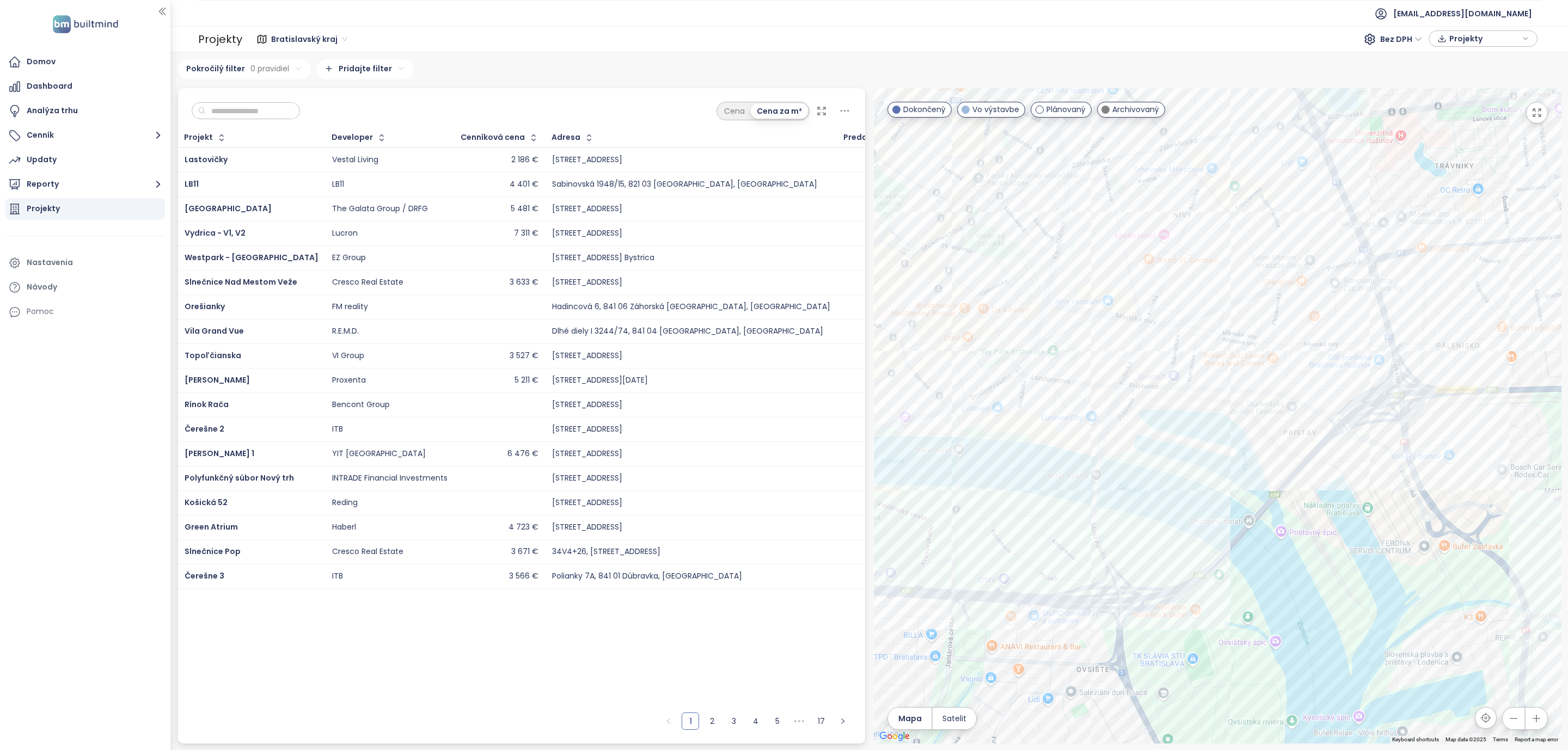
drag, startPoint x: 1155, startPoint y: 479, endPoint x: 1201, endPoint y: 404, distance: 88.0
click at [1201, 404] on div at bounding box center [1218, 416] width 688 height 655
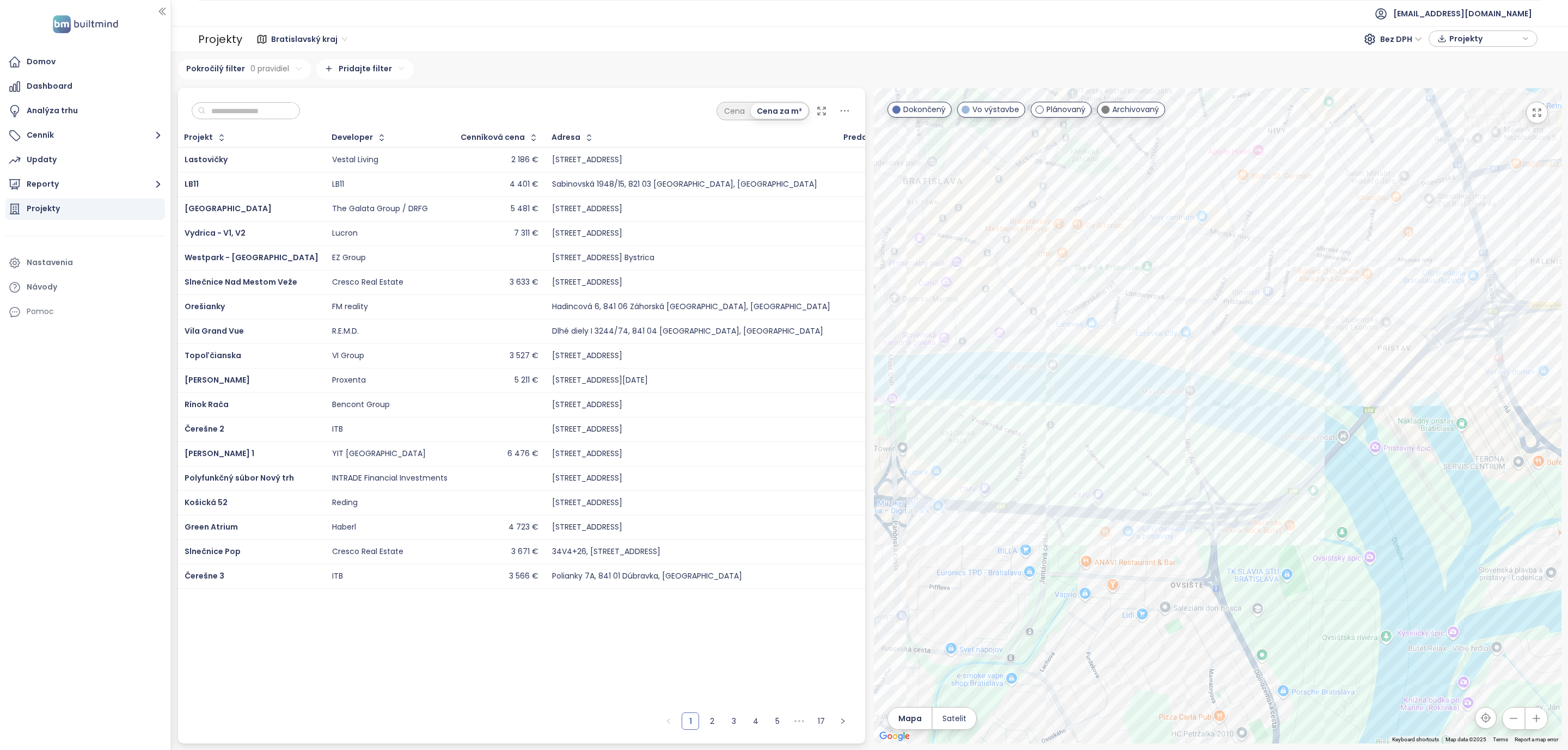
drag, startPoint x: 1160, startPoint y: 464, endPoint x: 1195, endPoint y: 438, distance: 43.6
click at [1195, 438] on div at bounding box center [1218, 416] width 688 height 655
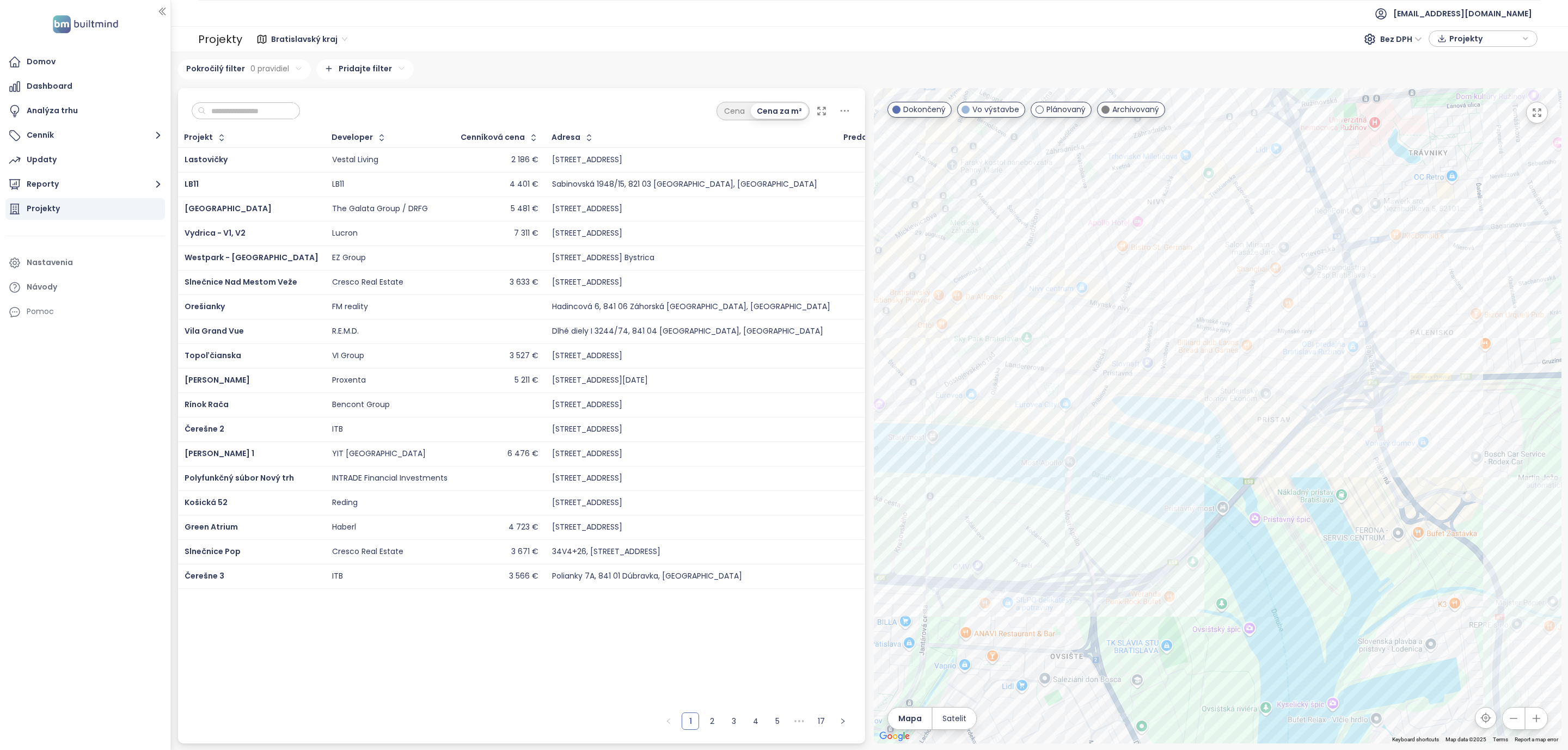
drag, startPoint x: 1162, startPoint y: 408, endPoint x: 1127, endPoint y: 422, distance: 37.7
click at [1127, 422] on div at bounding box center [1218, 416] width 688 height 655
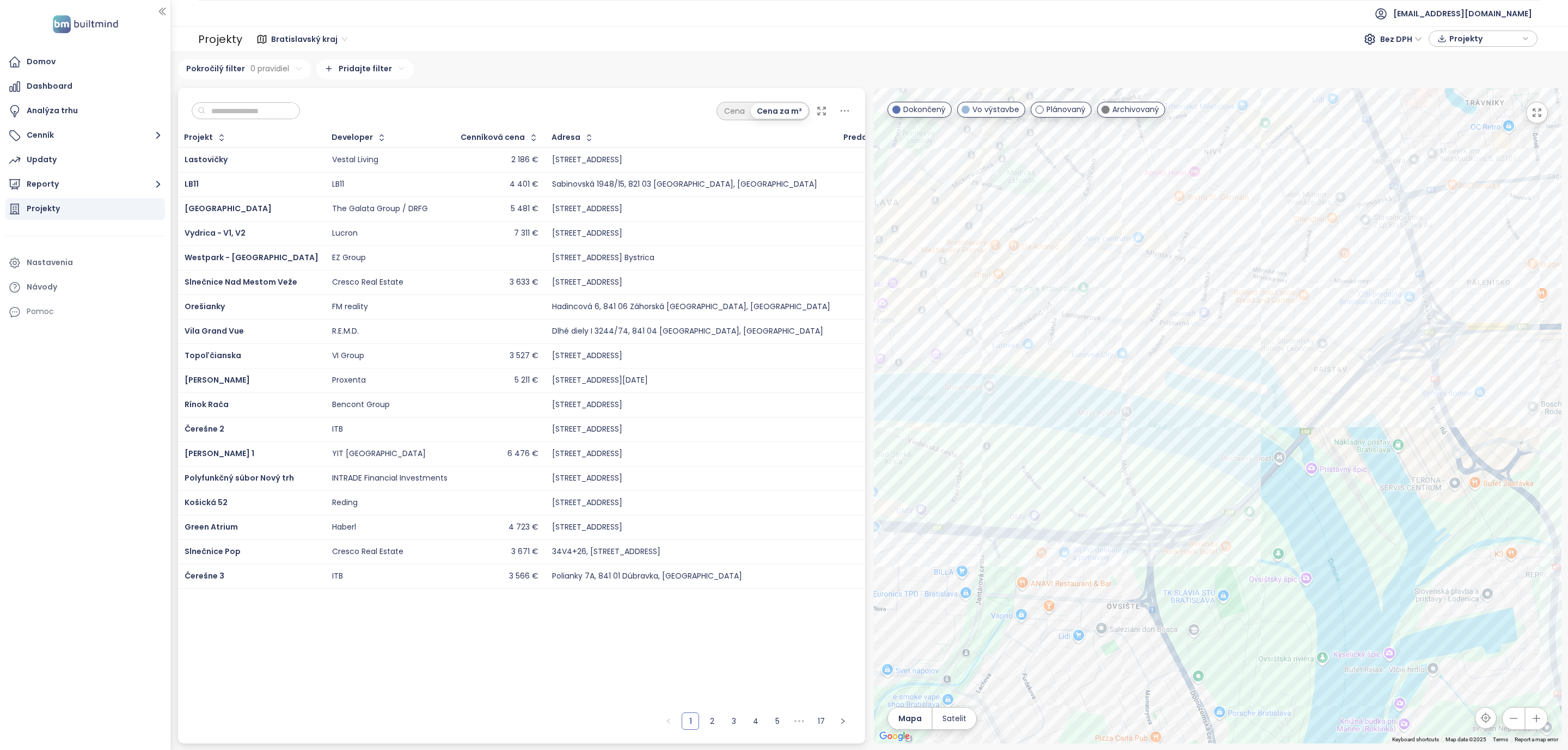
drag, startPoint x: 965, startPoint y: 536, endPoint x: 1067, endPoint y: 466, distance: 123.7
click at [1067, 466] on div at bounding box center [1218, 416] width 688 height 655
click at [41, 55] on div "Domov" at bounding box center [41, 62] width 29 height 14
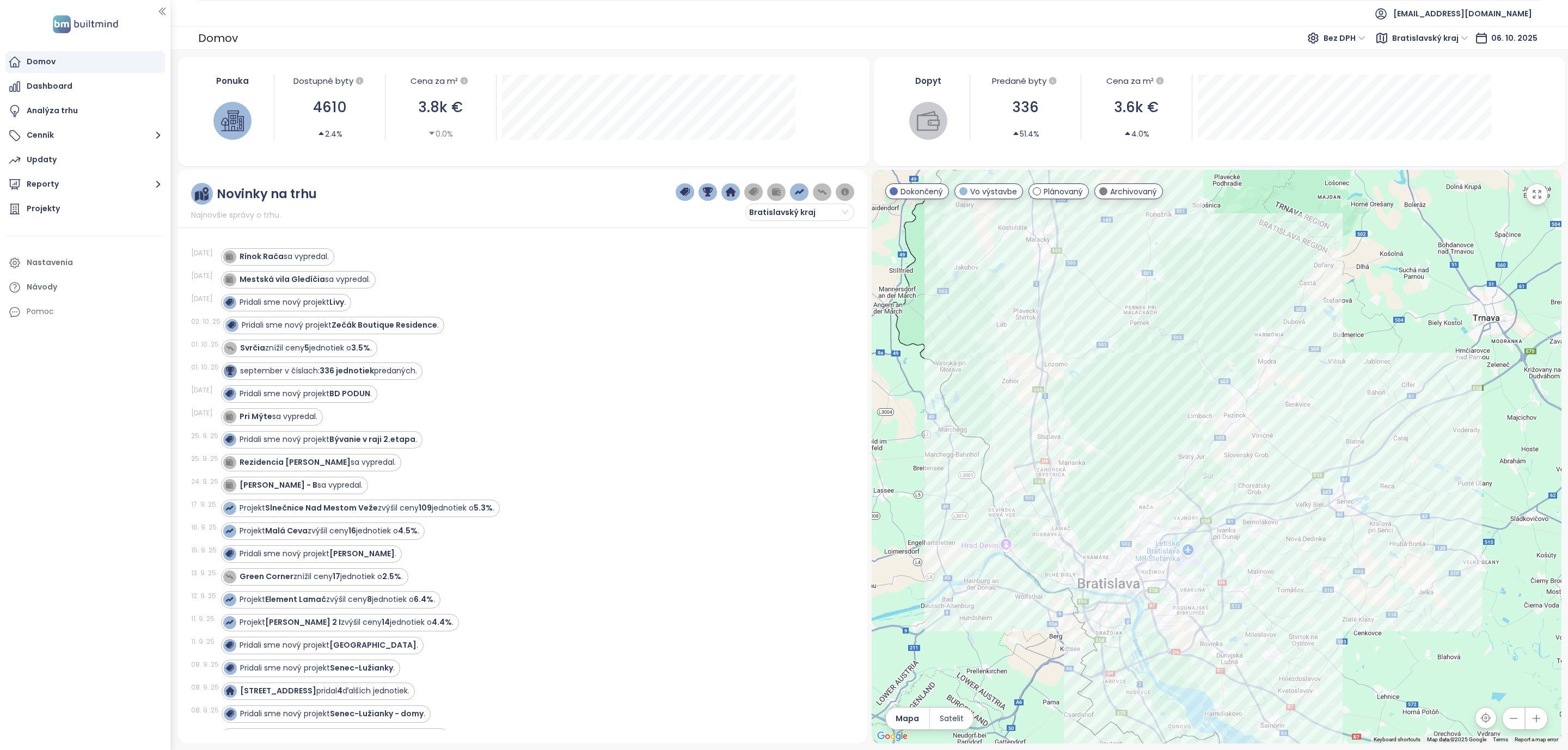
click at [10, 59] on icon at bounding box center [14, 62] width 13 height 13
